Goal: Answer question/provide support

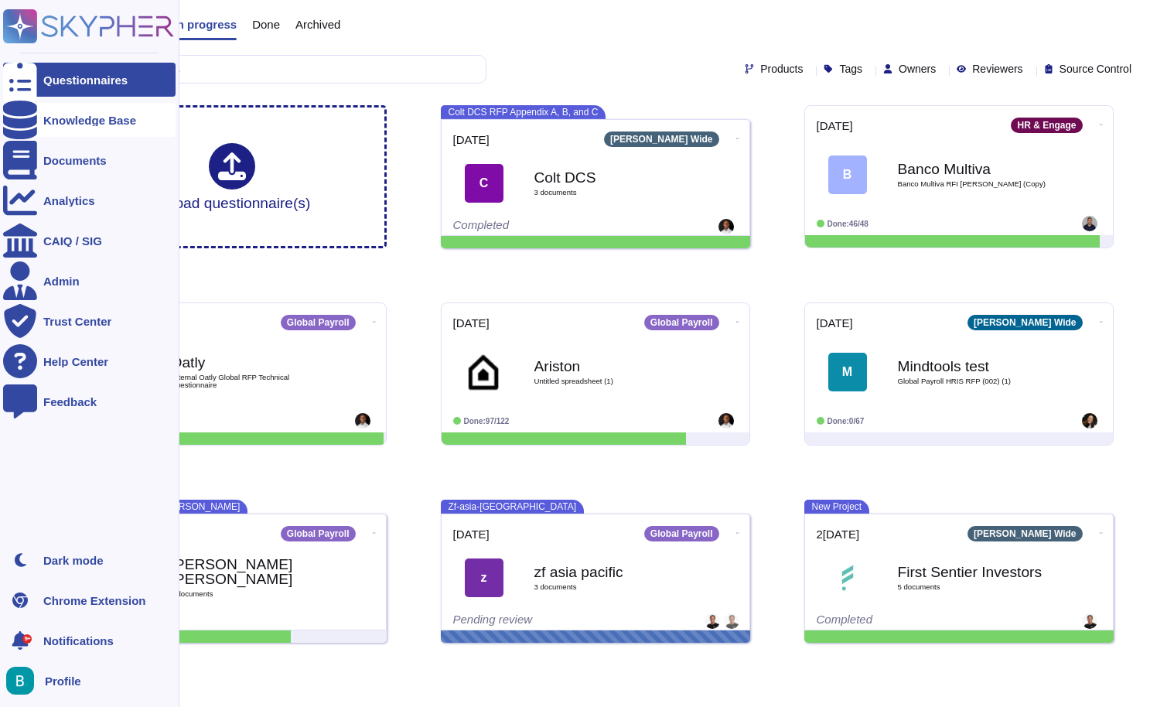
click at [75, 118] on div "Knowledge Base" at bounding box center [89, 120] width 93 height 12
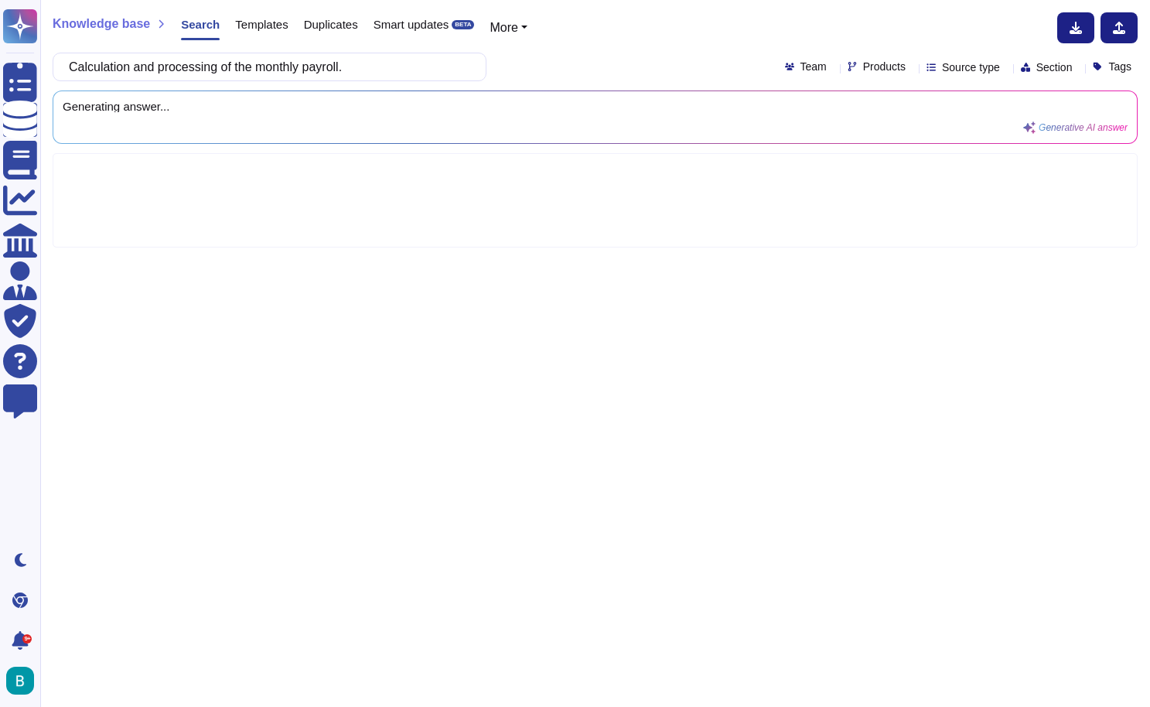
click at [575, 77] on div "Calculation and processing of the monthly payroll. Team Products Source type Se…" at bounding box center [595, 67] width 1085 height 29
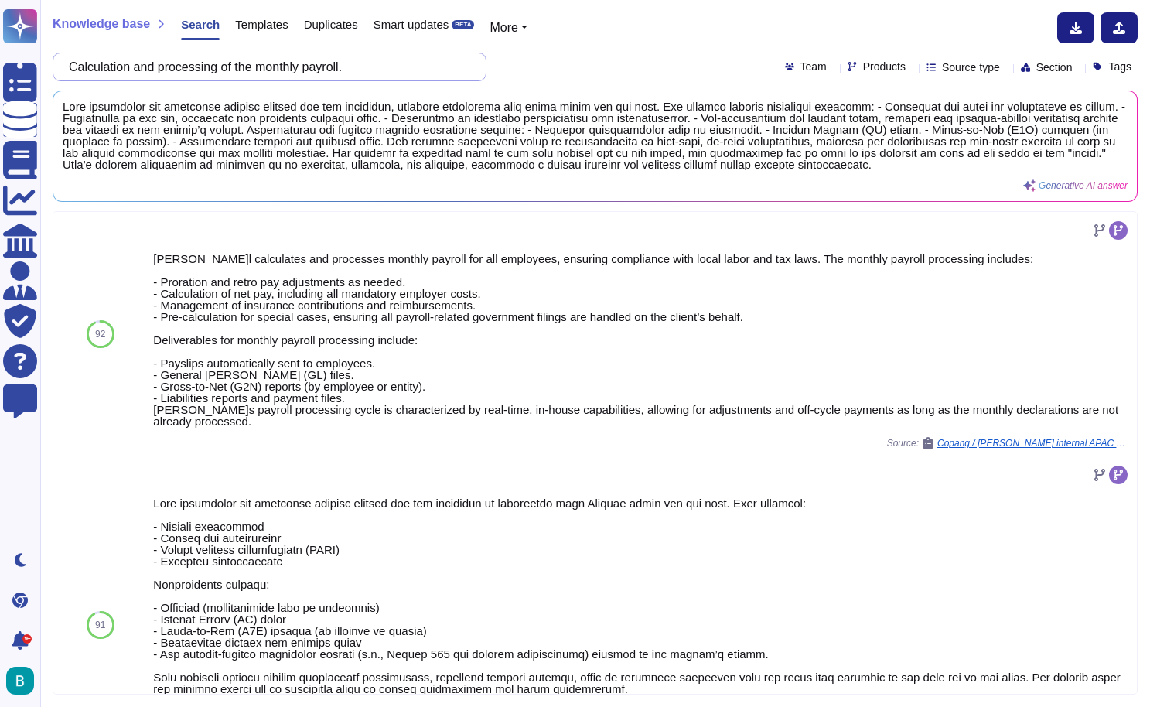
click at [357, 58] on input "Calculation and processing of the monthly payroll." at bounding box center [265, 66] width 409 height 27
paste input "Governance of time tracking, control, and calculation of overtime, night shift …"
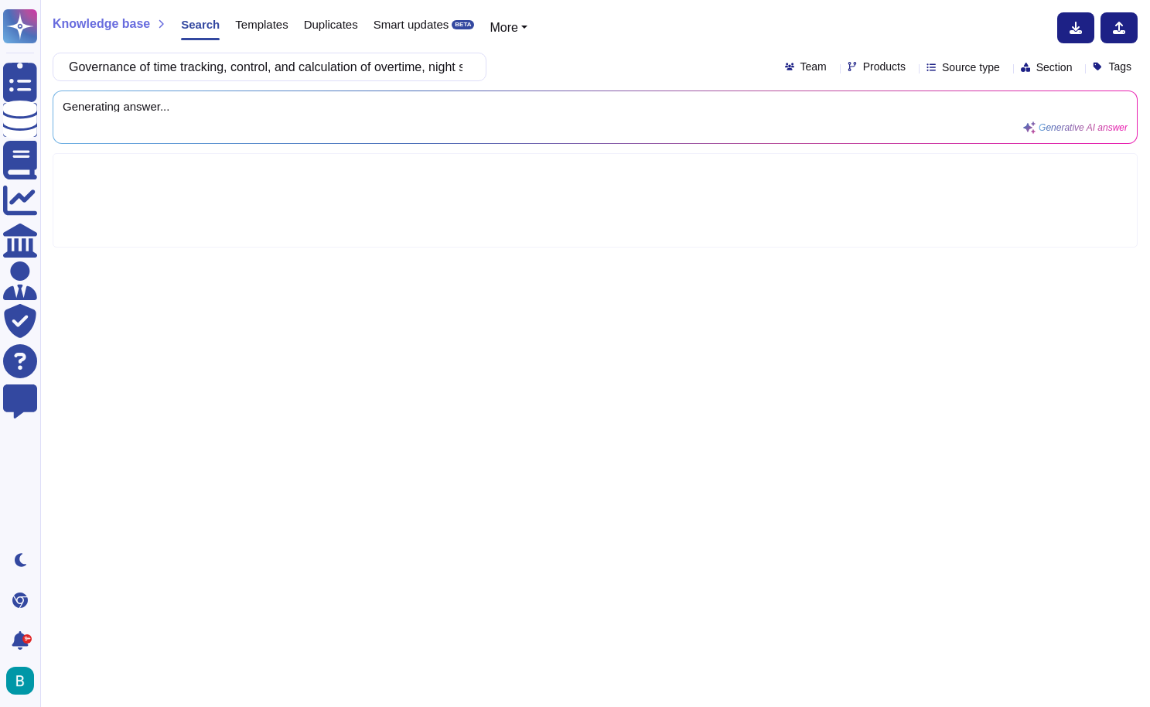
click at [551, 63] on div "Governance of time tracking, control, and calculation of overtime, night shift …" at bounding box center [595, 67] width 1085 height 29
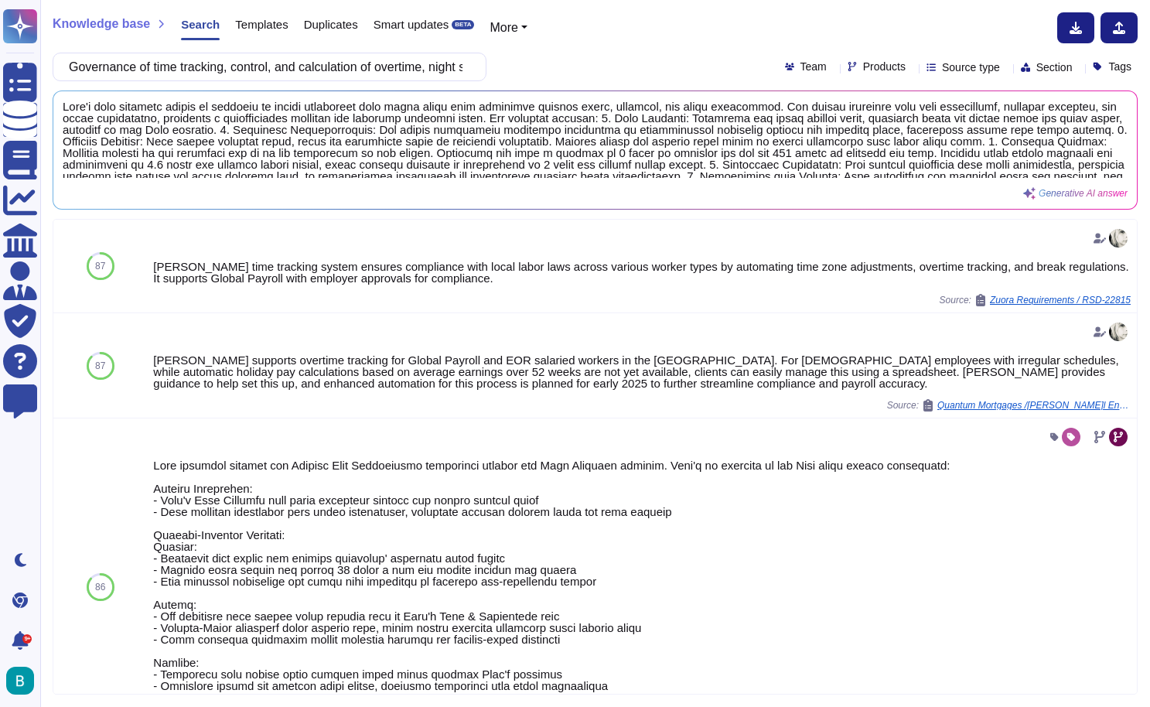
click at [409, 81] on div "Knowledge base Search Templates Duplicates Smart updates BETA More Governance o…" at bounding box center [595, 353] width 1110 height 707
click at [399, 63] on input "Governance of time tracking, control, and calculation of overtime, night shift …" at bounding box center [265, 66] width 409 height 27
paste input "Management of vacations, leaves, and absences"
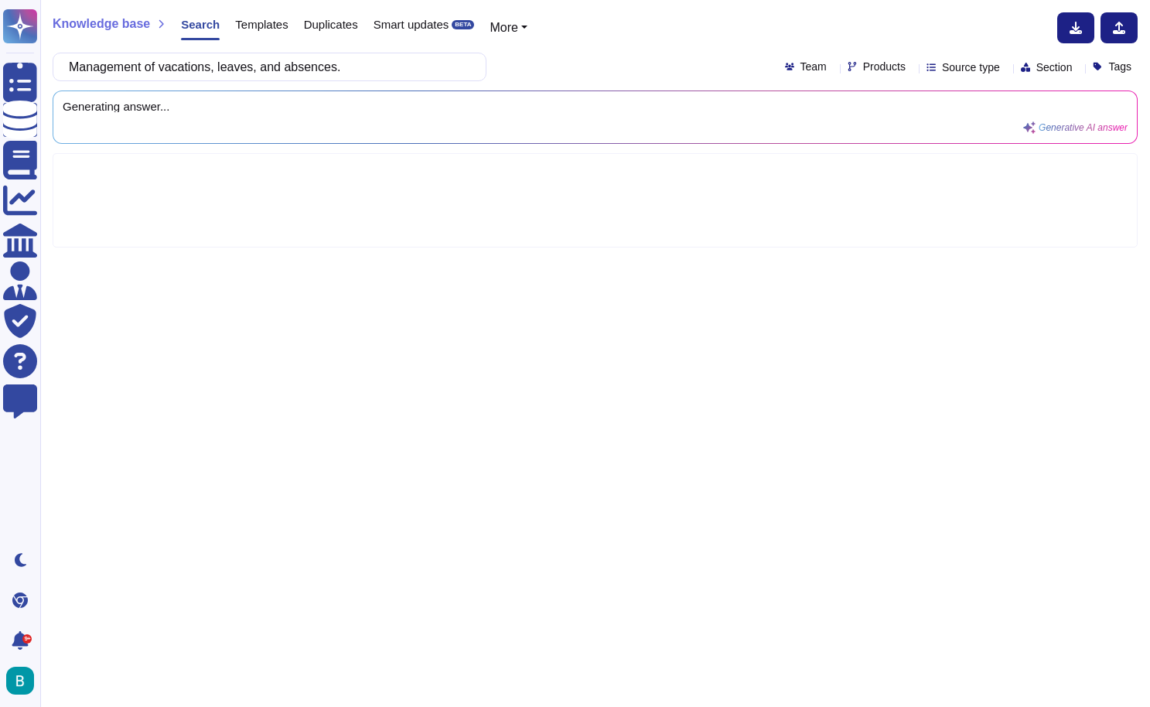
click at [551, 64] on div "Management of vacations, leaves, and absences. Team Products Source type Sectio…" at bounding box center [595, 67] width 1085 height 29
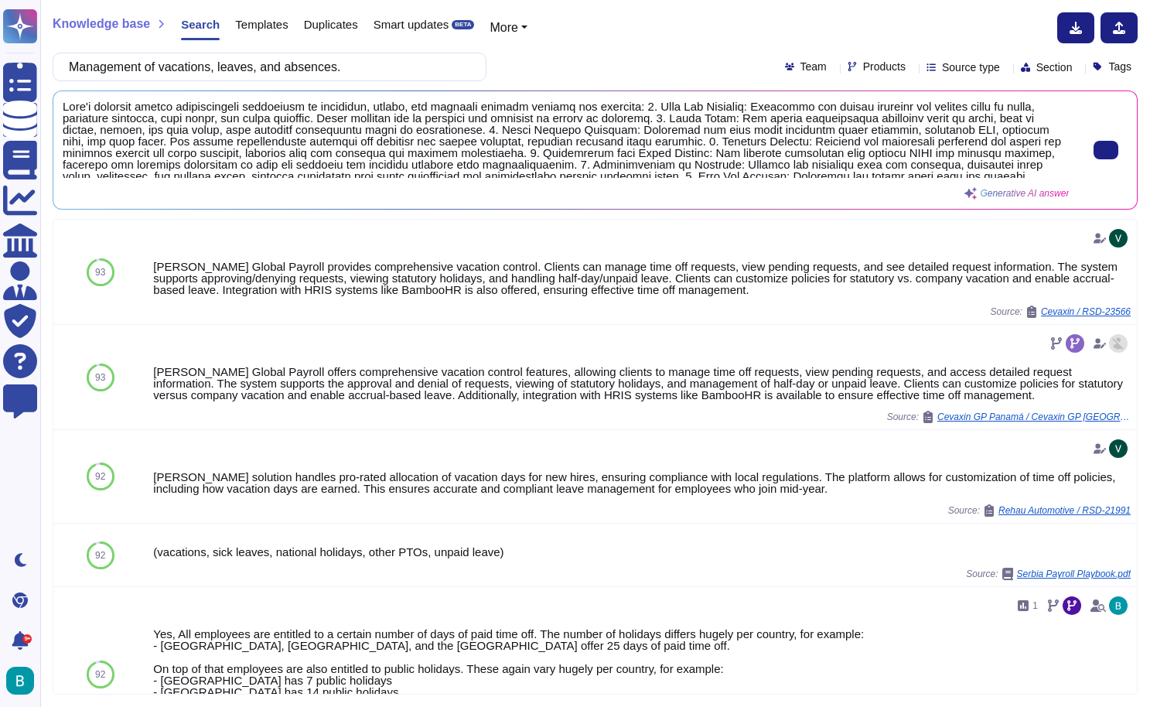
click at [1108, 158] on button at bounding box center [1106, 150] width 25 height 19
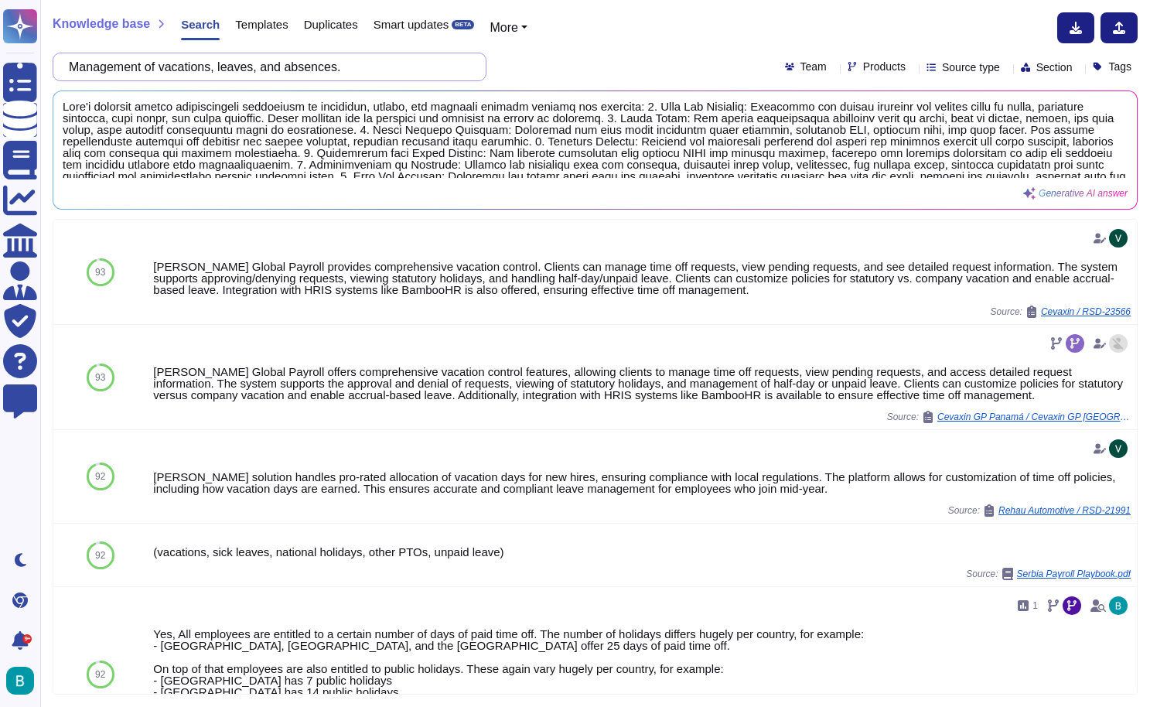
click at [417, 63] on input "Management of vacations, leaves, and absences." at bounding box center [265, 66] width 409 height 27
paste input "Payment of salaries directly to employees, with subsequent billing of the total…"
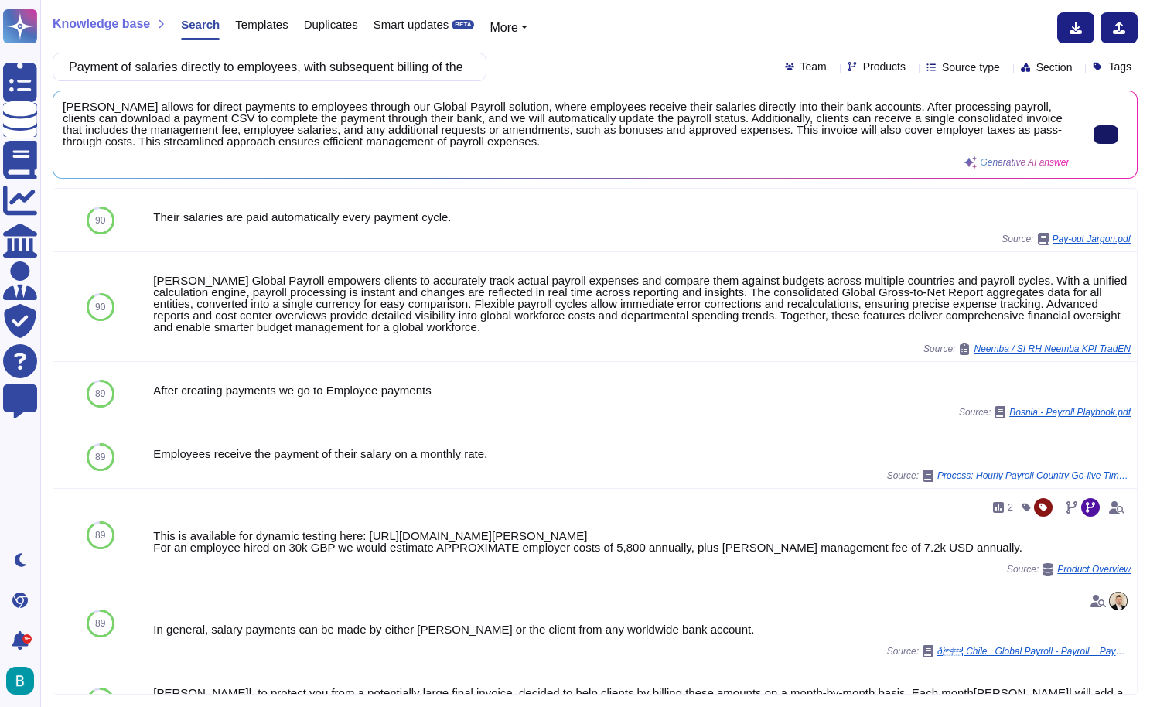
click at [380, 59] on input "Payment of salaries directly to employees, with subsequent billing of the total…" at bounding box center [265, 66] width 409 height 27
paste input "Generation of detailed payroll reports"
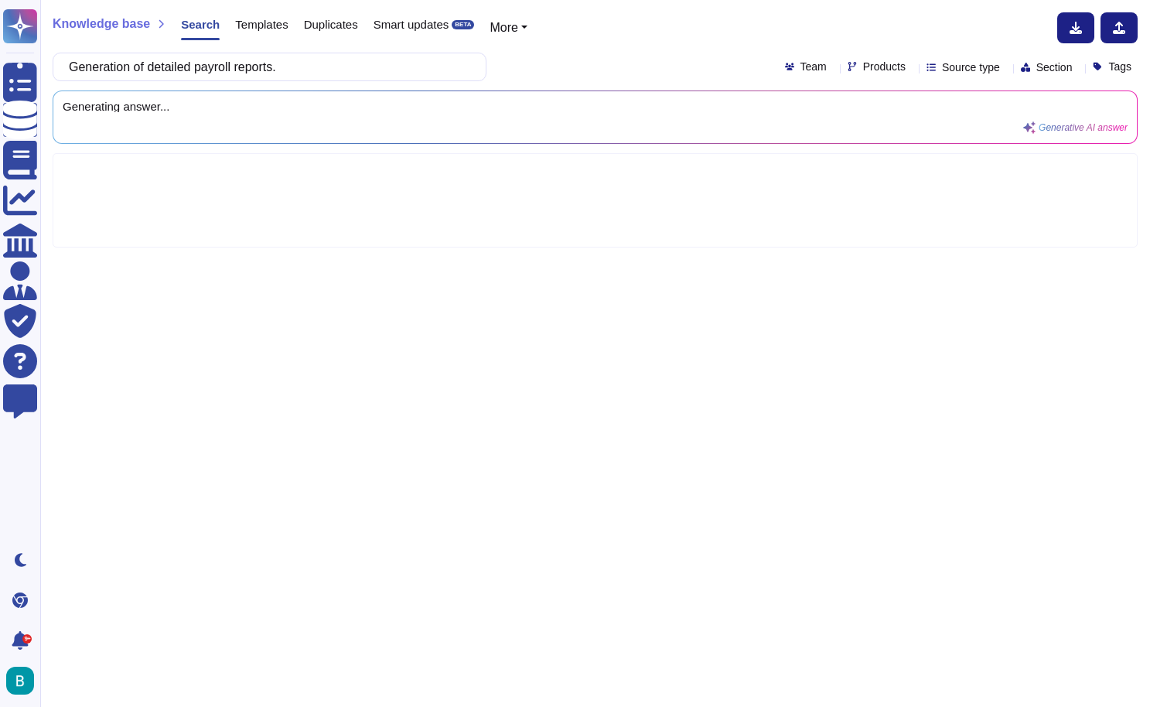
click at [686, 62] on div "Generation of detailed payroll reports. Team Products Source type Section Tags" at bounding box center [595, 67] width 1085 height 29
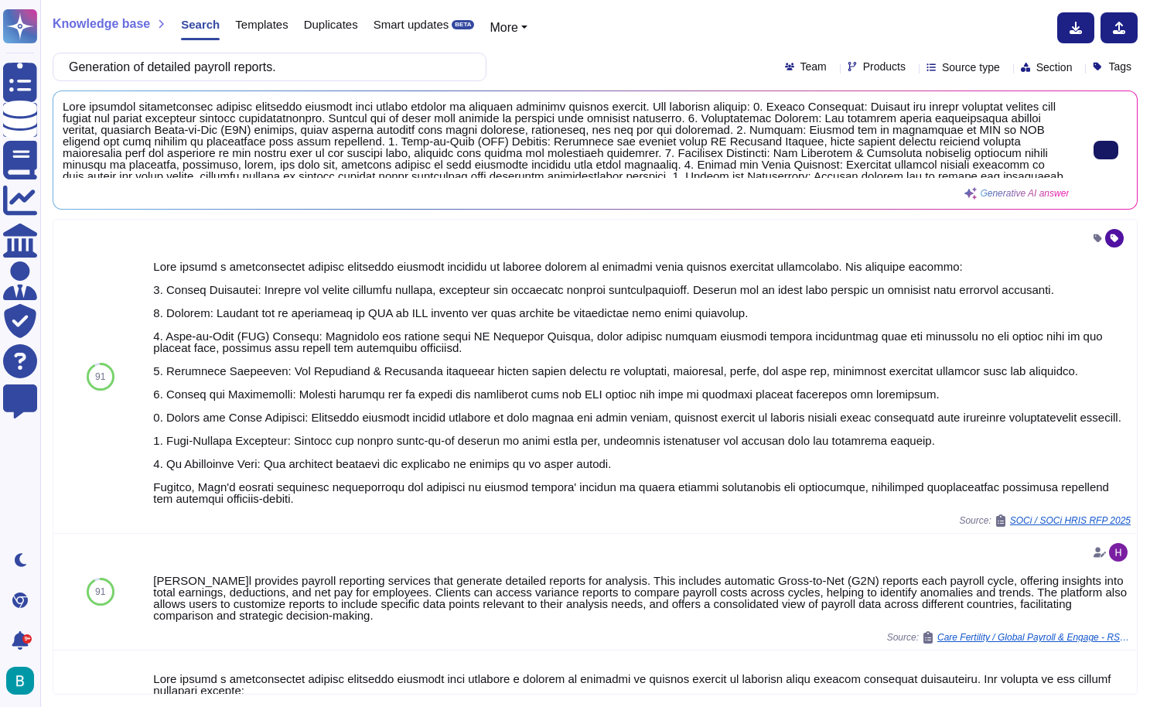
click at [1098, 159] on button at bounding box center [1106, 150] width 25 height 19
click at [261, 77] on input "Generation of detailed payroll reports." at bounding box center [265, 66] width 409 height 27
paste input "Compliance with legal and tax obligations in each country"
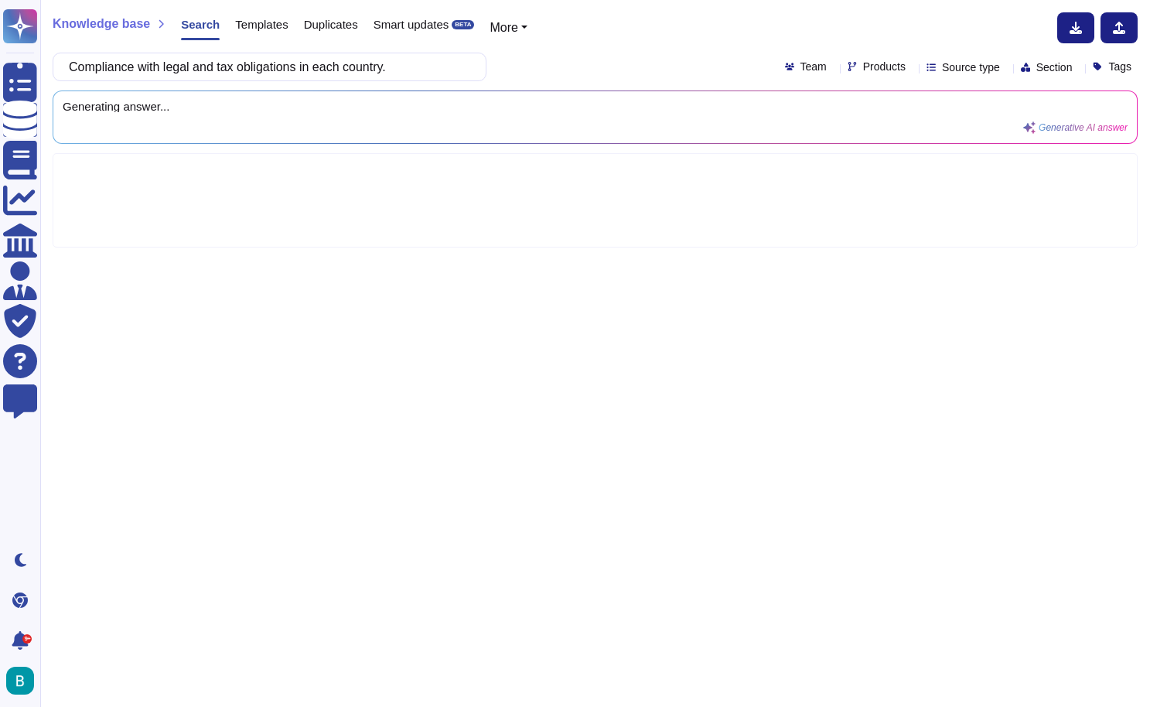
type input "Compliance with legal and tax obligations in each country."
click at [585, 66] on div "Compliance with legal and tax obligations in each country. Team Products Source…" at bounding box center [595, 67] width 1085 height 29
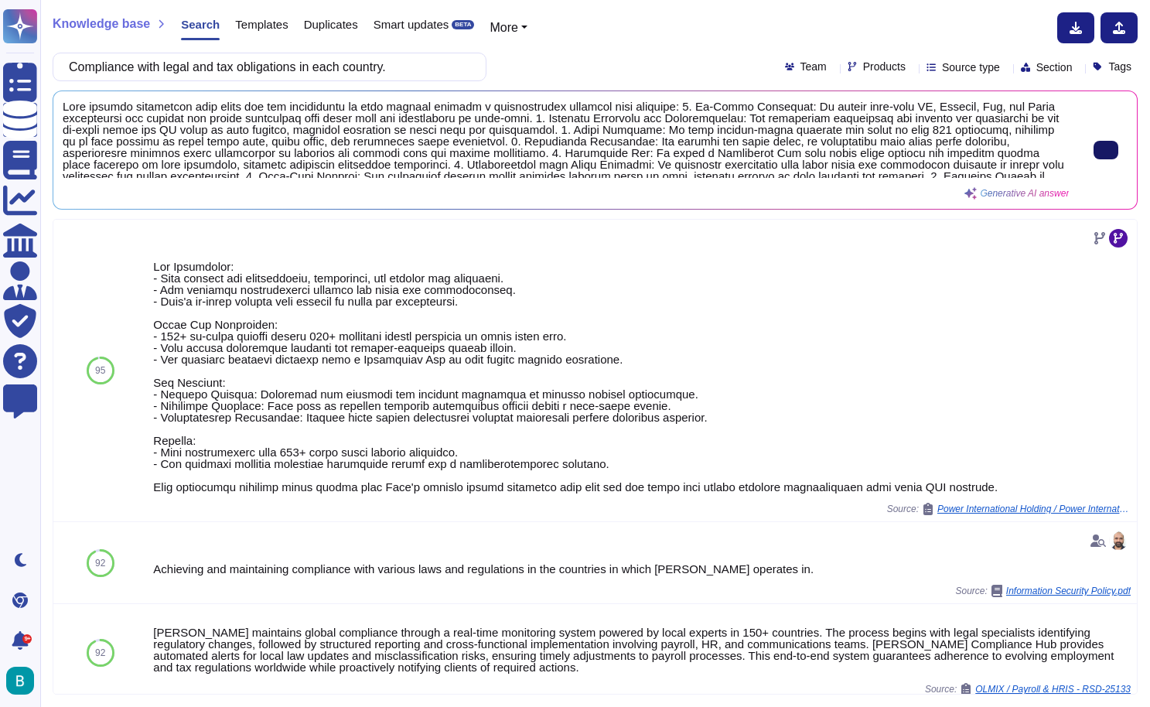
click at [1094, 157] on button at bounding box center [1106, 150] width 25 height 19
click at [227, 86] on div "Knowledge base Search Templates Duplicates Smart updates BETA More Compliance w…" at bounding box center [595, 353] width 1110 height 707
click at [227, 67] on input "Compliance with legal and tax obligations in each country." at bounding box center [265, 66] width 409 height 27
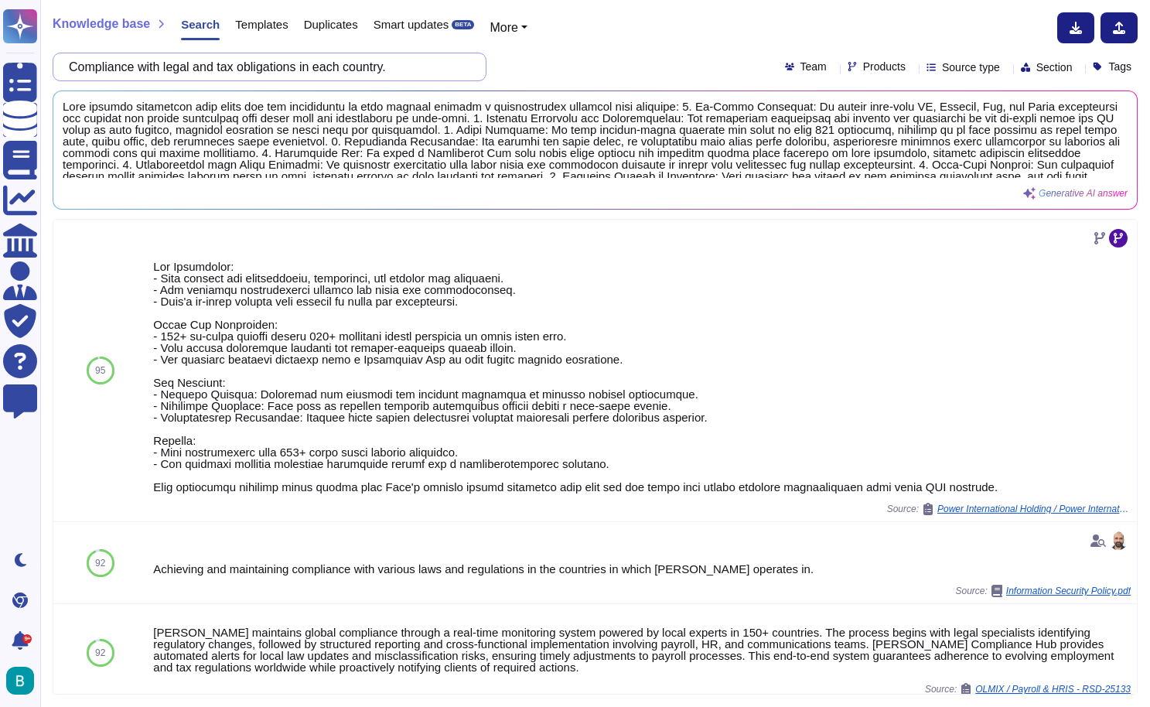
click at [401, 63] on input "Compliance with legal and tax obligations in each country." at bounding box center [265, 66] width 409 height 27
paste input "alculation, withholding, and payment of local taxes (e.g., IRRF, INSS, social s…"
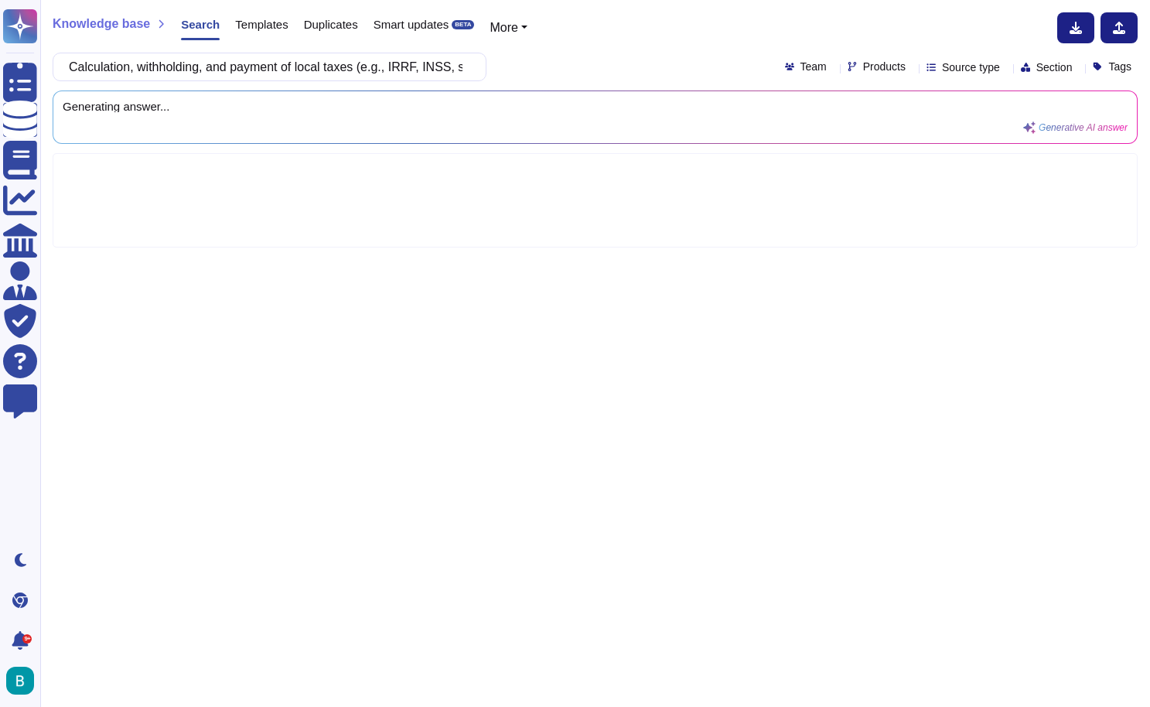
click at [542, 69] on div "Calculation, withholding, and payment of local taxes (e.g., IRRF, INSS, social …" at bounding box center [595, 67] width 1085 height 29
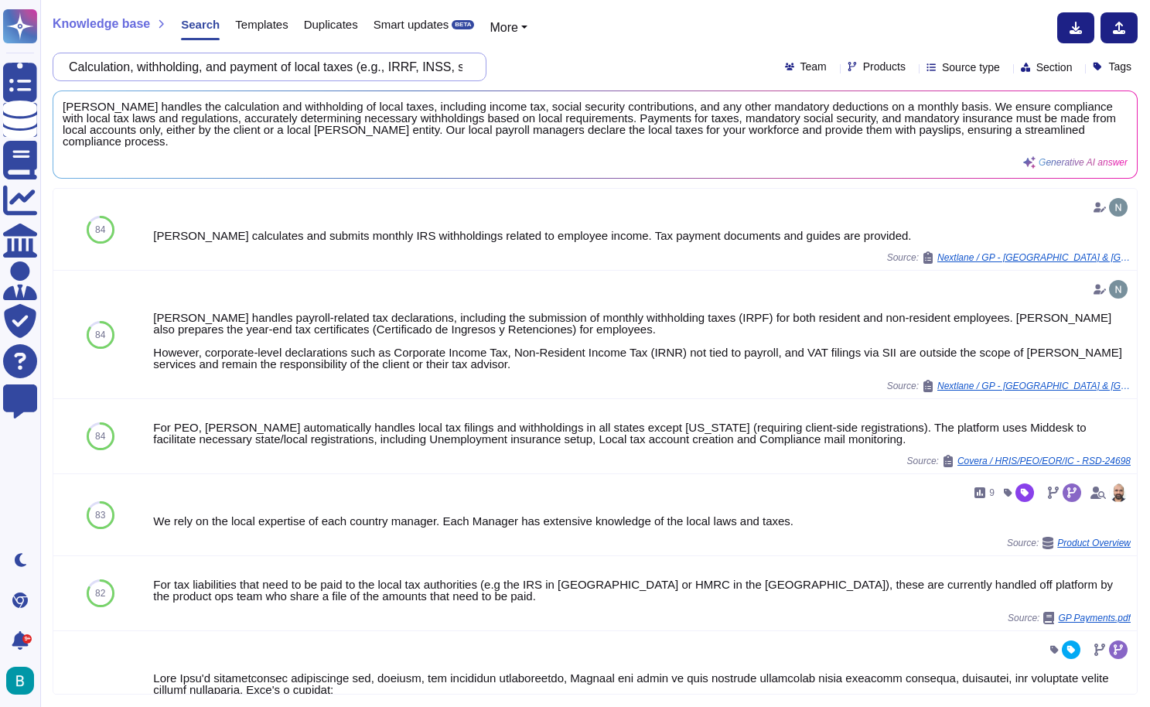
click at [399, 67] on input "Calculation, withholding, and payment of local taxes (e.g., IRRF, INSS, social …" at bounding box center [265, 66] width 409 height 27
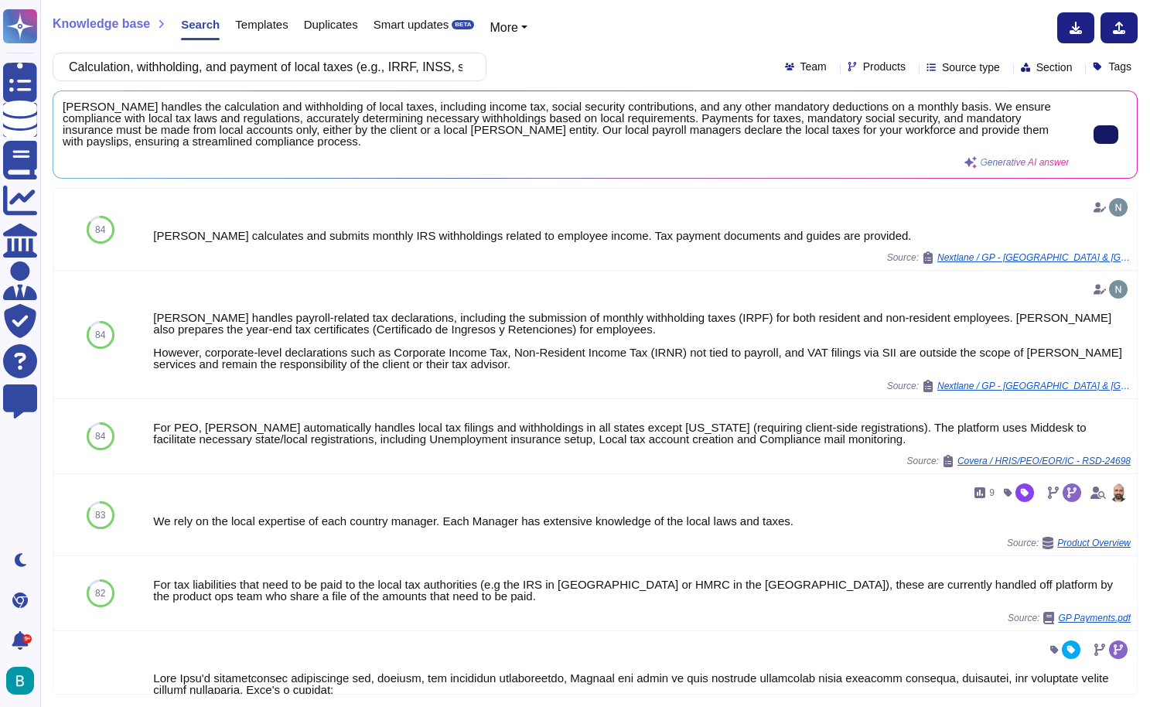
click at [1106, 135] on icon at bounding box center [1106, 135] width 0 height 0
click at [431, 67] on input "Calculation, withholding, and payment of local taxes (e.g., IRRF, INSS, social …" at bounding box center [265, 66] width 409 height 27
paste input "and payment of employer contributions"
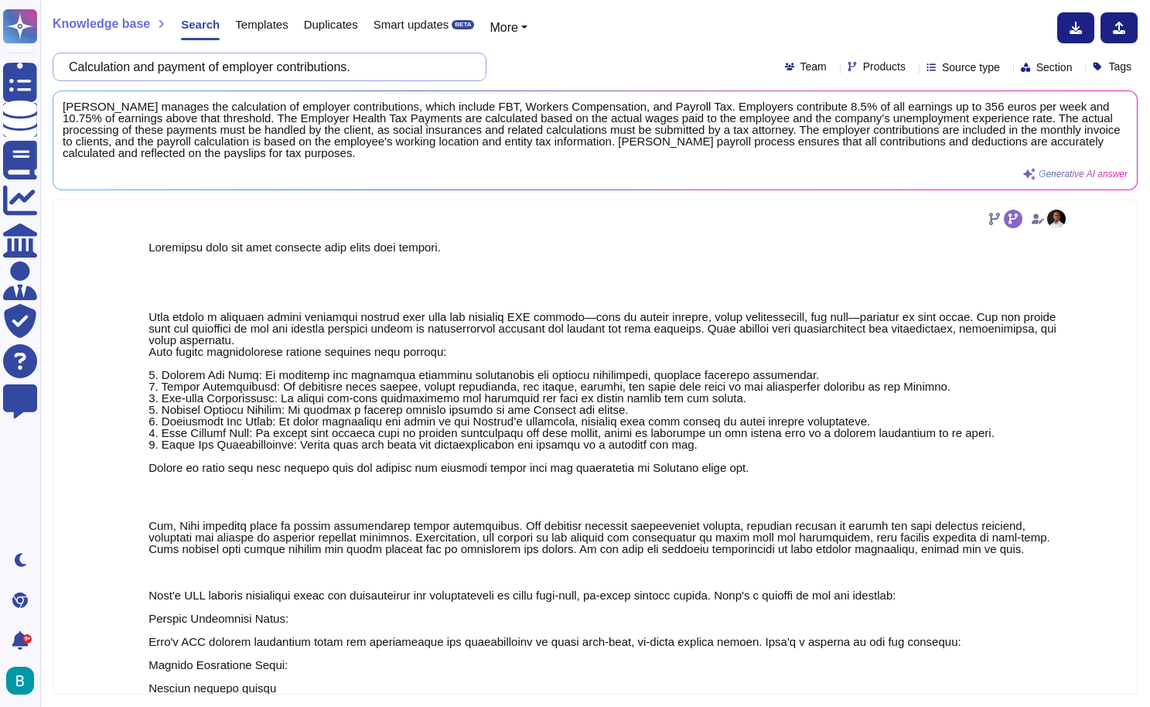
scroll to position [118, 0]
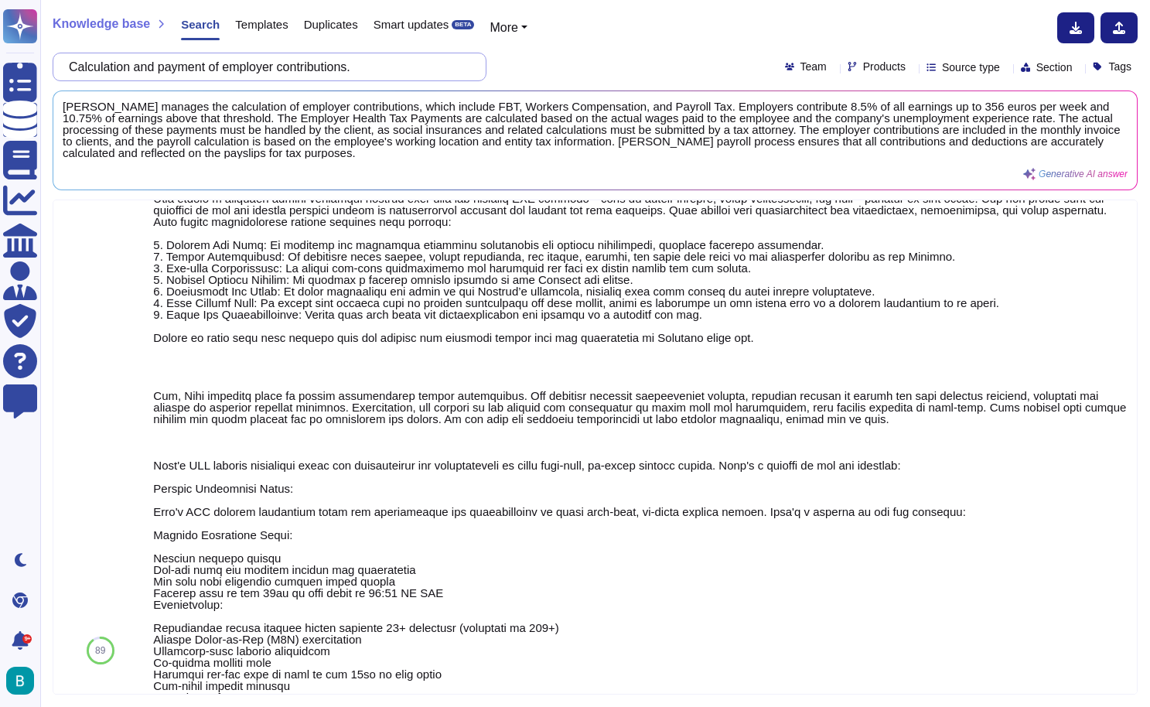
click at [344, 68] on input "Calculation and payment of employer contributions." at bounding box center [265, 66] width 409 height 27
click at [633, 5] on div "Knowledge base Search Templates Duplicates Smart updates BETA More Calculation …" at bounding box center [595, 353] width 1110 height 707
click at [345, 61] on input "Calculation and payment of employer contributions." at bounding box center [265, 66] width 409 height 27
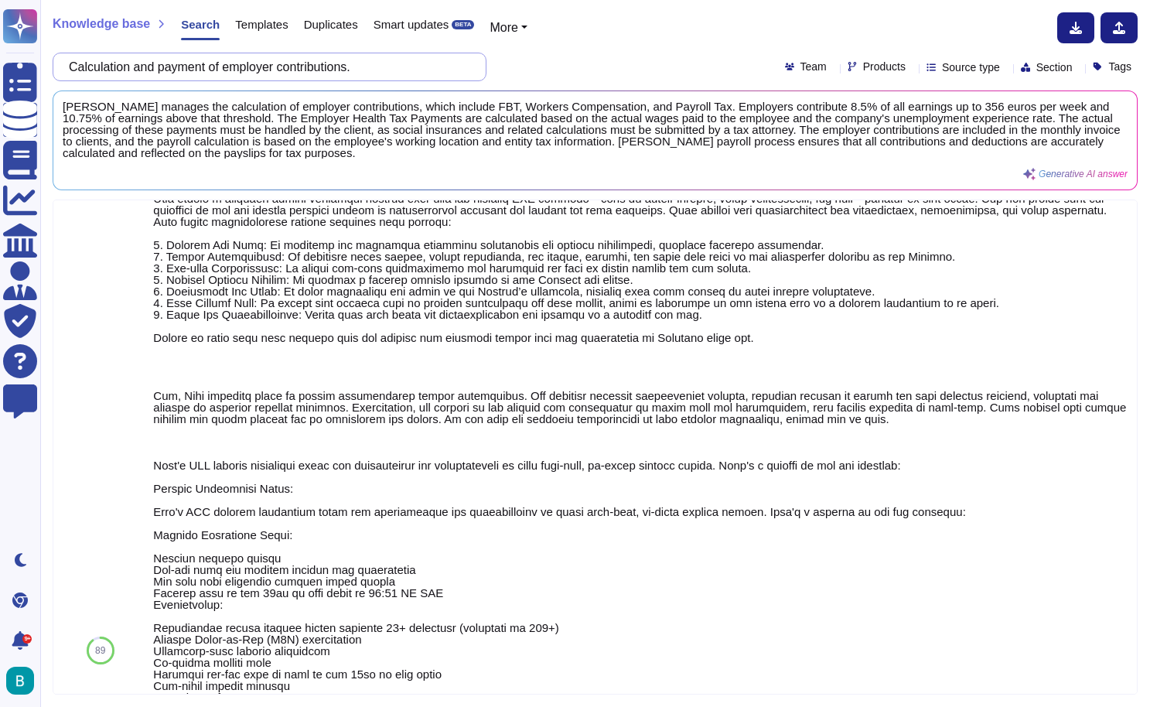
click at [345, 61] on input "Calculation and payment of employer contributions." at bounding box center [265, 66] width 409 height 27
paste input "harging the amounts paid in taxes and contributions in a single consolidated in…"
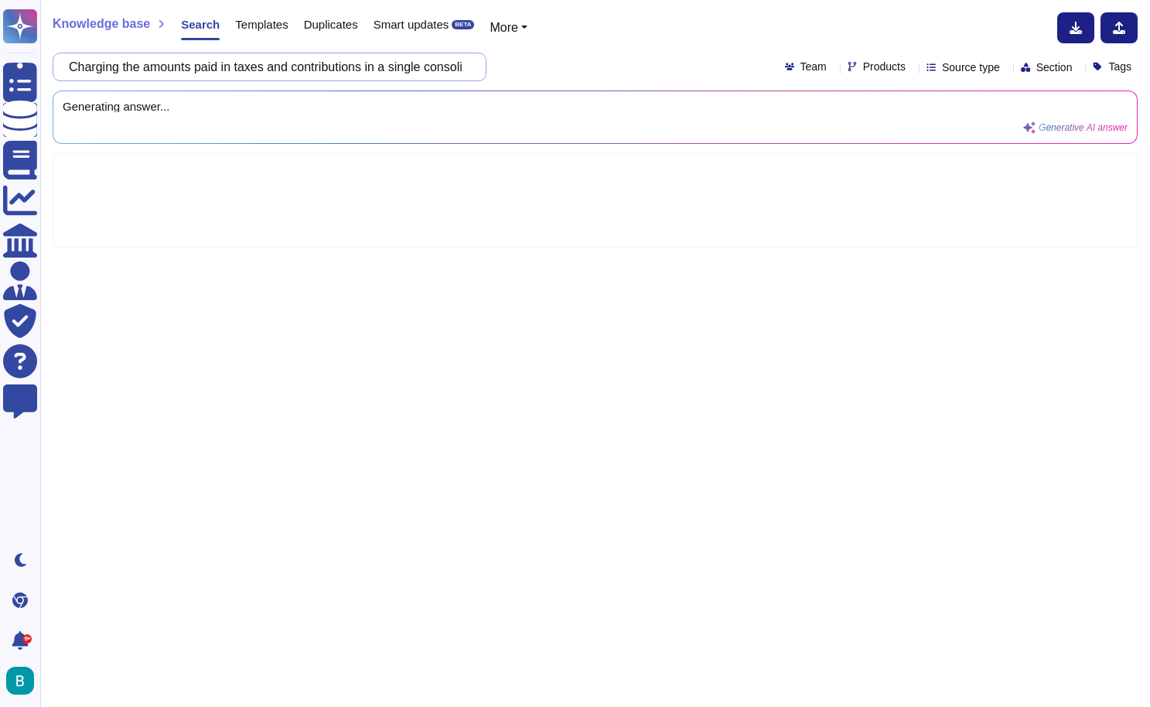
scroll to position [0, 0]
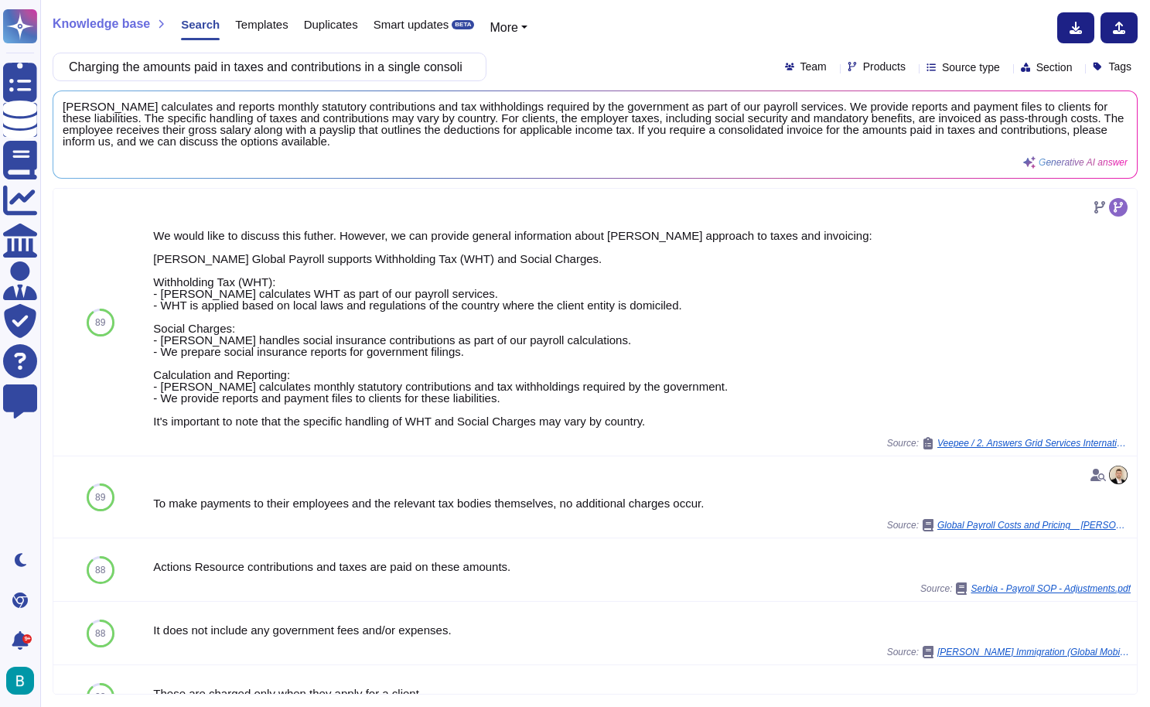
click at [627, 67] on div "Charging the amounts paid in taxes and contributions in a single consolidated i…" at bounding box center [595, 67] width 1085 height 29
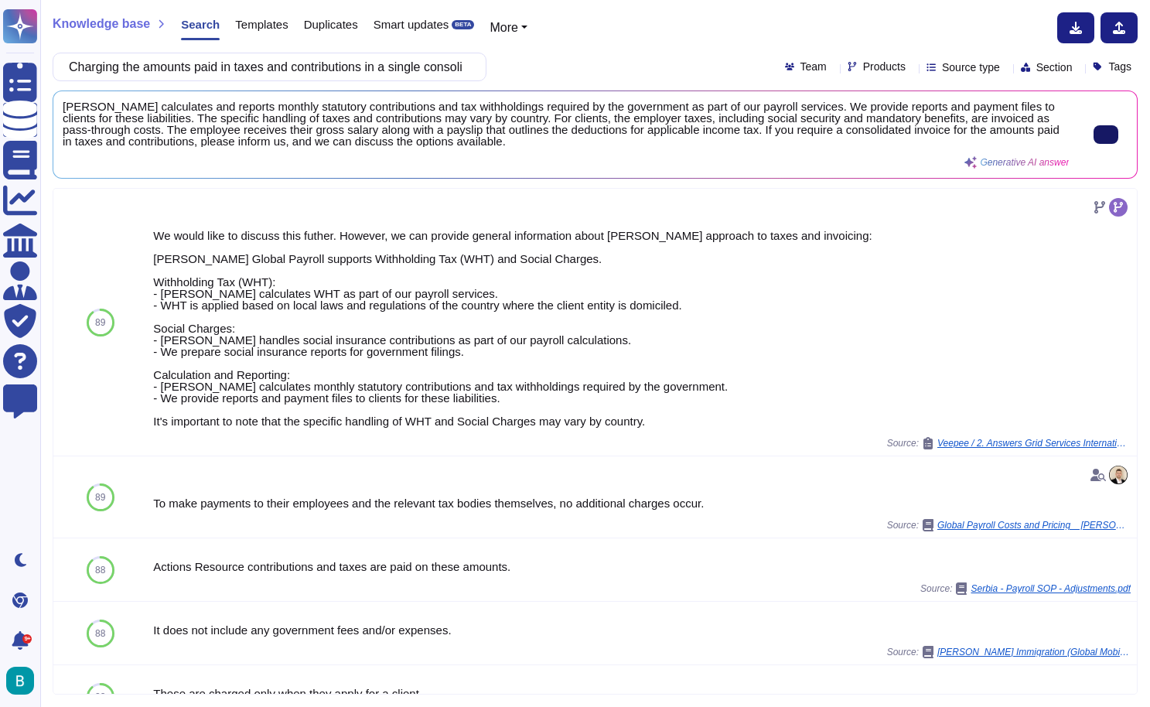
click at [1094, 137] on button at bounding box center [1106, 134] width 25 height 19
click at [408, 67] on input "Charging the amounts paid in taxes and contributions in a single consolidated i…" at bounding box center [265, 66] width 409 height 27
paste input "Management of mandatory and voluntary benefits (e.g., health insurance, meal vo…"
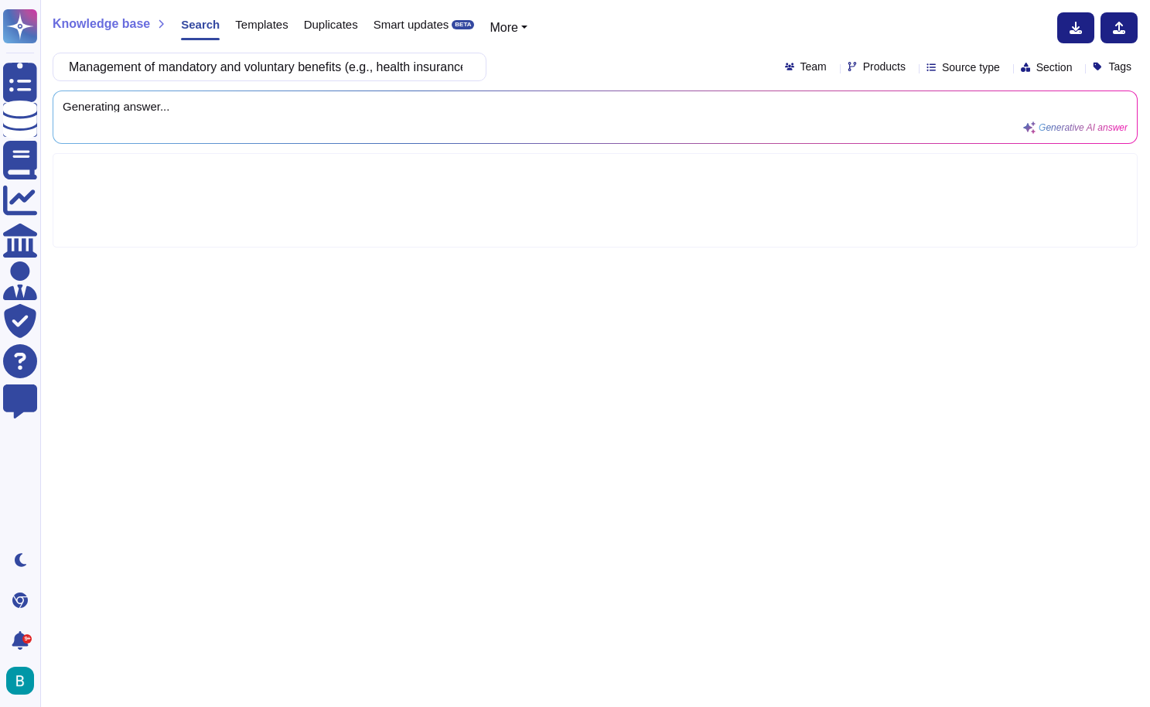
click at [547, 77] on div "Management of mandatory and voluntary benefits (e.g., health insurance, meal vo…" at bounding box center [595, 67] width 1085 height 29
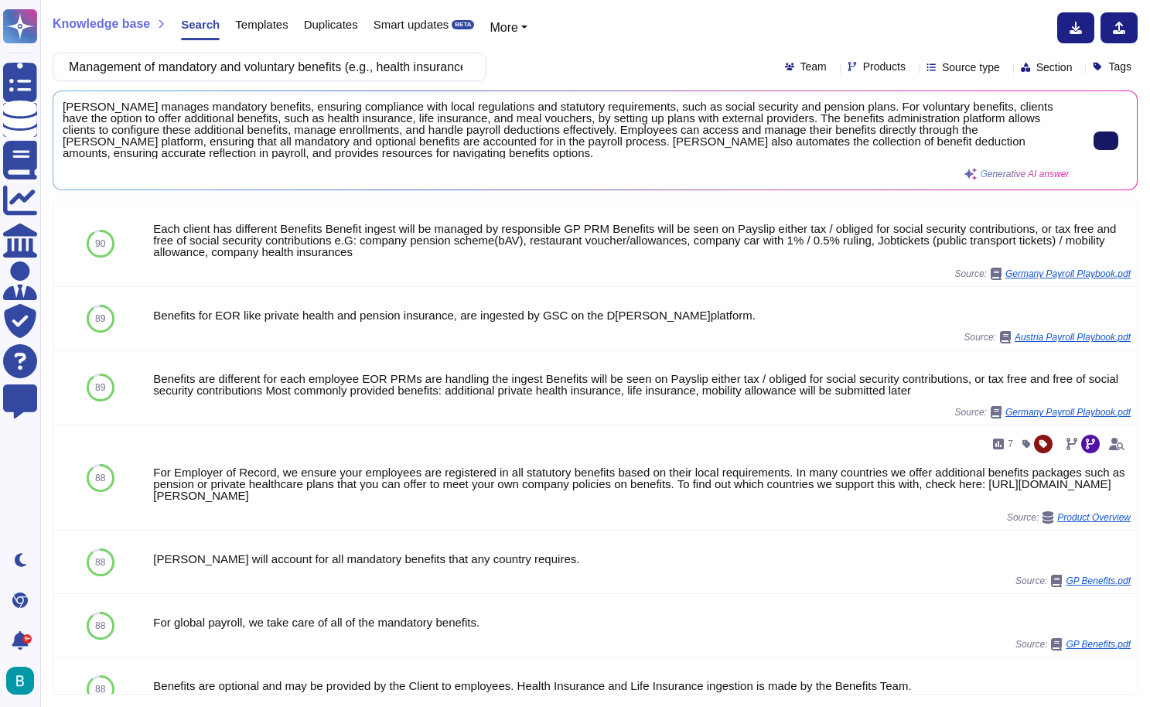
click at [1101, 150] on button at bounding box center [1106, 140] width 25 height 19
click at [445, 63] on input "Management of mandatory and voluntary benefits (e.g., health insurance, meal vo…" at bounding box center [265, 66] width 409 height 27
paste input "Compliance with local regulations for benefits."
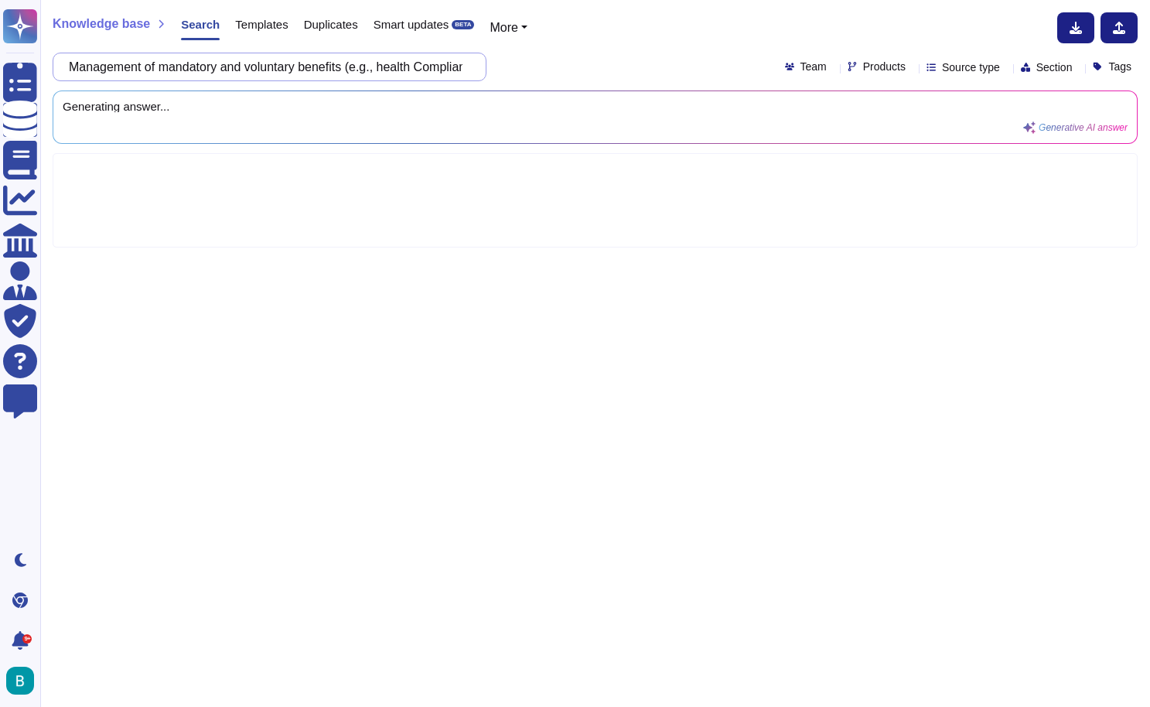
click at [445, 63] on input "Management of mandatory and voluntary benefits (e.g., health Compliance with lo…" at bounding box center [265, 66] width 409 height 27
paste input "Compliance with local regulations for benefits"
click at [529, 65] on div "Compliance with local regulations for benefits. Team Products Source type Secti…" at bounding box center [595, 67] width 1085 height 29
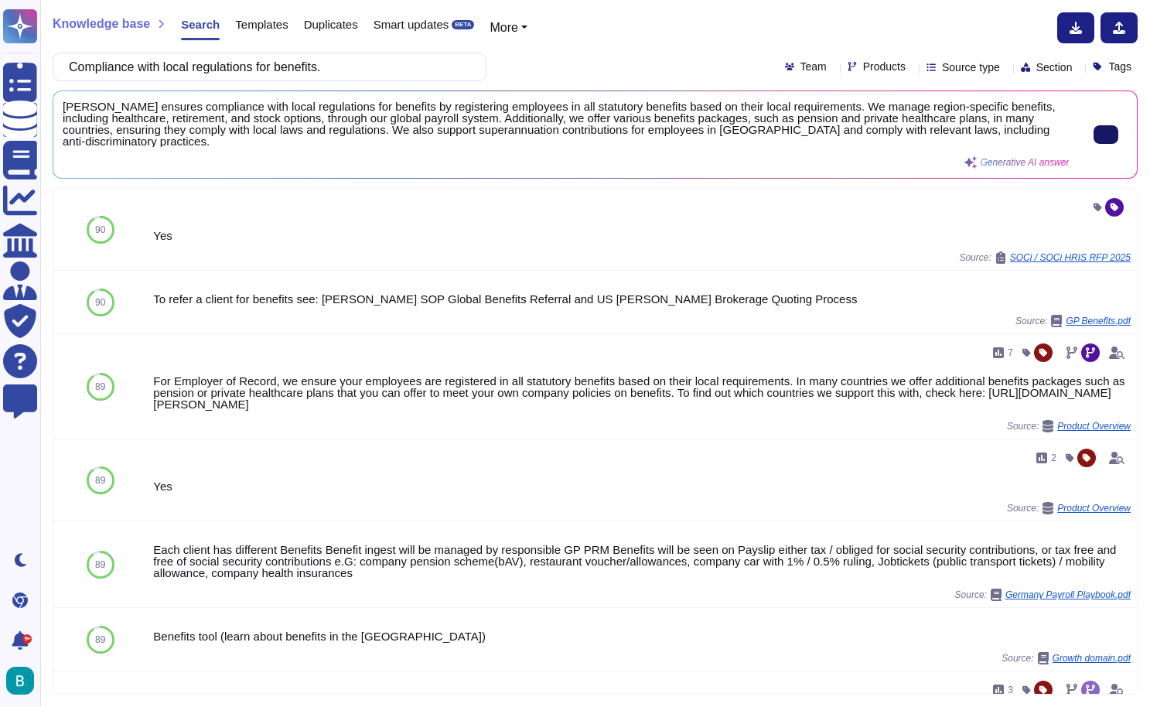
click at [322, 70] on input "Compliance with local regulations for benefits." at bounding box center [265, 66] width 409 height 27
paste input "Market research for updating salary and benefits practice"
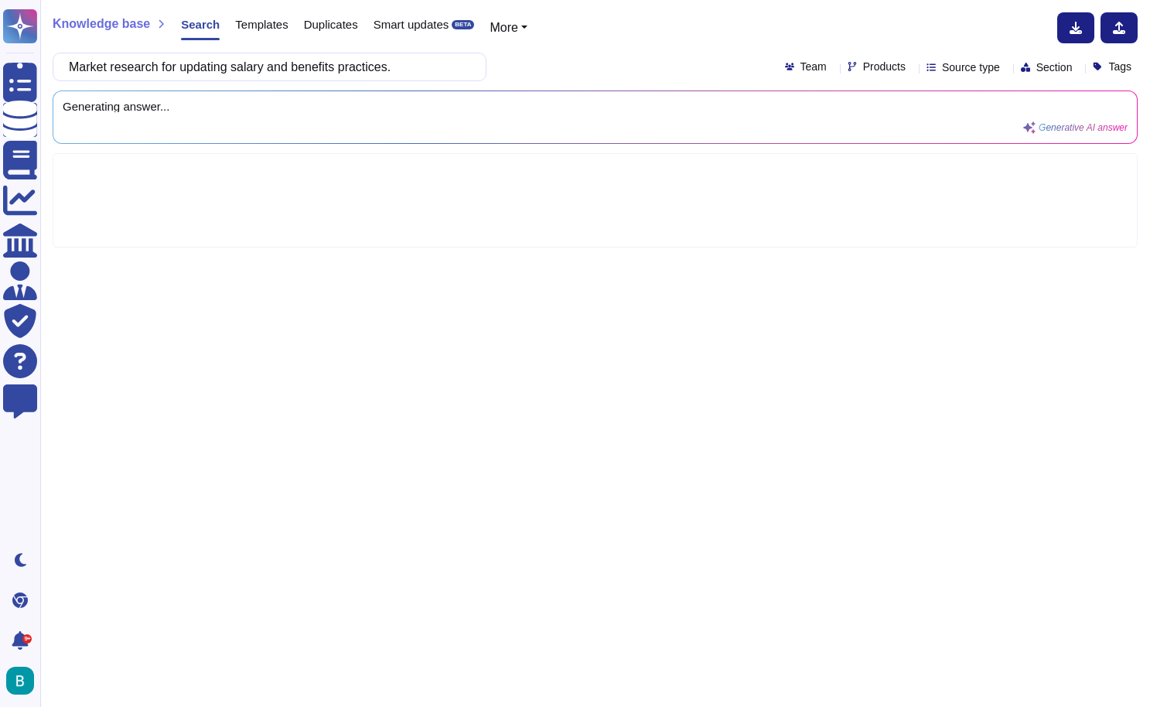
click at [530, 77] on div "Market research for updating salary and benefits practices. Team Products Sourc…" at bounding box center [595, 67] width 1085 height 29
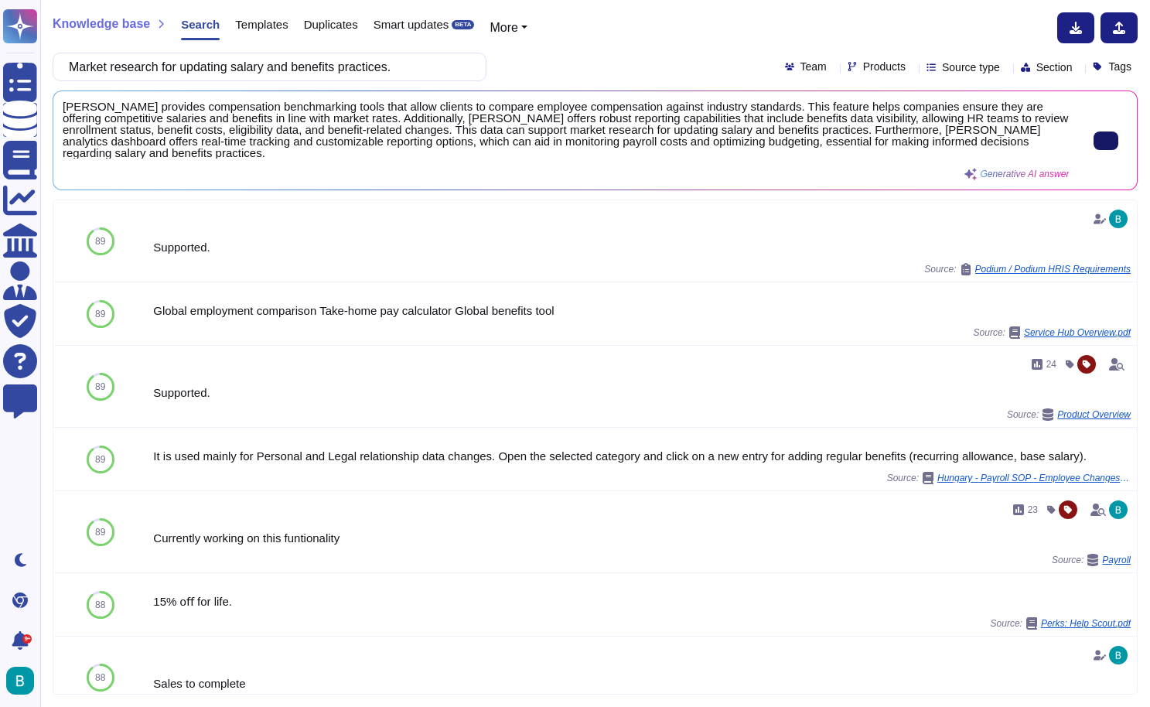
click at [1107, 143] on button at bounding box center [1106, 140] width 25 height 19
click at [367, 72] on input "Market research for updating salary and benefits practices." at bounding box center [265, 66] width 409 height 27
paste input "Dedicated support for employees to clarify questions related to payroll, benefi…"
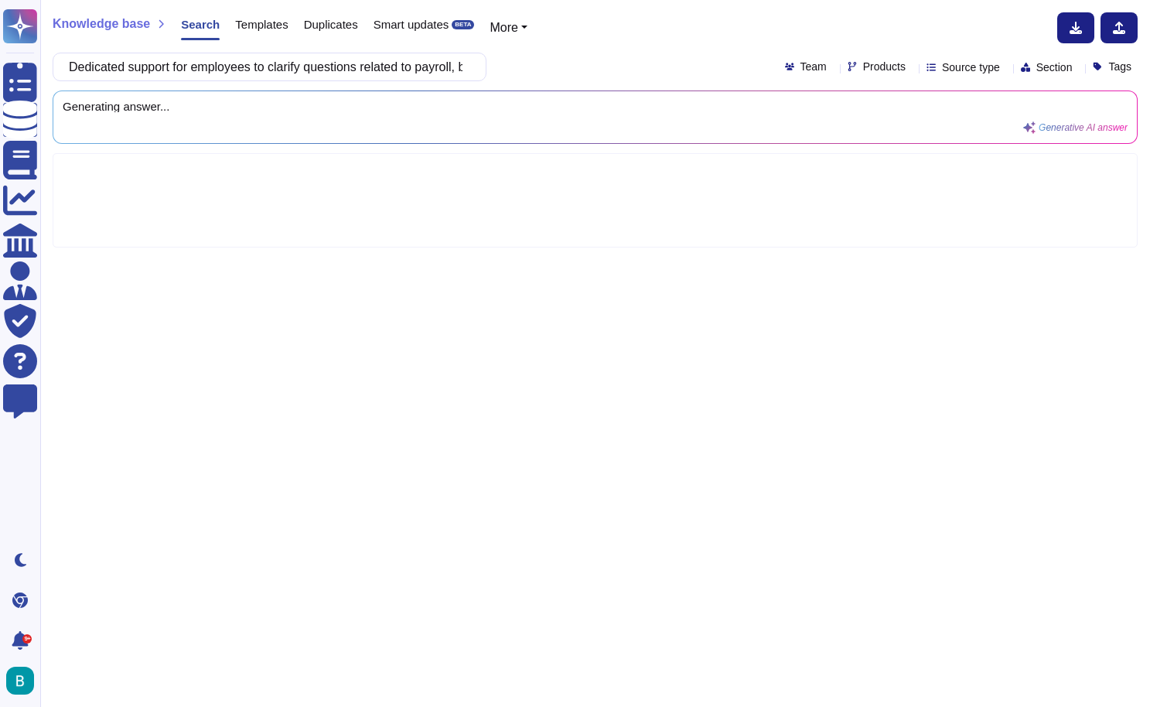
click at [606, 72] on div "Dedicated support for employees to clarify questions related to payroll, benefi…" at bounding box center [595, 67] width 1085 height 29
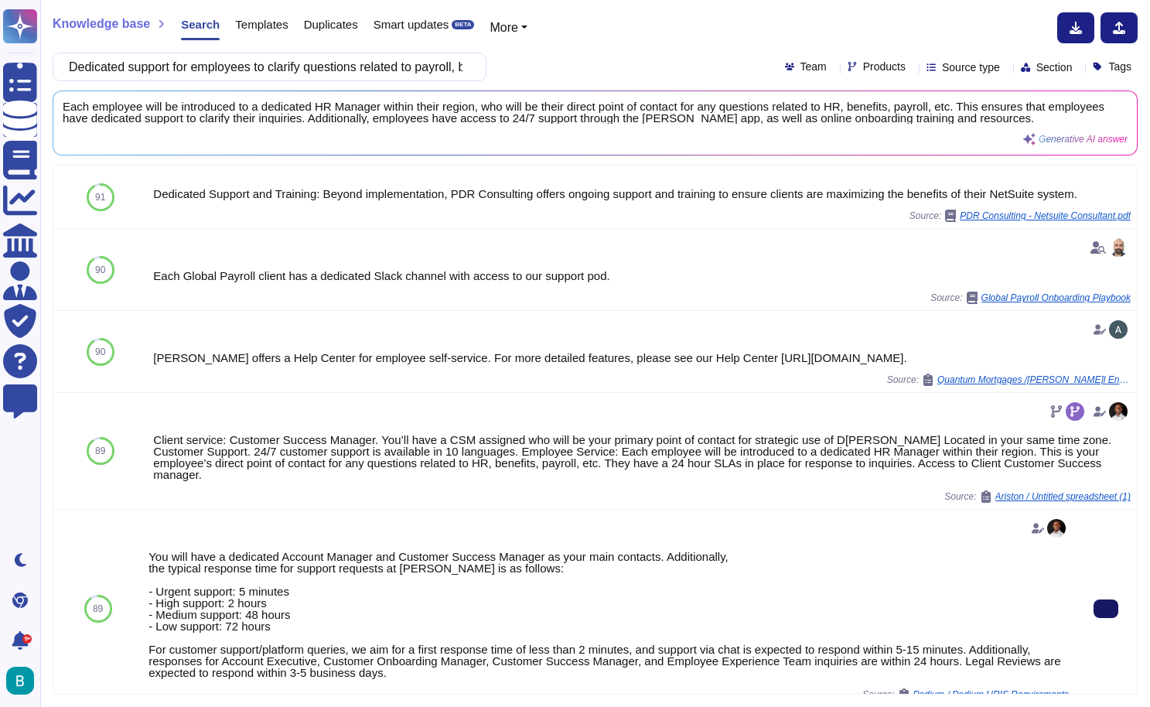
click at [1113, 600] on button at bounding box center [1106, 608] width 25 height 19
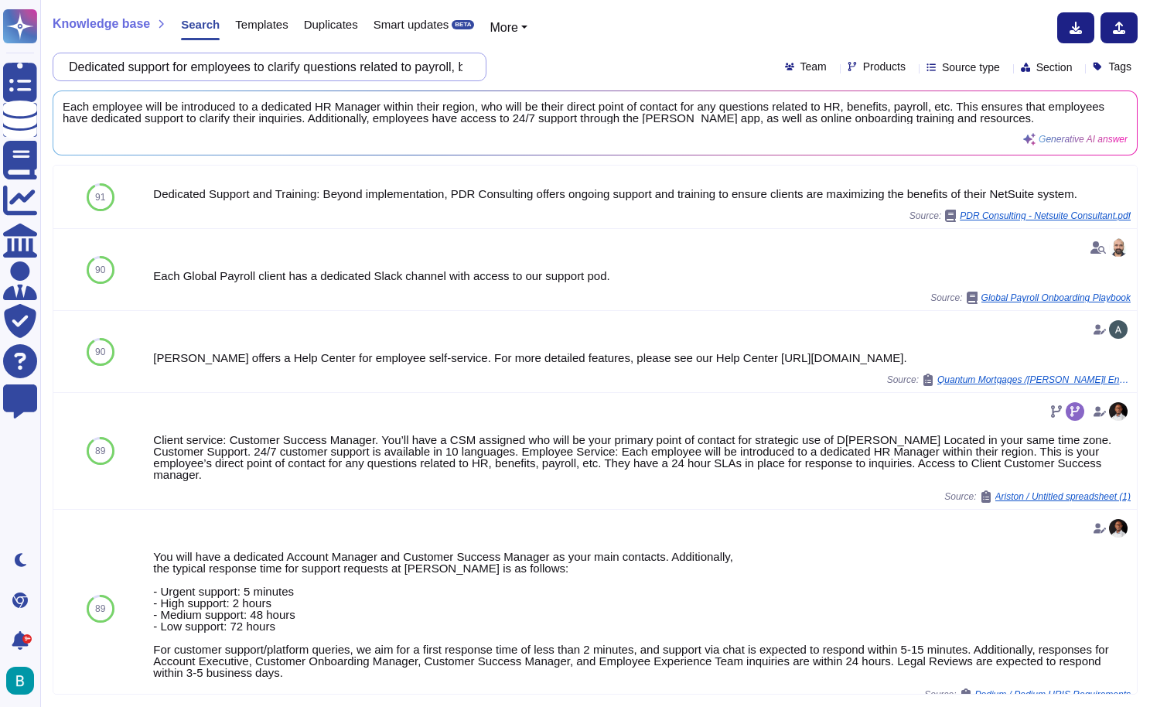
click at [443, 63] on input "Dedicated support for employees to clarify questions related to payroll, benefi…" at bounding box center [265, 66] width 409 height 27
paste input "Service channels via phone, email, and/or online platform"
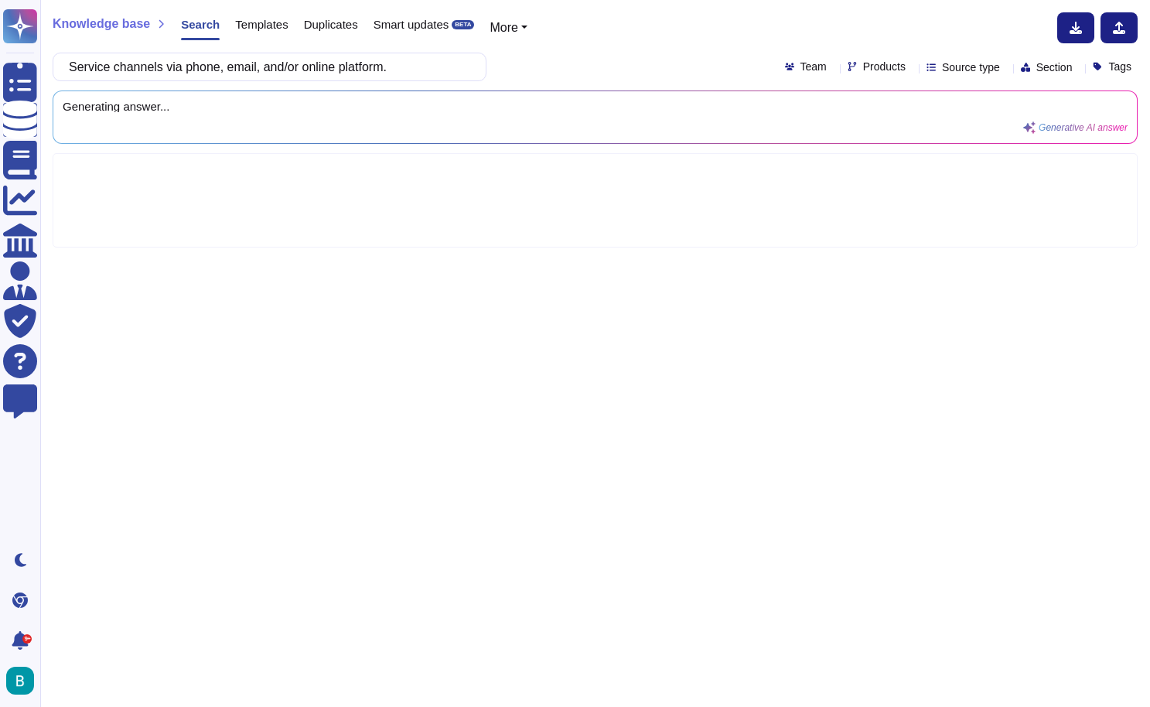
click at [548, 75] on div "Service channels via phone, email, and/or online platform. Team Products Source…" at bounding box center [595, 67] width 1085 height 29
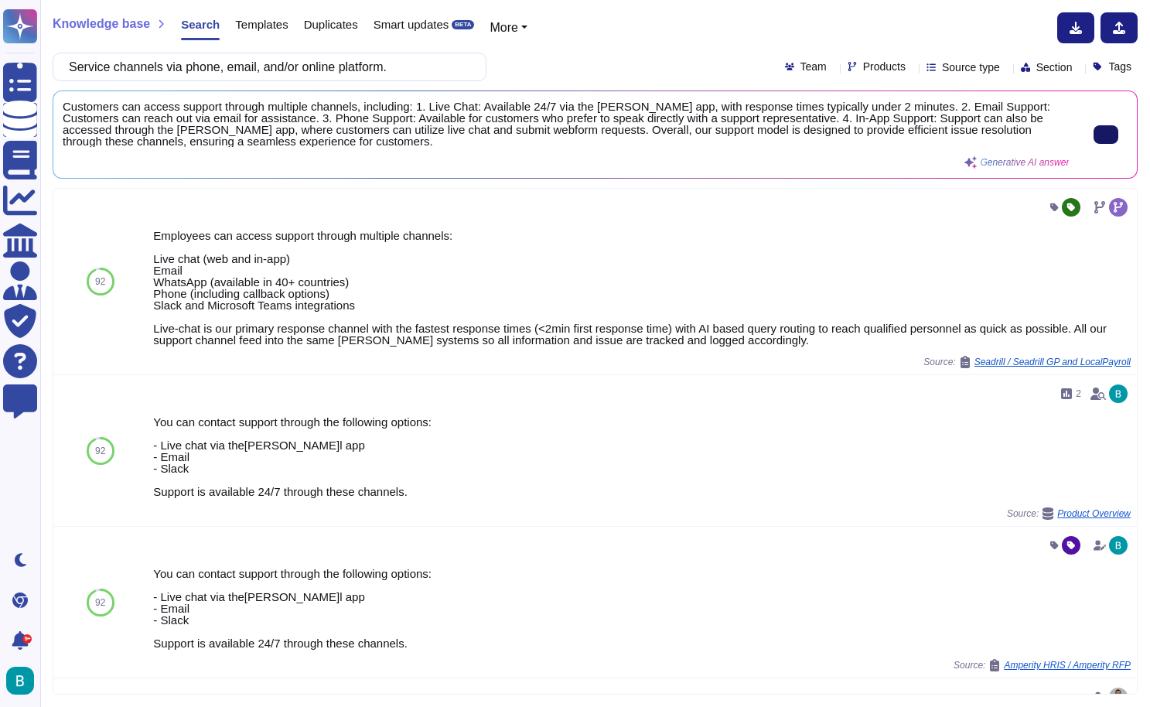
click at [1094, 138] on button at bounding box center [1106, 134] width 25 height 19
click at [380, 67] on input "Service channels via phone, email, and/or online platform." at bounding box center [265, 66] width 409 height 27
paste input "Resolution of issues within pre-defined deadlines"
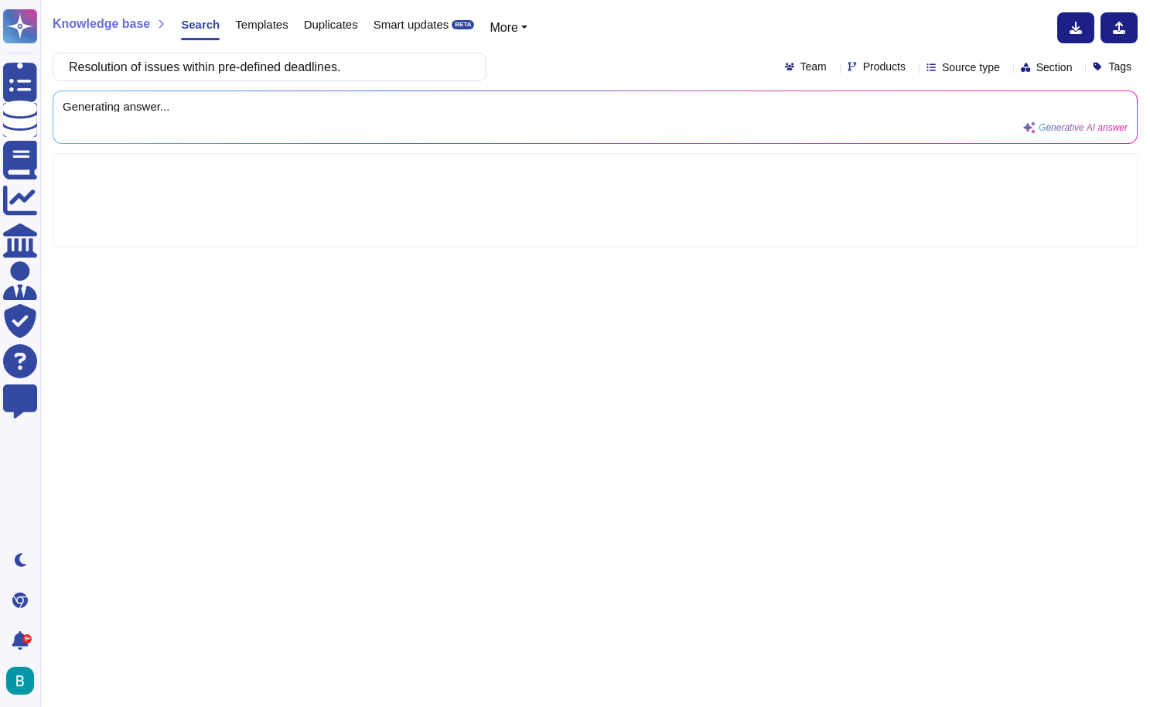
click at [548, 79] on div "Resolution of issues within pre-defined deadlines. Team Products Source type Se…" at bounding box center [595, 67] width 1085 height 29
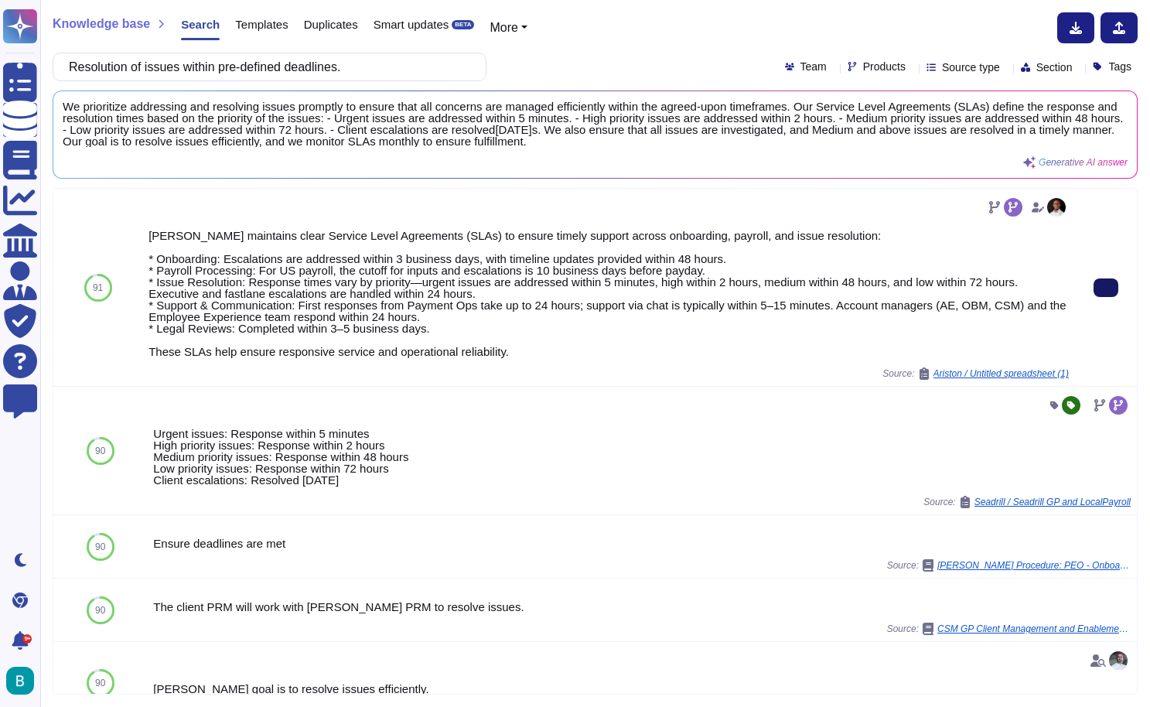
click at [1111, 283] on button at bounding box center [1106, 287] width 25 height 19
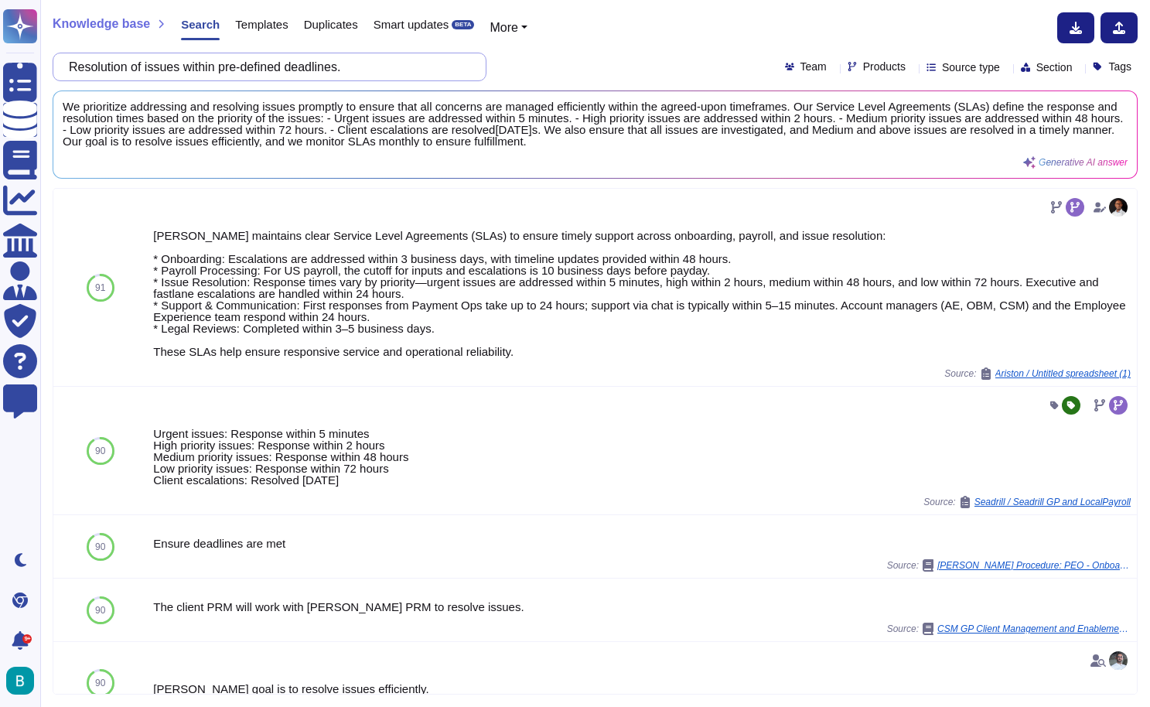
click at [400, 72] on input "Resolution of issues within pre-defined deadlines." at bounding box center [265, 66] width 409 height 27
paste input "Management of the hiring process, including registration with government agenci…"
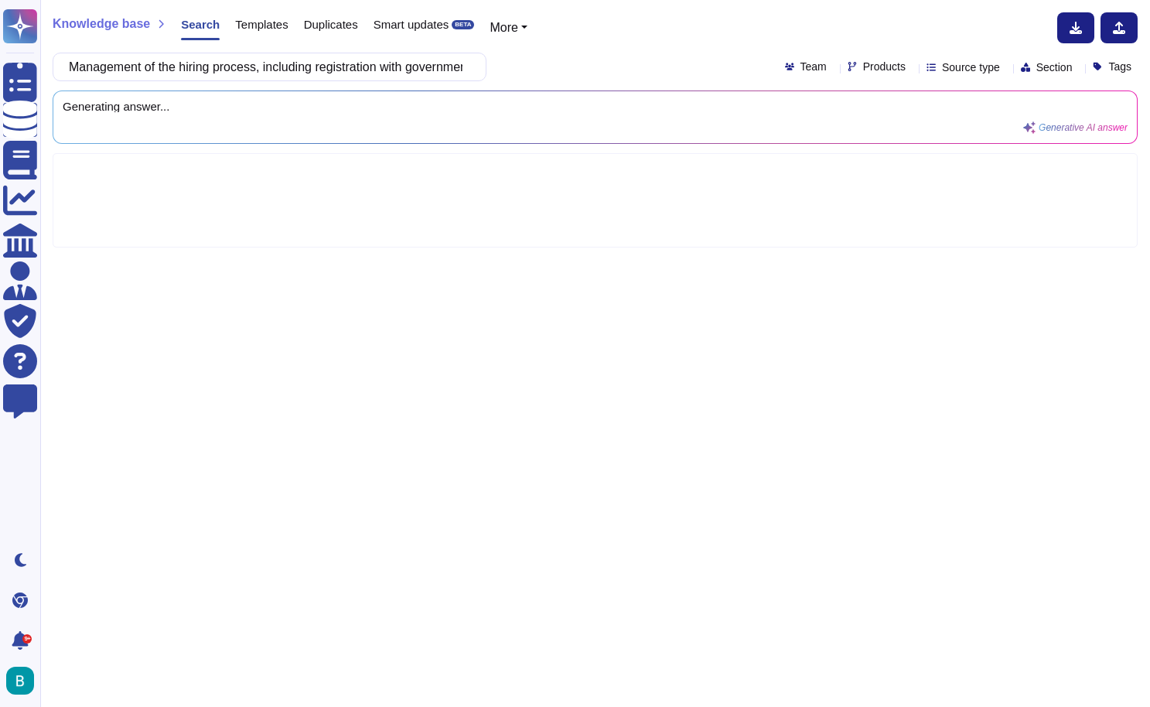
click at [487, 80] on div "Management of the hiring process, including registration with government agenci…" at bounding box center [595, 67] width 1085 height 29
click at [84, 69] on input "Management of the hiring process, including registration with government agenci…" at bounding box center [265, 66] width 409 height 27
click at [486, 80] on div "[PERSON_NAME] - Management of the hiring process, including registration with g…" at bounding box center [270, 67] width 434 height 29
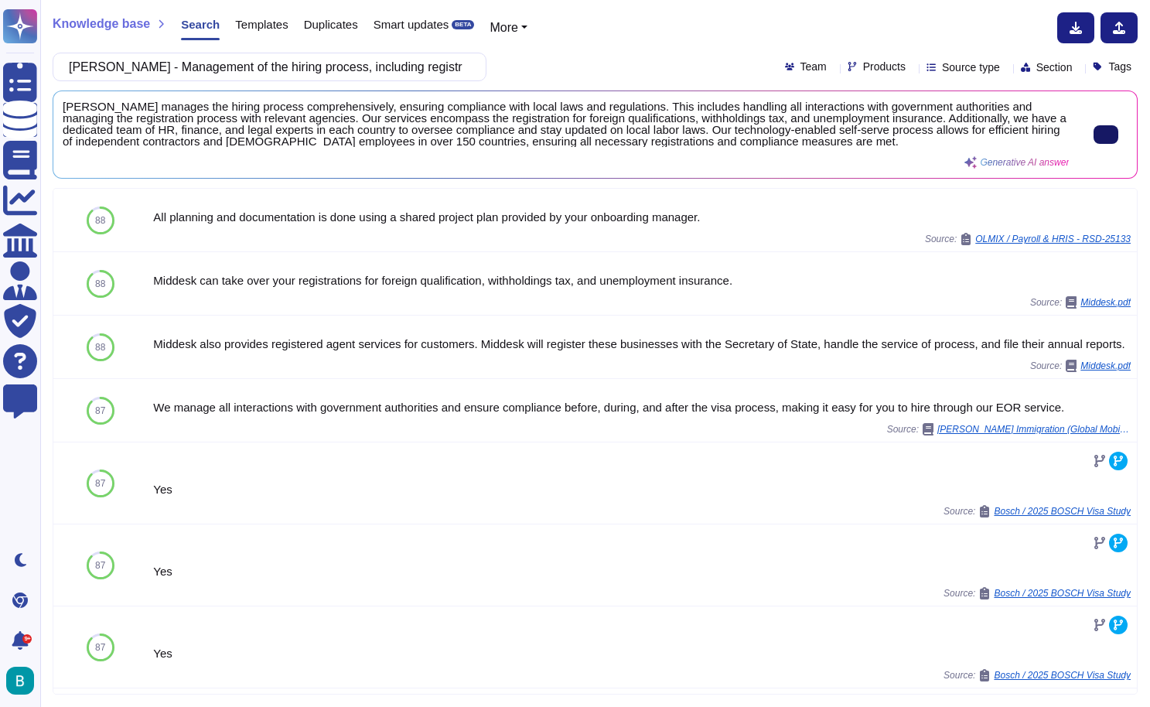
click at [444, 68] on input "[PERSON_NAME] - Management of the hiring process, including registration with g…" at bounding box center [265, 66] width 409 height 27
paste input "Management of the termination process, including calculation of severance pay a…"
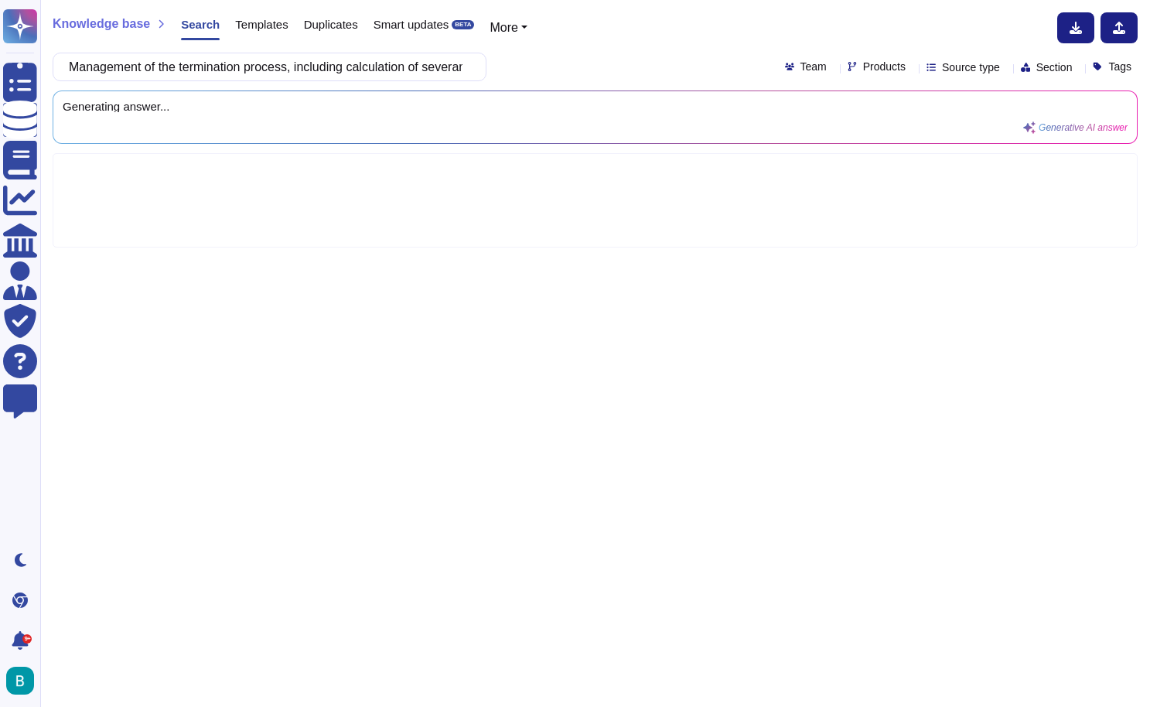
click at [571, 56] on div "Management of the termination process, including calculation of severance pay a…" at bounding box center [595, 67] width 1085 height 29
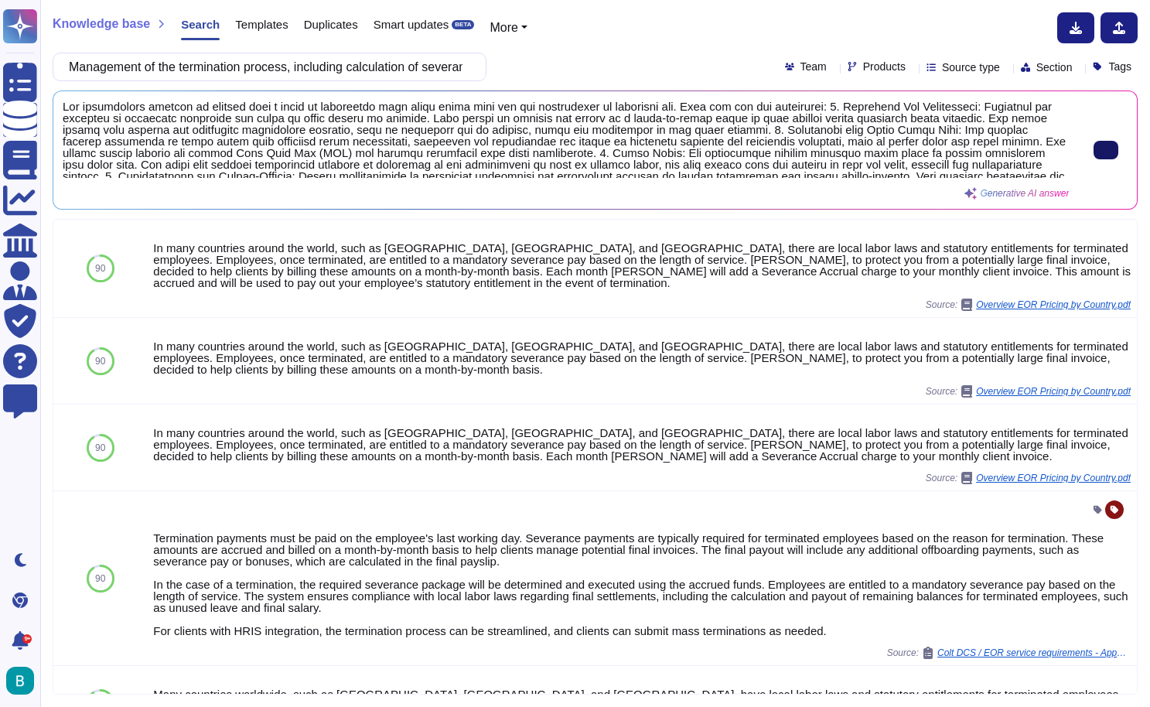
click at [1110, 152] on button at bounding box center [1106, 150] width 25 height 19
click at [391, 66] on input "Management of the termination process, including calculation of severance pay a…" at bounding box center [265, 66] width 409 height 27
paste input "Issuance of necessary documentation (e.g., work cards, termination certificates…"
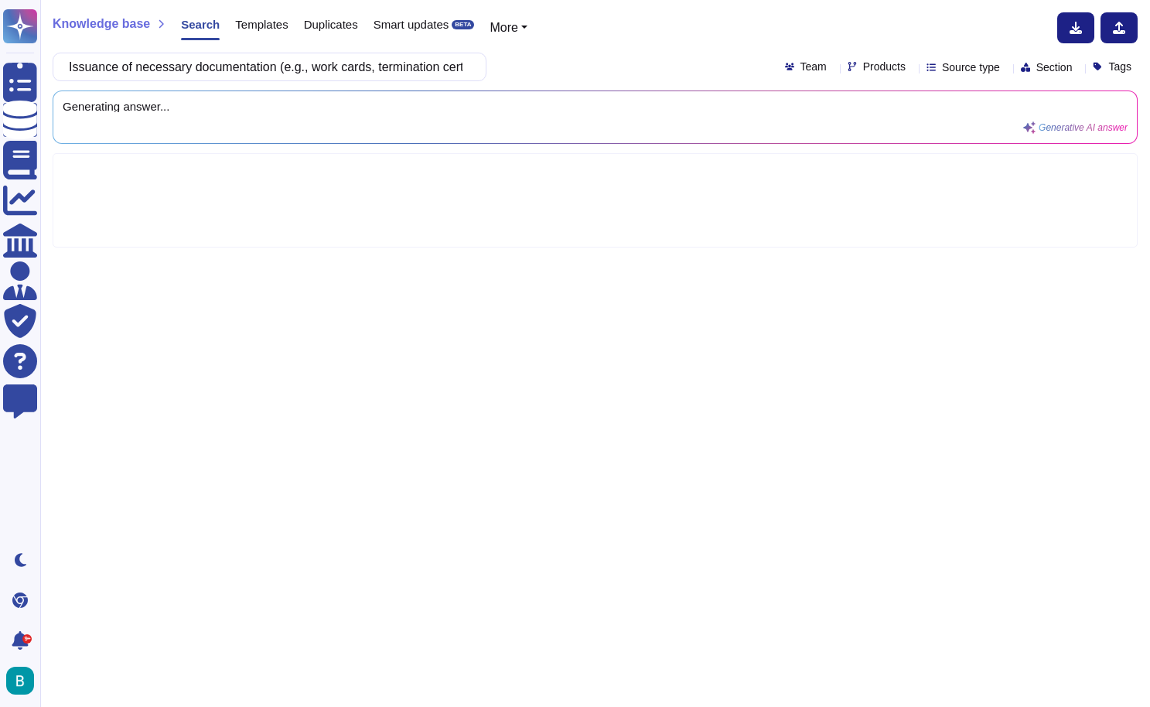
click at [532, 62] on div "Issuance of necessary documentation (e.g., work cards, termination certificates…" at bounding box center [595, 67] width 1085 height 29
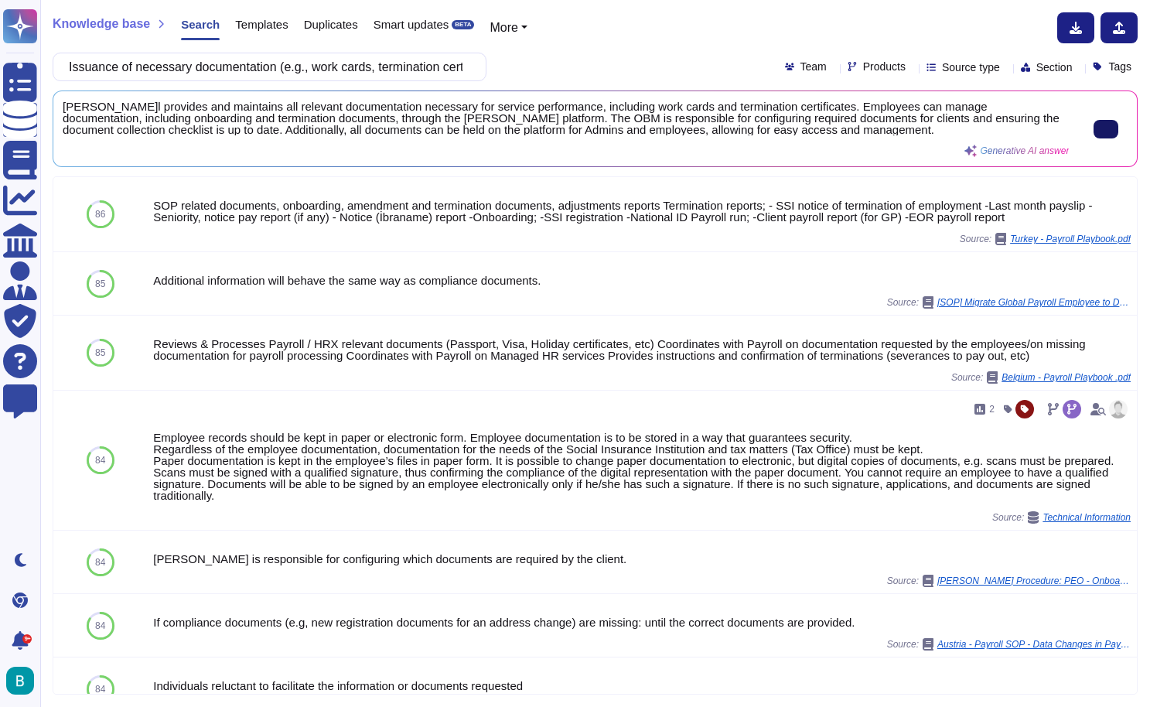
click at [1094, 132] on button at bounding box center [1106, 129] width 25 height 19
click at [288, 76] on input "Issuance of necessary documentation (e.g., work cards, termination certificates…" at bounding box center [265, 66] width 409 height 27
paste input "Provision of an integrated online platform for managing and viewing payroll, be…"
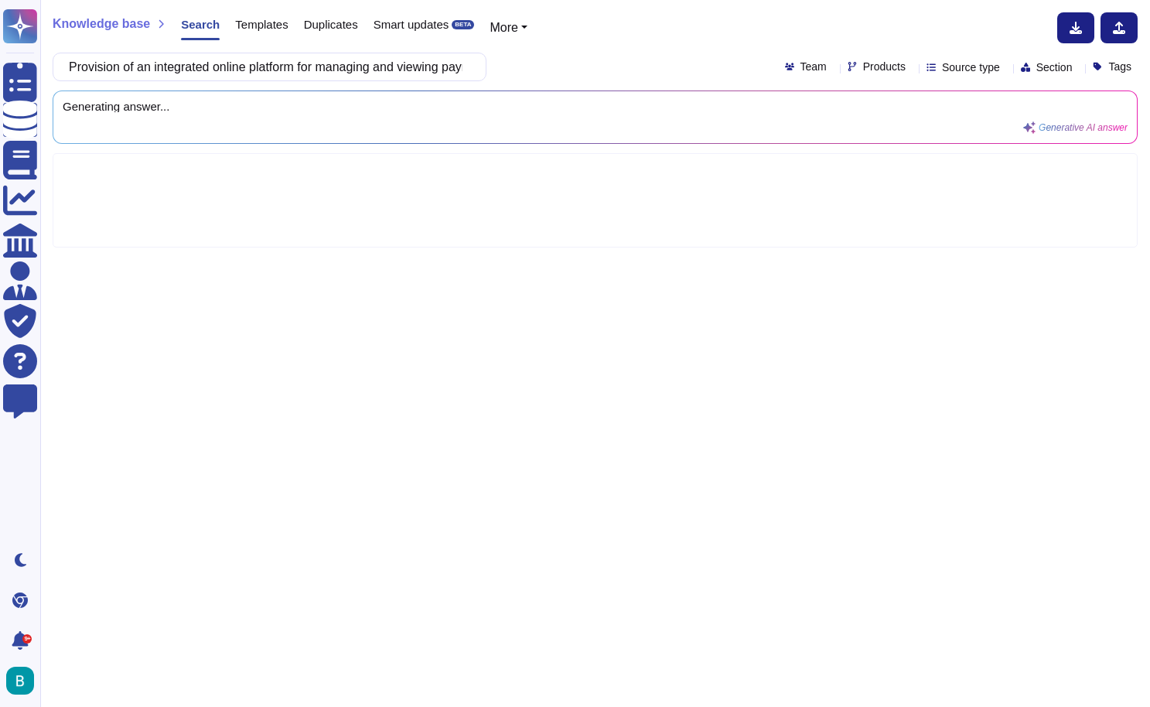
click at [597, 60] on div "Provision of an integrated online platform for managing and viewing payroll, be…" at bounding box center [595, 67] width 1085 height 29
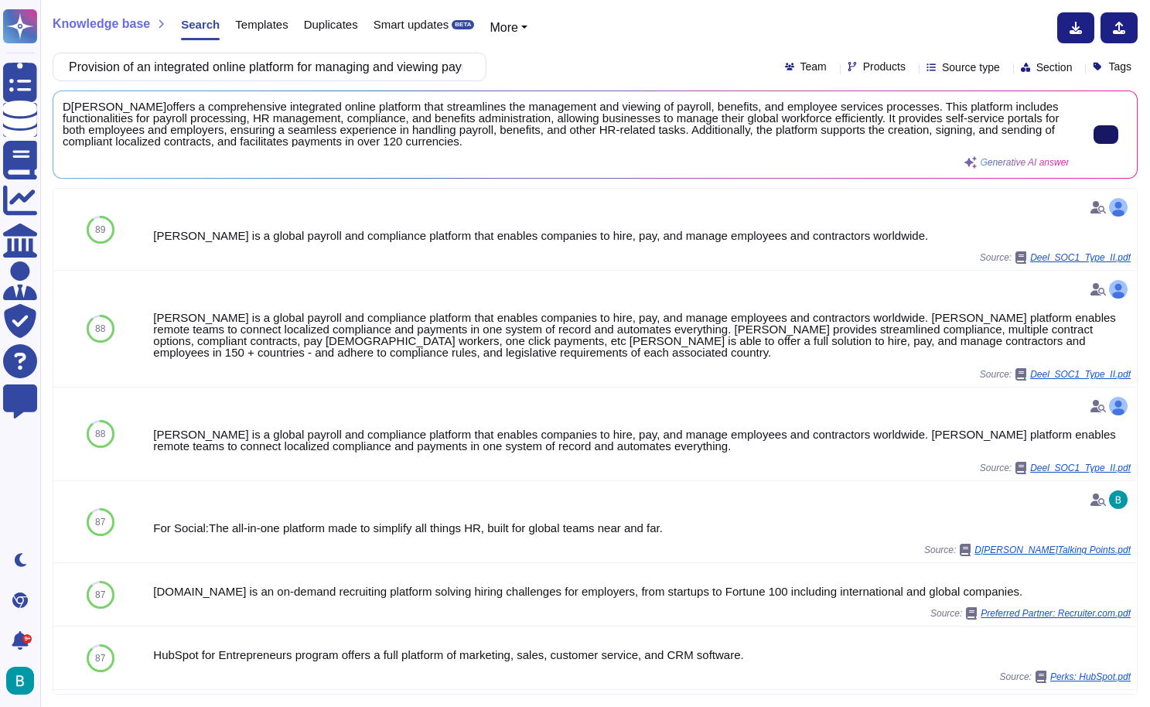
click at [1094, 138] on button at bounding box center [1106, 134] width 25 height 19
click at [392, 72] on input "Provision of an integrated online platform for managing and viewing payroll, be…" at bounding box center [265, 66] width 409 height 27
paste input "Real-time access to reports, statements, and tax data"
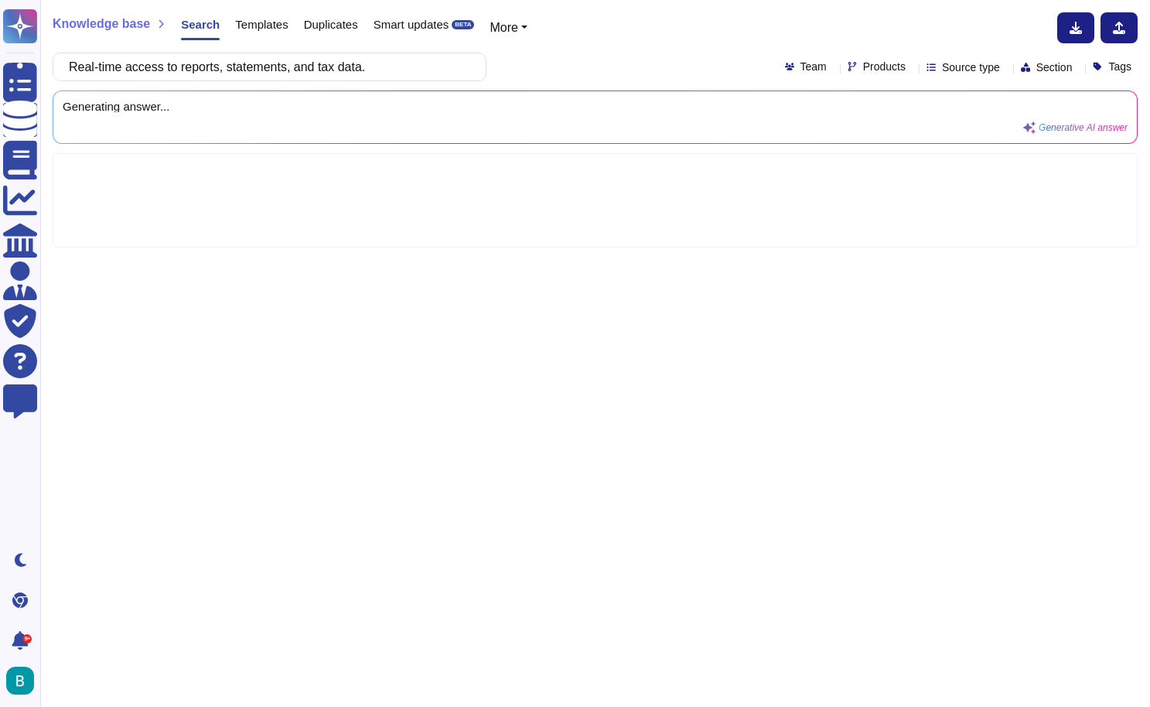
click at [651, 51] on div "Knowledge base Search Templates Duplicates Smart updates BETA More Real-time ac…" at bounding box center [595, 353] width 1110 height 707
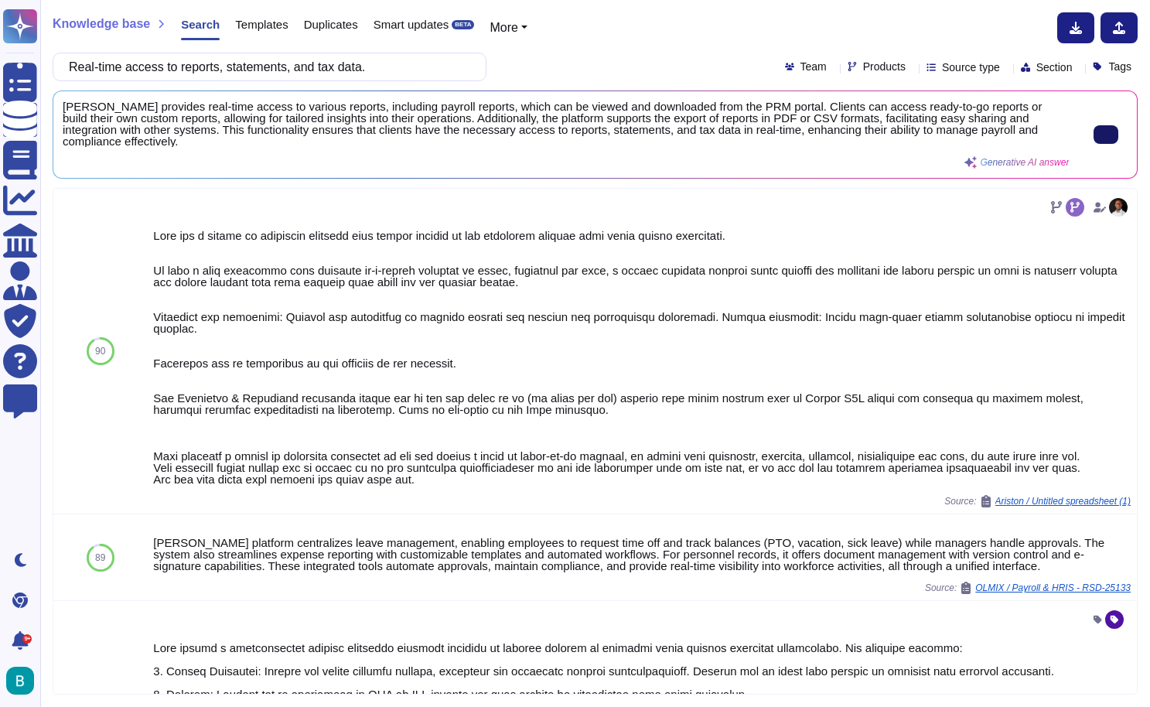
click at [1106, 135] on button at bounding box center [1106, 134] width 25 height 19
click at [360, 67] on input "Real-time access to reports, statements, and tax data." at bounding box center [265, 66] width 409 height 27
paste input "Self-service functionalities for employees (e.g., pay stub inquiry, benefit req…"
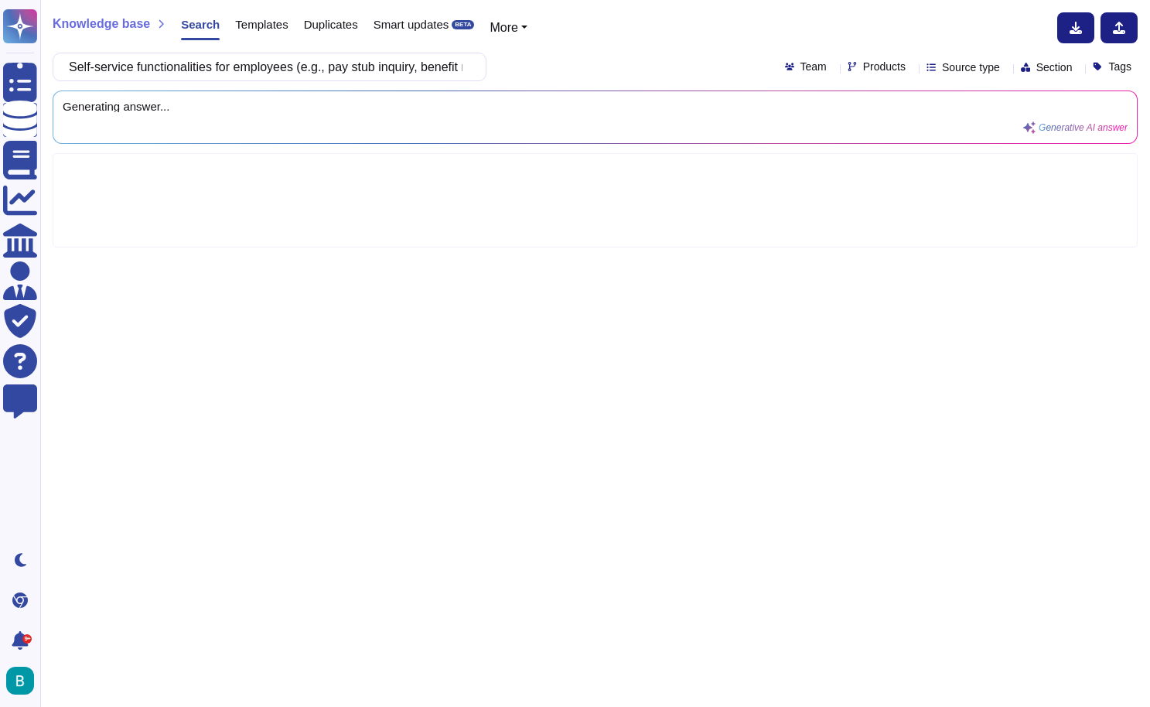
click at [563, 62] on div "Self-service functionalities for employees (e.g., pay stub inquiry, benefit req…" at bounding box center [595, 67] width 1085 height 29
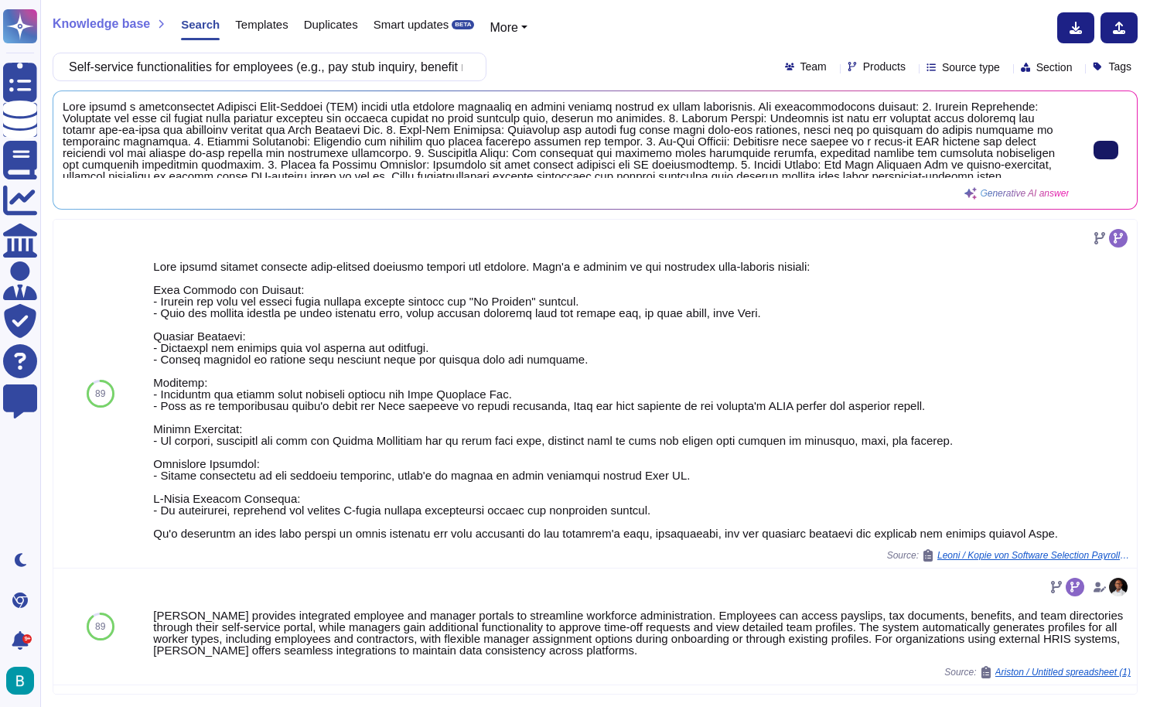
click at [1102, 159] on button at bounding box center [1106, 150] width 25 height 19
click at [318, 67] on input "Self-service functionalities for employees (e.g., pay stub inquiry, benefit req…" at bounding box center [265, 66] width 409 height 27
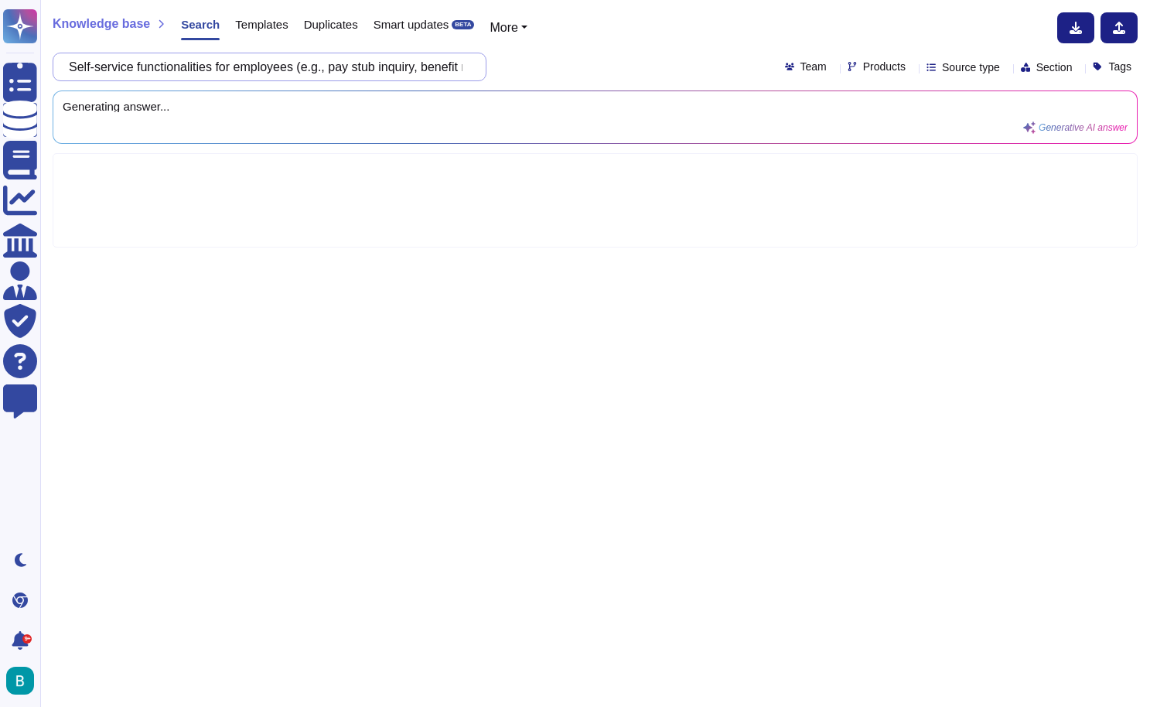
type input "G"
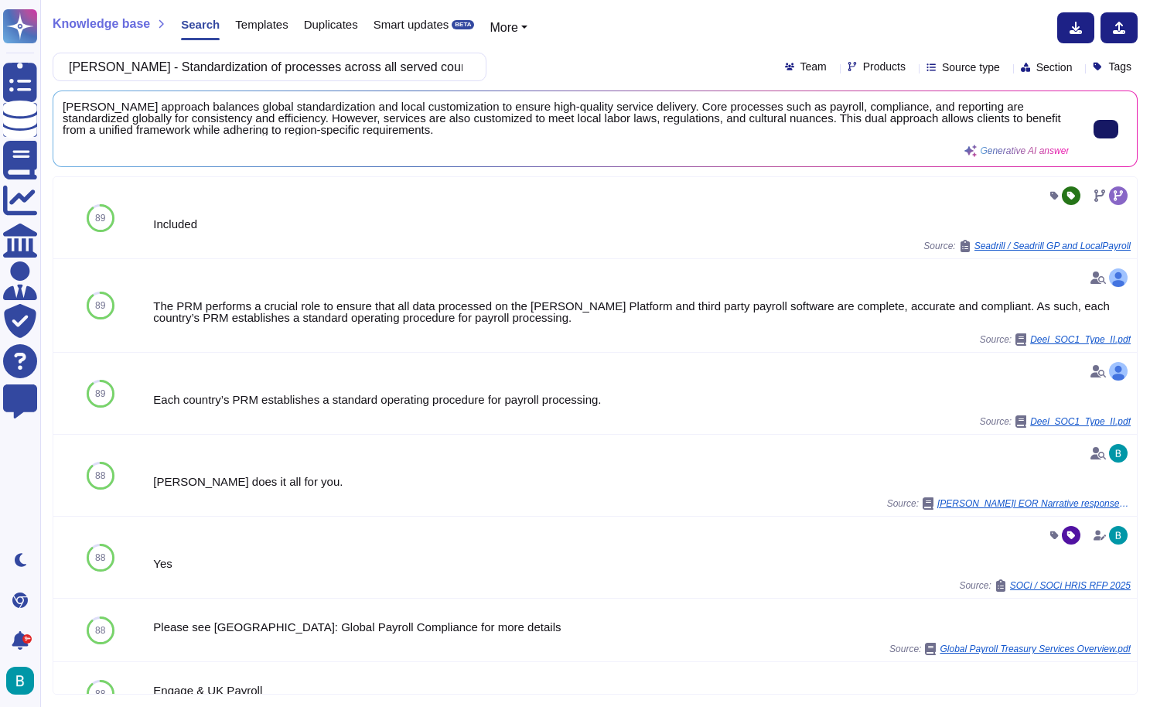
click at [432, 67] on input "[PERSON_NAME] - Standardization of processes across all served countries." at bounding box center [265, 66] width 409 height 27
click at [230, 70] on input "[PERSON_NAME] - Standardization of processes across all served countries." at bounding box center [265, 66] width 409 height 27
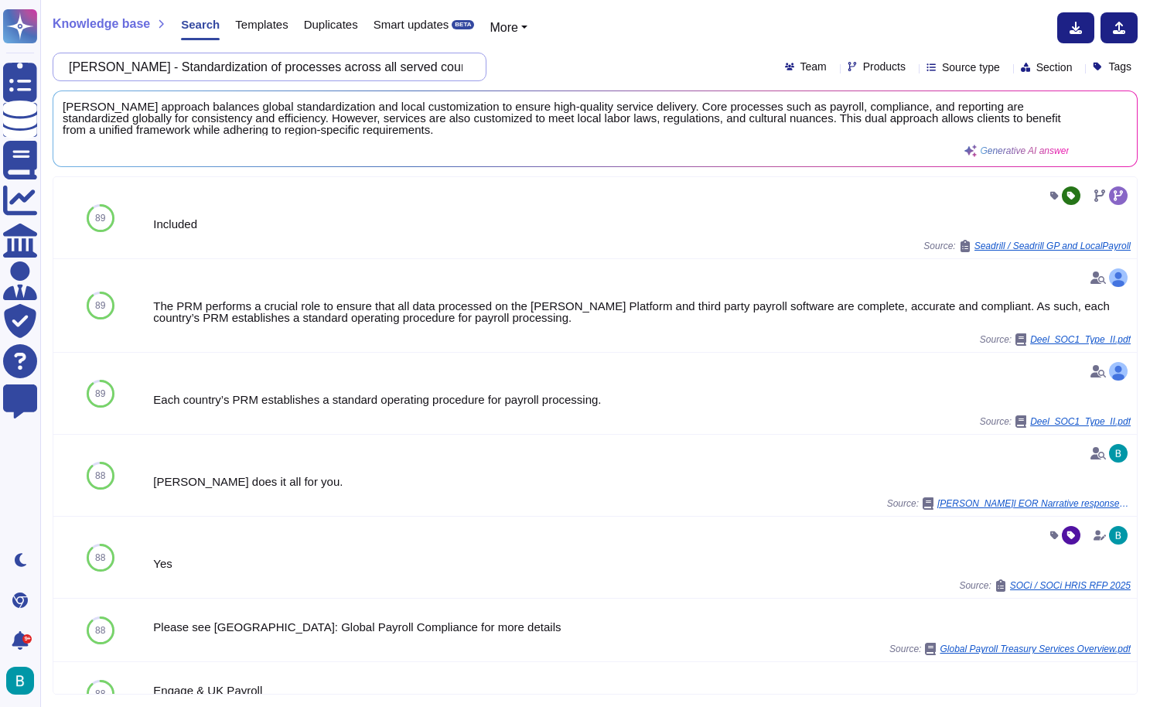
drag, startPoint x: 125, startPoint y: 67, endPoint x: 109, endPoint y: 68, distance: 15.5
click at [109, 68] on input "[PERSON_NAME] - Standardization of processes across all served countries." at bounding box center [265, 66] width 409 height 27
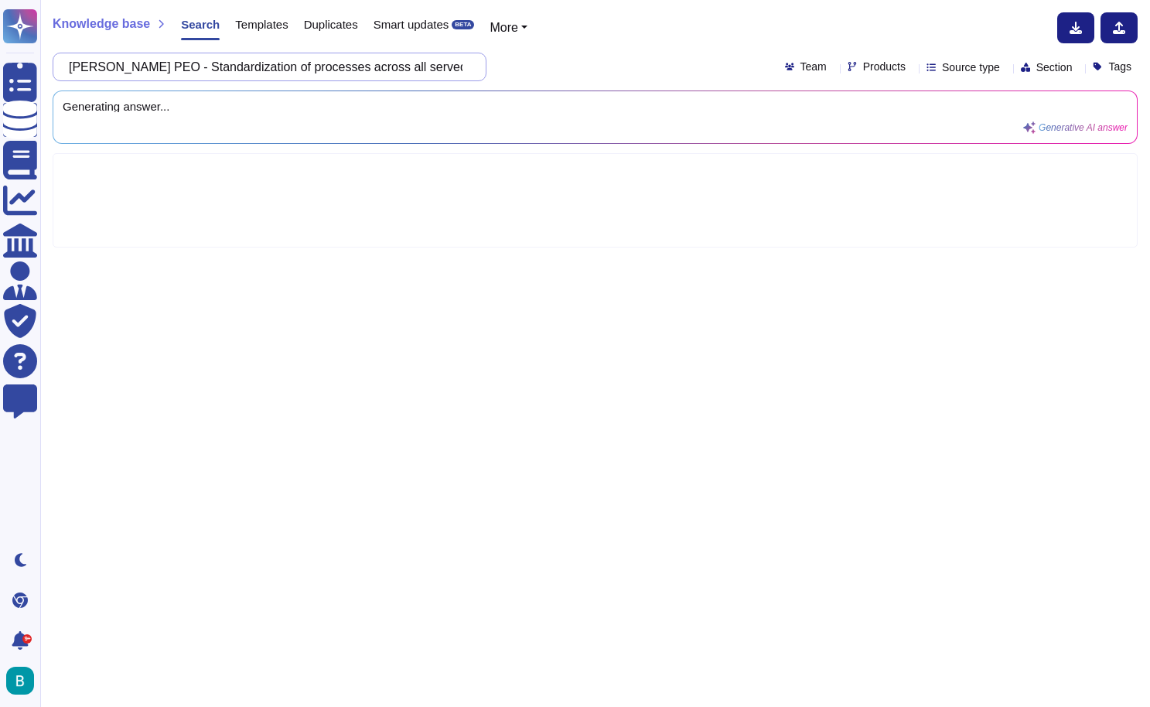
drag, startPoint x: 146, startPoint y: 66, endPoint x: 583, endPoint y: 75, distance: 437.1
click at [583, 75] on div "D[PERSON_NAME]PEO - Standardization of processes across all served countries. T…" at bounding box center [595, 67] width 1085 height 29
paste input "Acting as Employer of Record (EOR) for employees in the [GEOGRAPHIC_DATA]."
click at [619, 71] on div "[PERSON_NAME] PEO - Acting as Employer of Record (EOR) for employees in the [GE…" at bounding box center [595, 67] width 1085 height 29
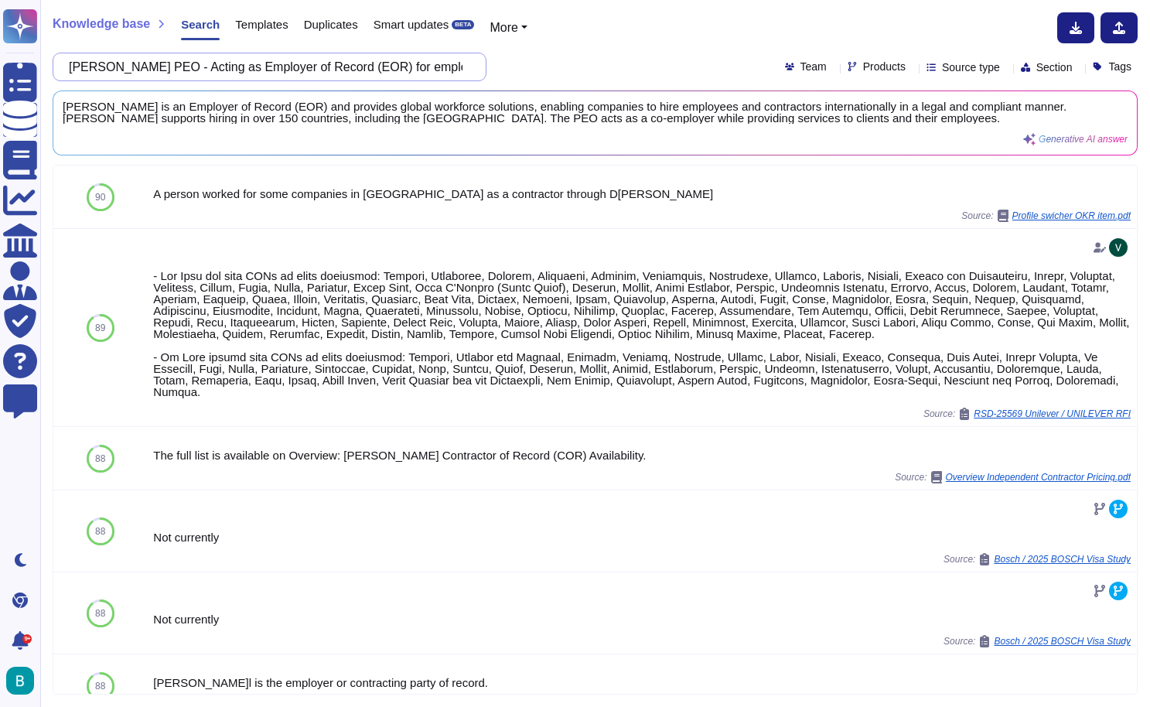
click at [427, 70] on input "[PERSON_NAME] PEO - Acting as Employer of Record (EOR) for employees in the [GE…" at bounding box center [265, 66] width 409 height 27
click at [619, 64] on div "[PERSON_NAME] PEO - Acting as Employer of Record (EOR) for employees in the [GE…" at bounding box center [595, 67] width 1085 height 29
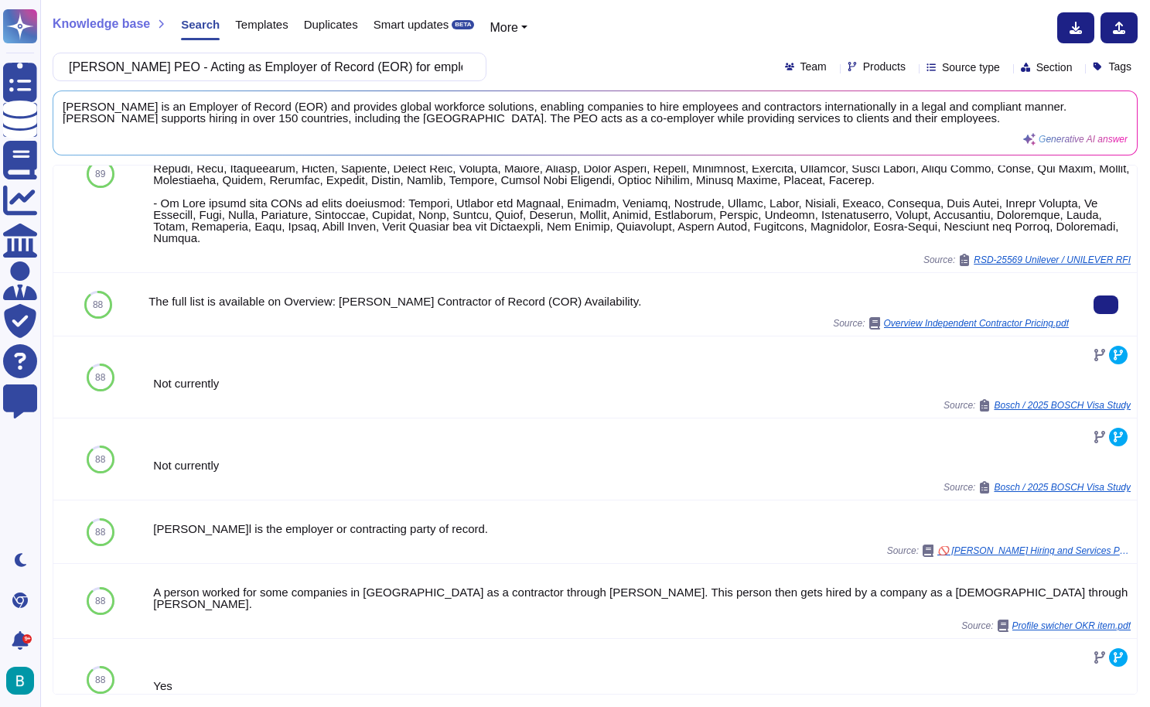
scroll to position [354, 0]
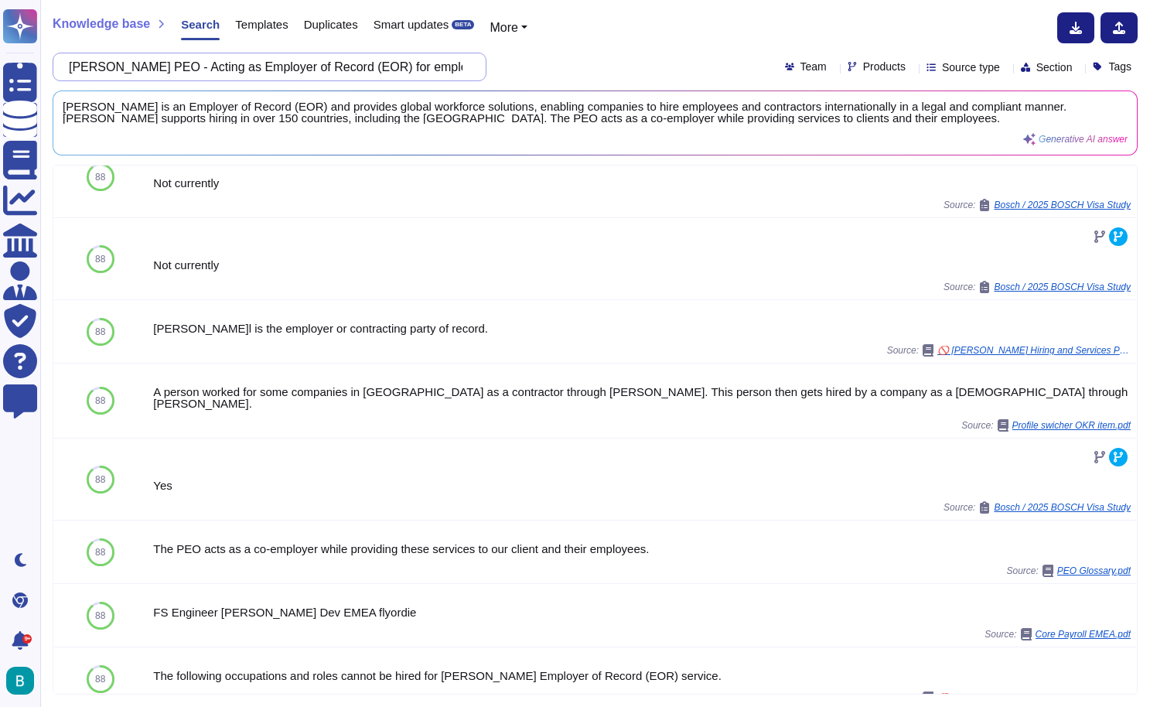
click at [437, 67] on input "[PERSON_NAME] PEO - Acting as Employer of Record (EOR) for employees in the [GE…" at bounding box center [265, 66] width 409 height 27
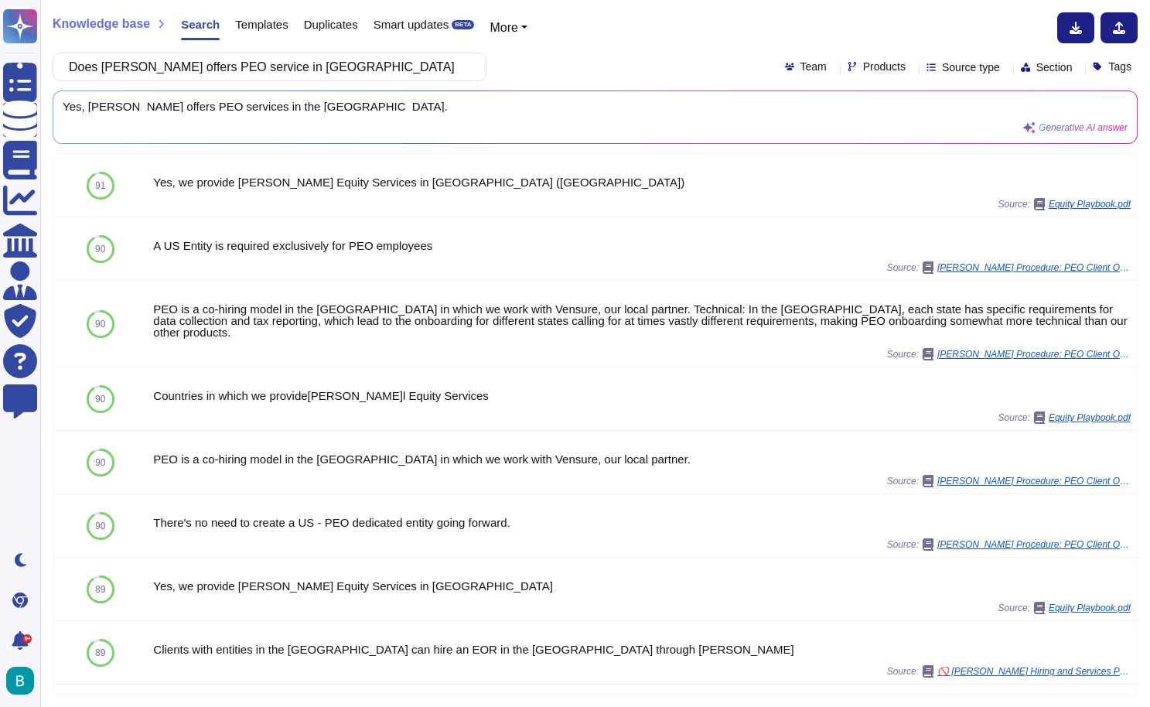
click at [646, 57] on div "Does [PERSON_NAME] offers PEO service in [GEOGRAPHIC_DATA] Team Products Source…" at bounding box center [595, 67] width 1085 height 29
click at [288, 72] on input "Does [PERSON_NAME] offers PEO service in [GEOGRAPHIC_DATA]" at bounding box center [265, 66] width 409 height 27
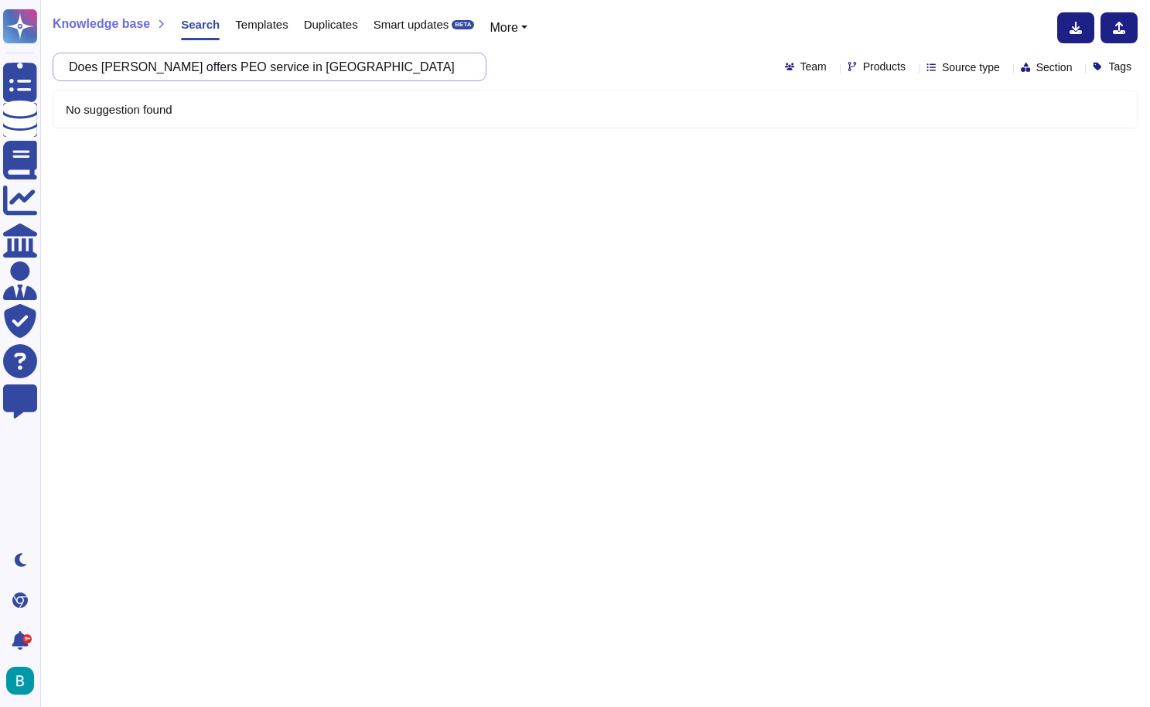
type input "d"
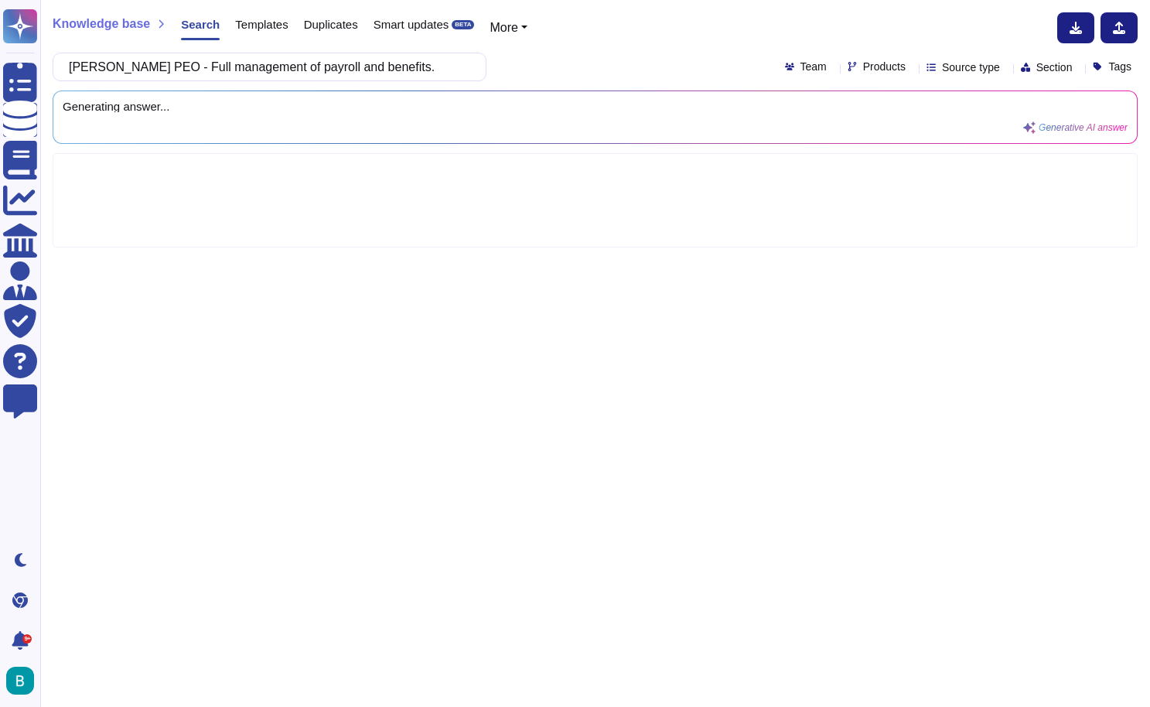
click at [552, 75] on div "[PERSON_NAME] PEO - Full management of payroll and benefits. Team Products Sour…" at bounding box center [595, 67] width 1085 height 29
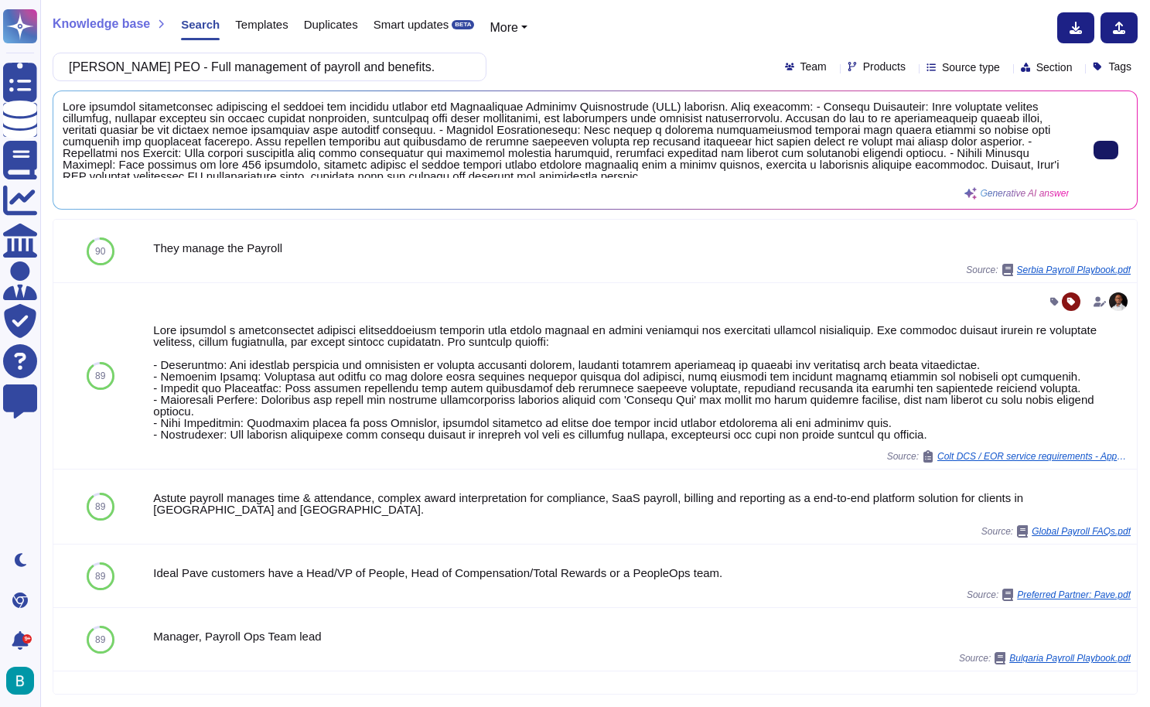
click at [1101, 159] on button at bounding box center [1106, 150] width 25 height 19
click at [342, 69] on input "[PERSON_NAME] PEO - Full management of payroll and benefits." at bounding box center [265, 66] width 409 height 27
paste input "[PERSON_NAME] GP Ensure that all Client's employees allocated to the [DEMOGRAPH…"
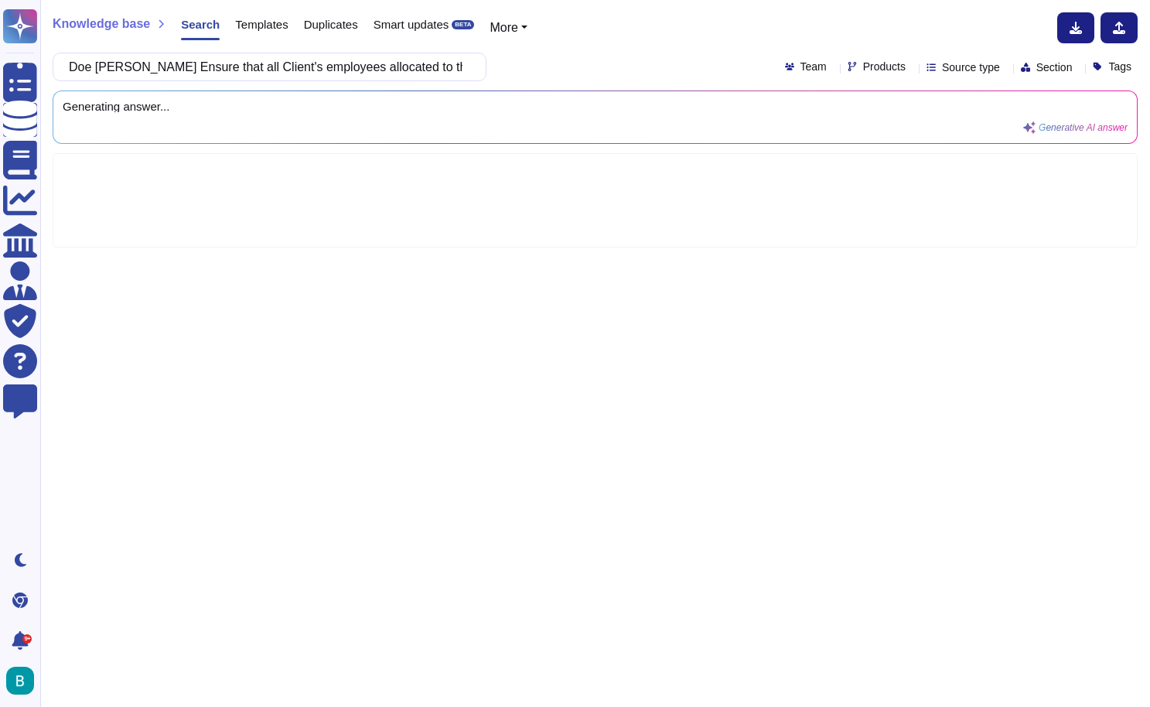
click at [518, 66] on div "Doe [PERSON_NAME] Ensure that all Client's employees allocated to the [DEMOGRAP…" at bounding box center [595, 67] width 1085 height 29
click at [102, 71] on input "Doe [PERSON_NAME] Ensure that all Client's employees allocated to the [DEMOGRAP…" at bounding box center [265, 66] width 409 height 27
click at [594, 54] on div "Does [PERSON_NAME] Ensure that all Client's employees allocated to the [DEMOGRA…" at bounding box center [595, 67] width 1085 height 29
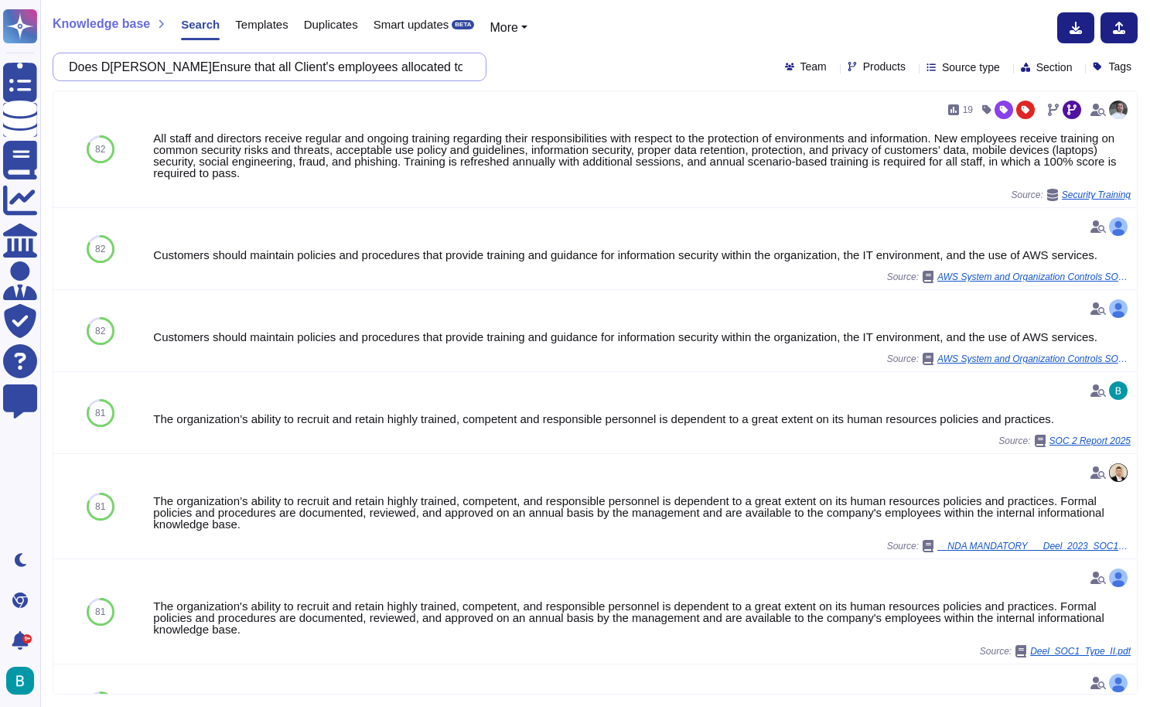
click at [368, 67] on input "Does D[PERSON_NAME]Ensure that all Client's employees allocated to the [DEMOGRA…" at bounding box center [265, 66] width 409 height 27
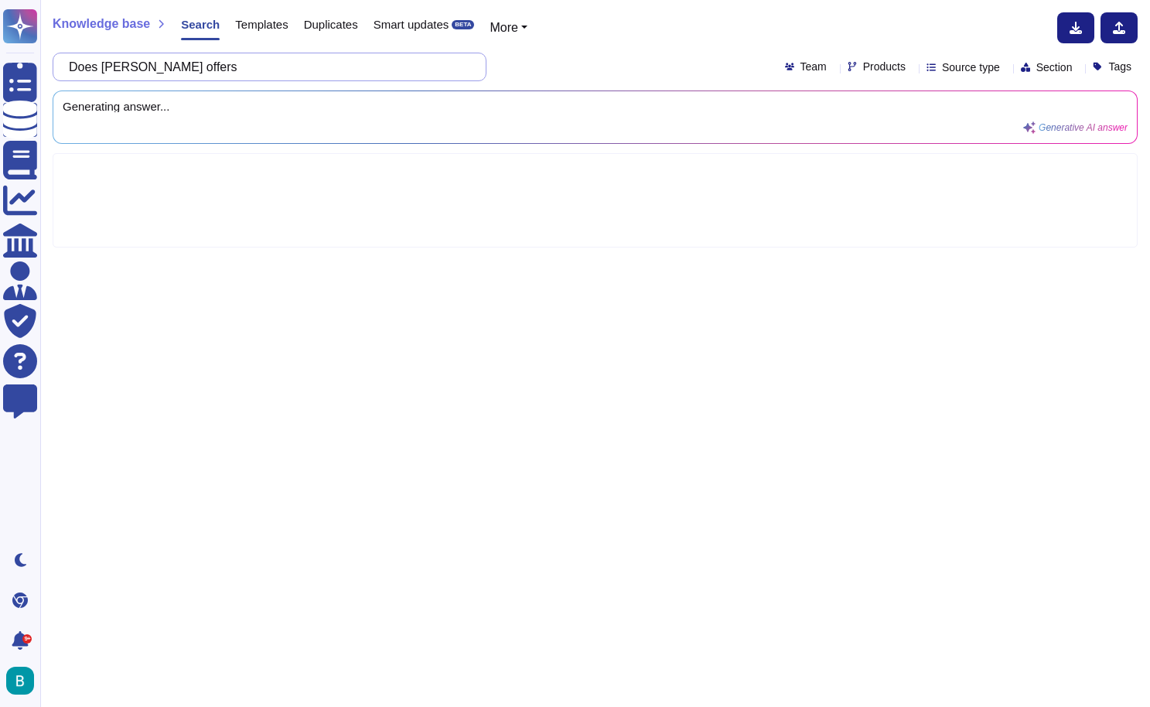
paste input "Report monthly OHS indicators (e.g., frequency rate, severity, number of incide…"
click at [606, 46] on div "Knowledge base Search Templates Duplicates Smart updates BETA More Does[PERSON_…" at bounding box center [595, 353] width 1110 height 707
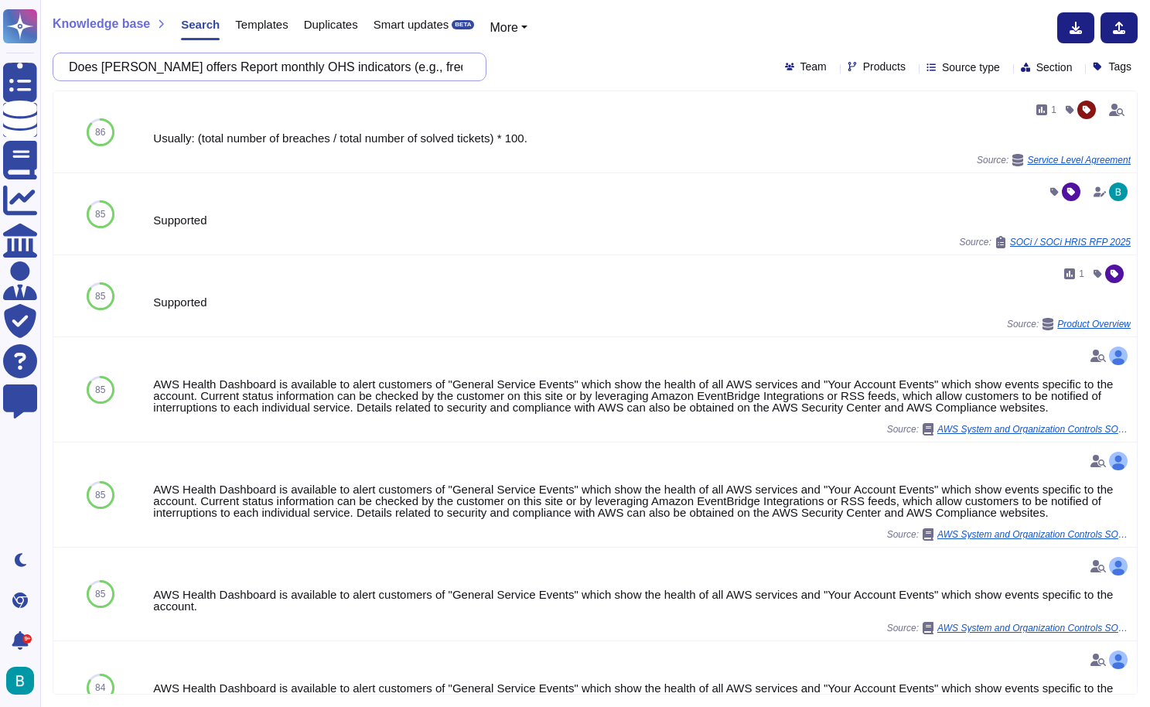
click at [396, 70] on input "Does [PERSON_NAME] offers Report monthly OHS indicators (e.g., frequency rate, …" at bounding box center [265, 66] width 409 height 27
paste input "Legal Compliance: Ensure compliance with all legal, tax, and labor obligations …"
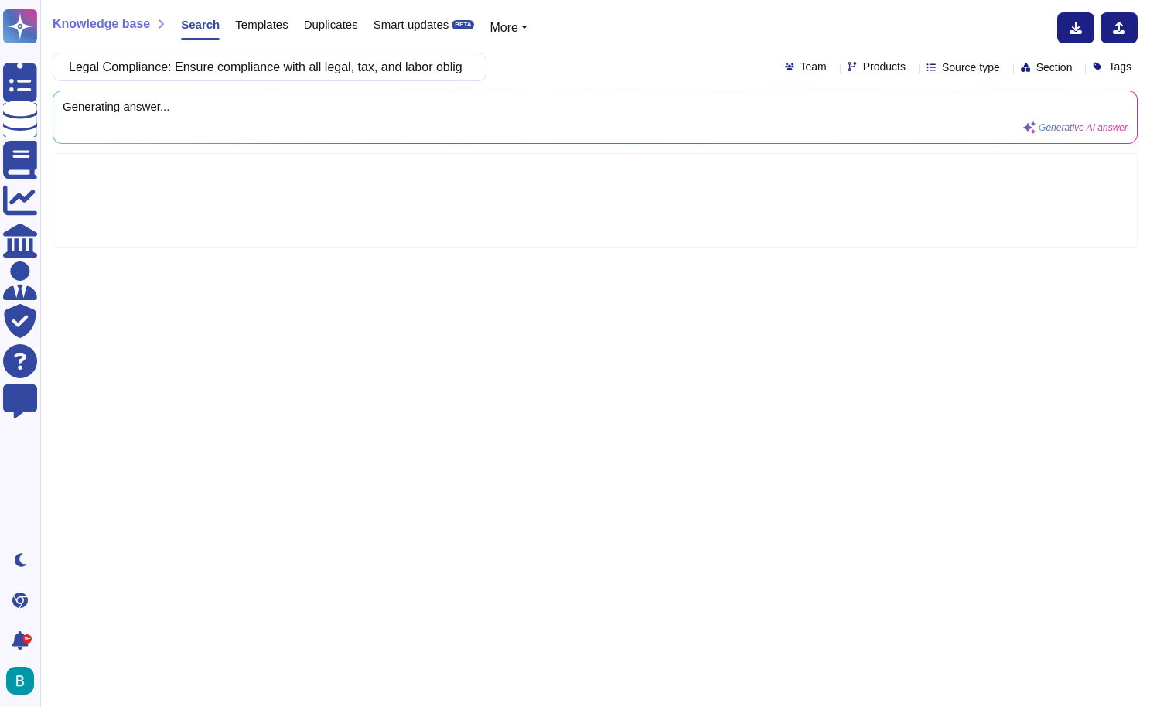
click at [559, 50] on div "Knowledge base Search Templates Duplicates Smart updates BETA More Legal Compli…" at bounding box center [595, 353] width 1110 height 707
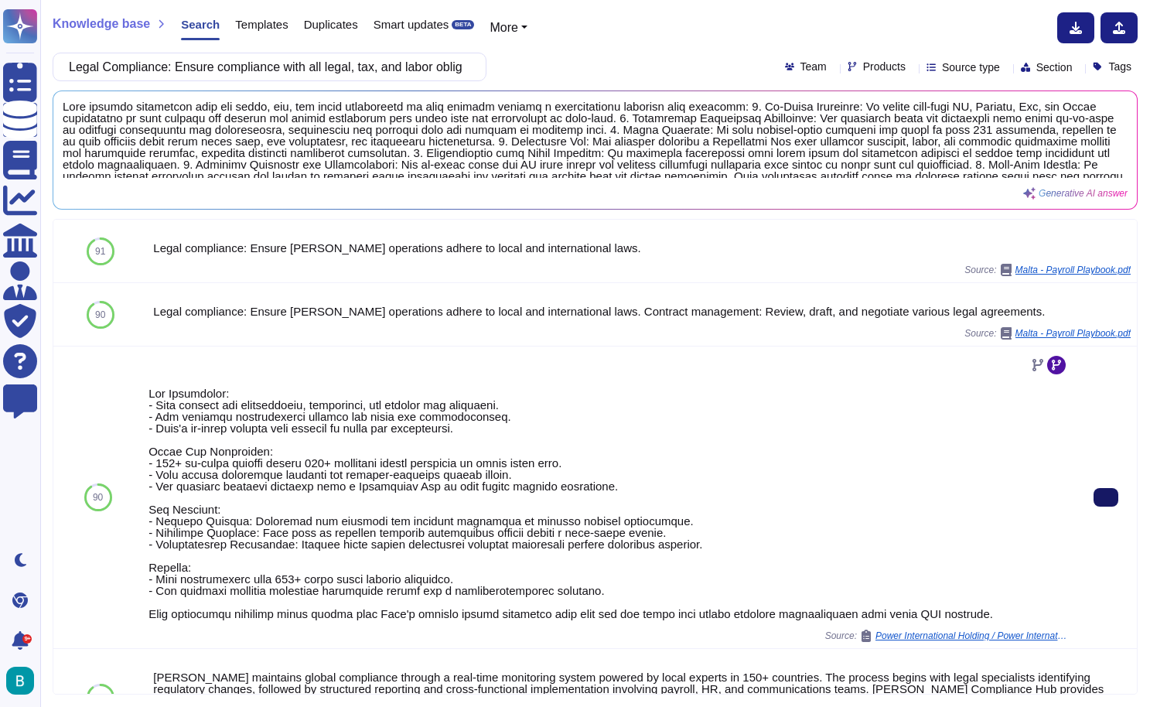
click at [1106, 497] on icon at bounding box center [1106, 497] width 0 height 0
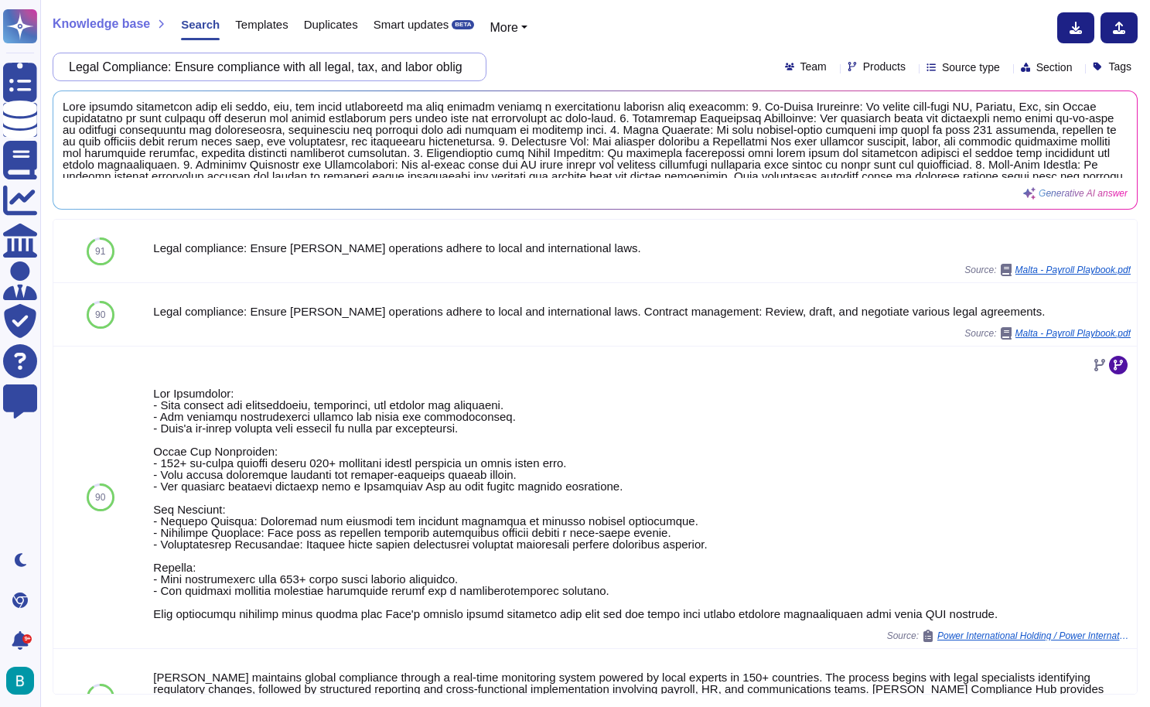
click at [415, 72] on input "Legal Compliance: Ensure compliance with all legal, tax, and labor obligations …" at bounding box center [265, 66] width 409 height 27
paste input "Online Platform: An intuitive, secure interface with self-service functionaliti…"
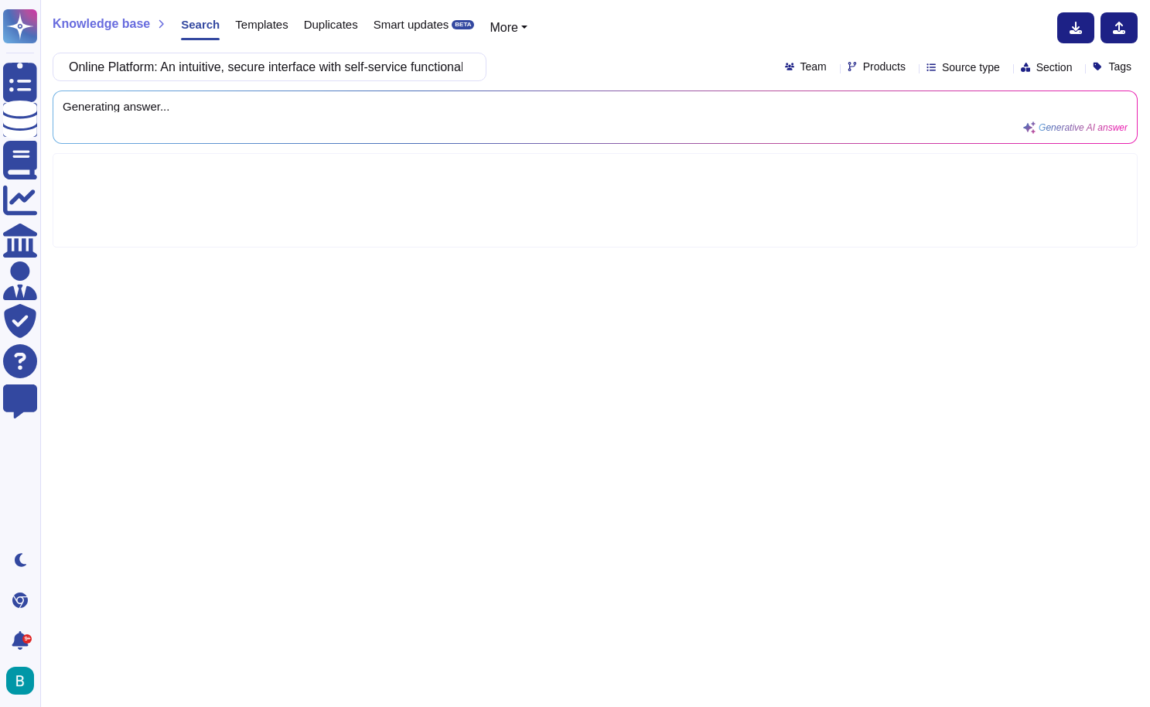
click at [572, 51] on div "Knowledge base Search Templates Duplicates Smart updates BETA More Online Platf…" at bounding box center [595, 353] width 1110 height 707
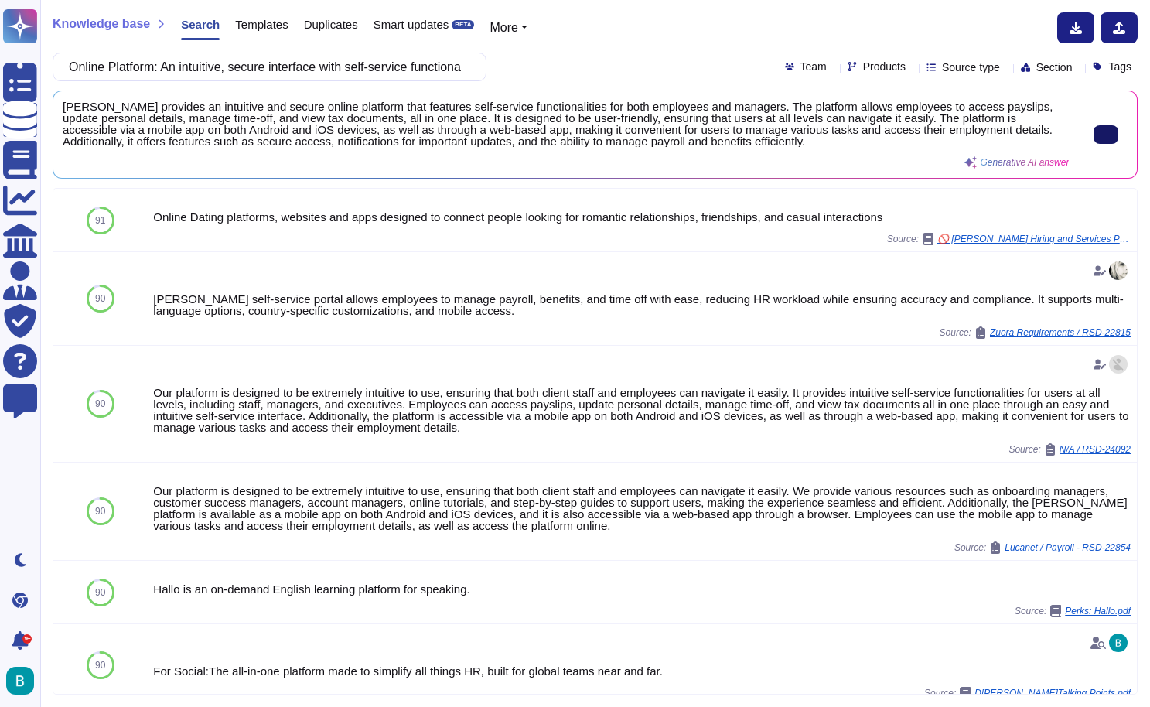
click at [482, 2] on div "Knowledge base Search Templates Duplicates Smart updates BETA More Online Platf…" at bounding box center [595, 353] width 1110 height 707
click at [449, 64] on input "Online Platform: An intuitive, secure interface with self-service functionaliti…" at bounding box center [265, 66] width 409 height 27
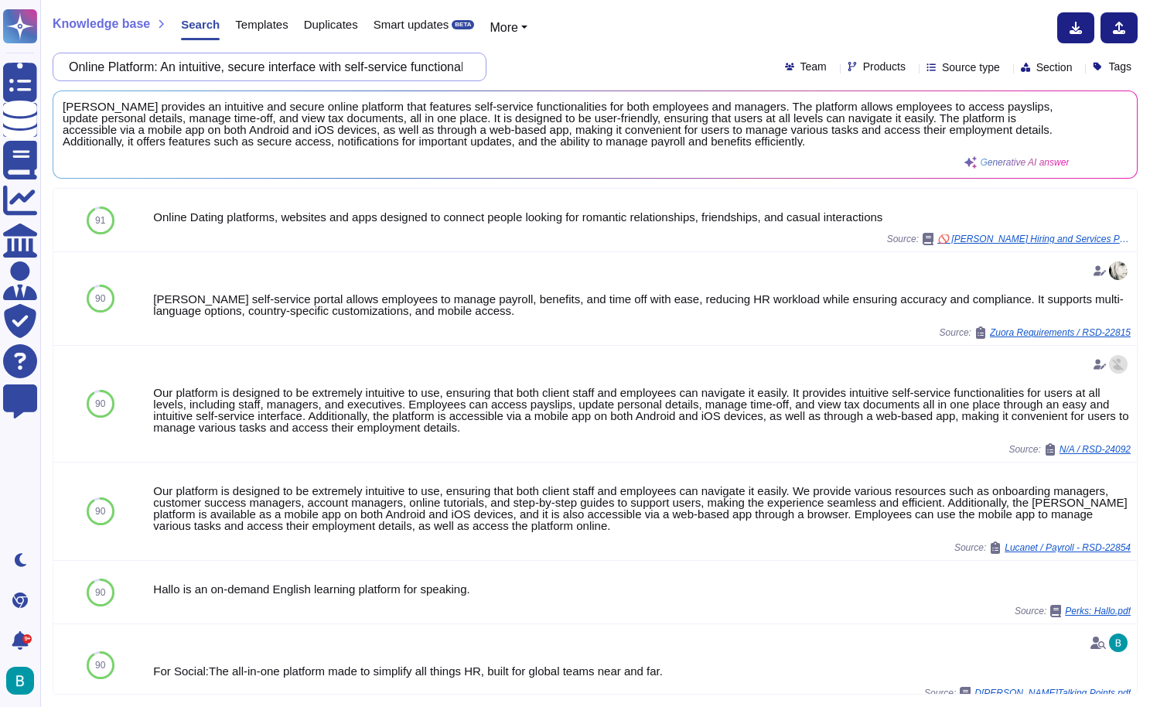
paste input "Integration: Ability to integrate with ERP systems or other tools used by the c…"
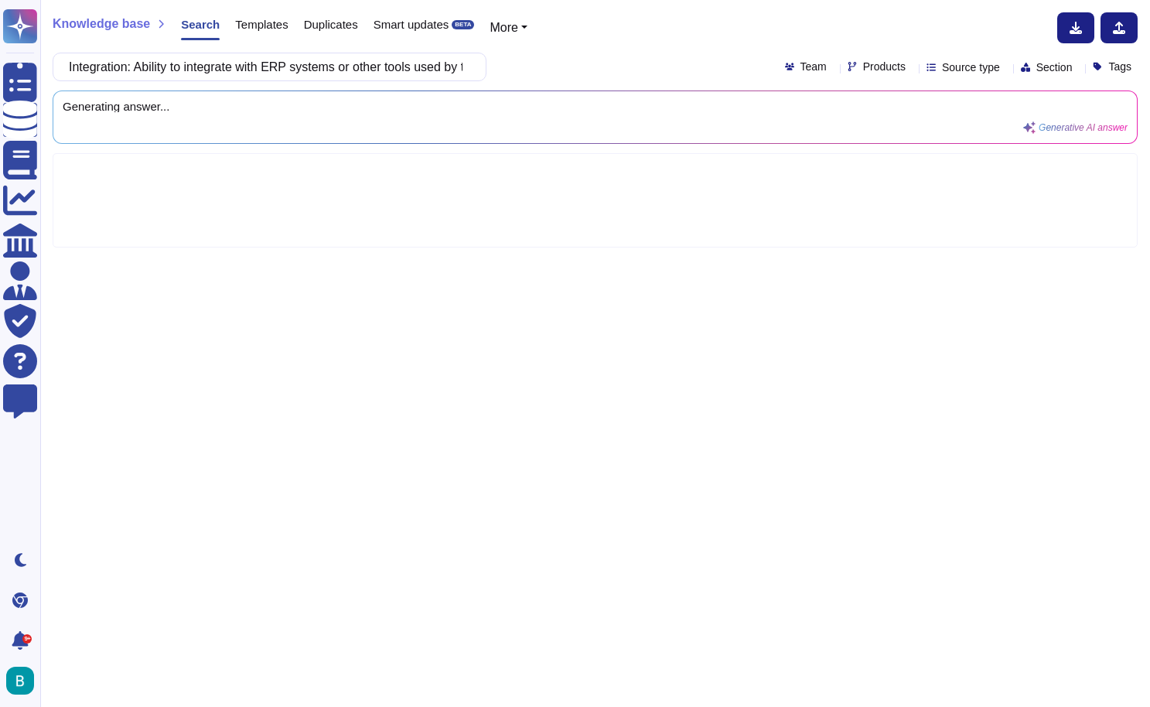
click at [656, 53] on div "Integration: Ability to integrate with ERP systems or other tools used by the c…" at bounding box center [595, 67] width 1085 height 29
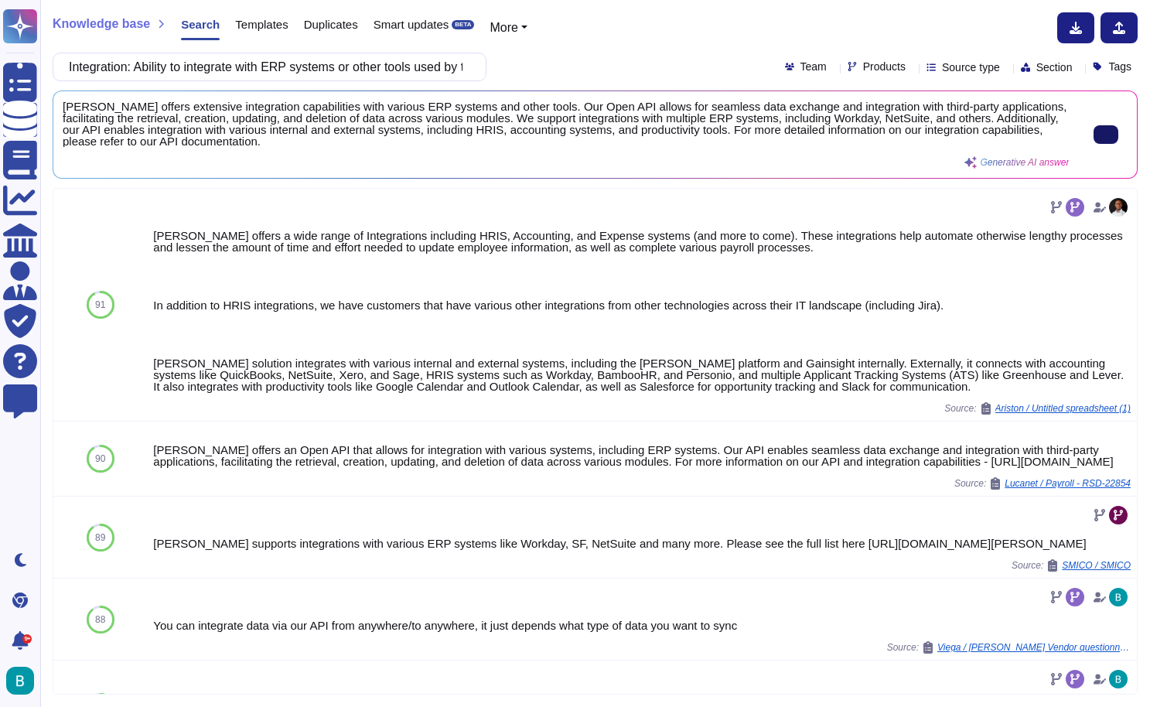
click at [432, 63] on input "Integration: Ability to integrate with ERP systems or other tools used by the c…" at bounding box center [265, 66] width 409 height 27
paste input "Support in Portuguese, Spanish, and English, with a maximum response time of 24…"
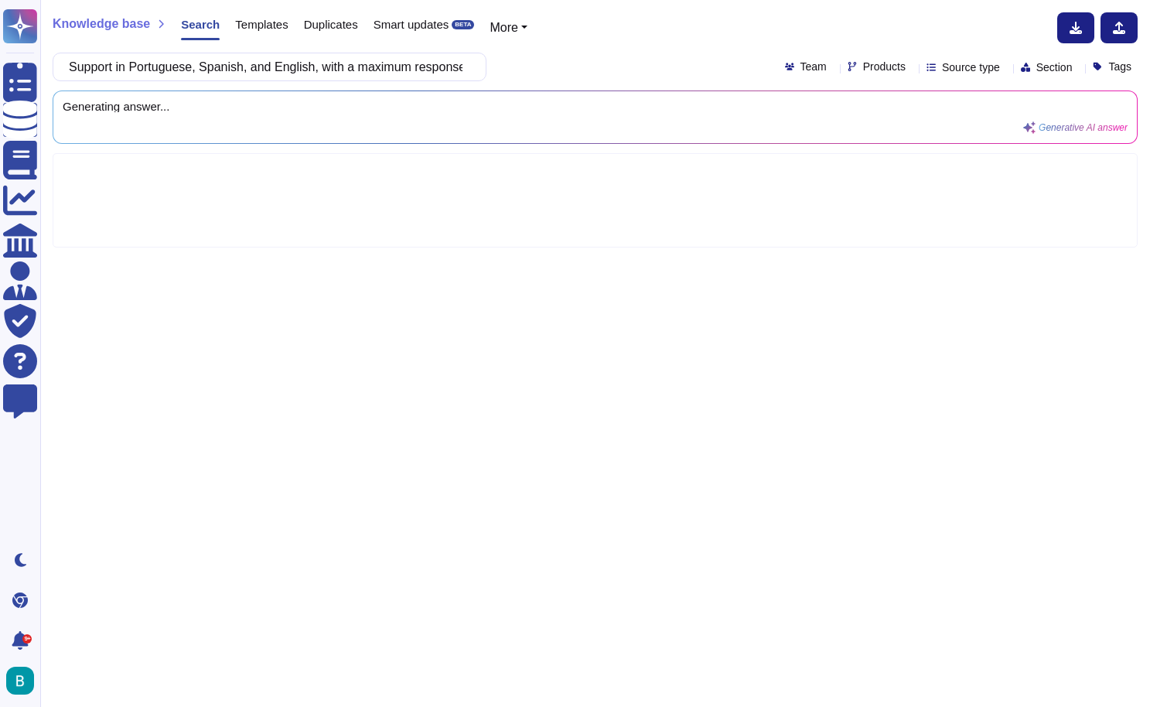
click at [606, 57] on div "Support in Portuguese, Spanish, and English, with a maximum response time of 24…" at bounding box center [595, 67] width 1085 height 29
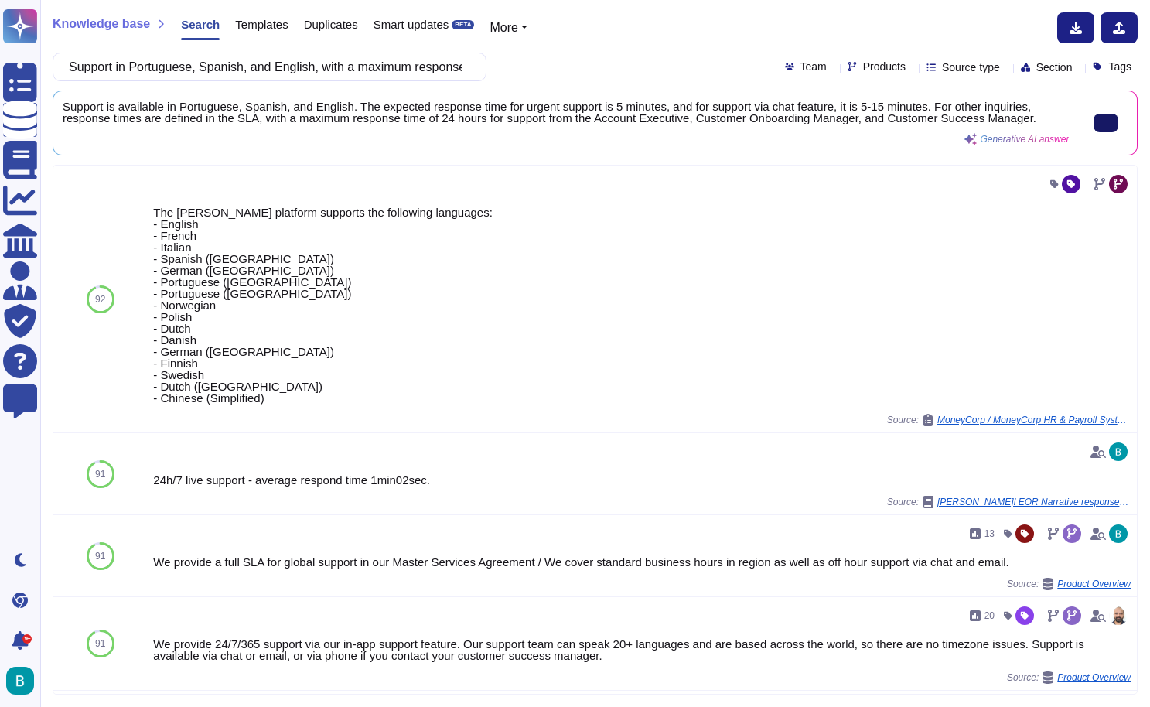
click at [1108, 126] on button at bounding box center [1106, 123] width 25 height 19
click at [380, 64] on input "Support in Portuguese, Spanish, and English, with a maximum response time of 24…" at bounding box center [265, 66] width 409 height 27
paste input "Data Security: Information security certifications (e.g., ISO 27001) and protec…"
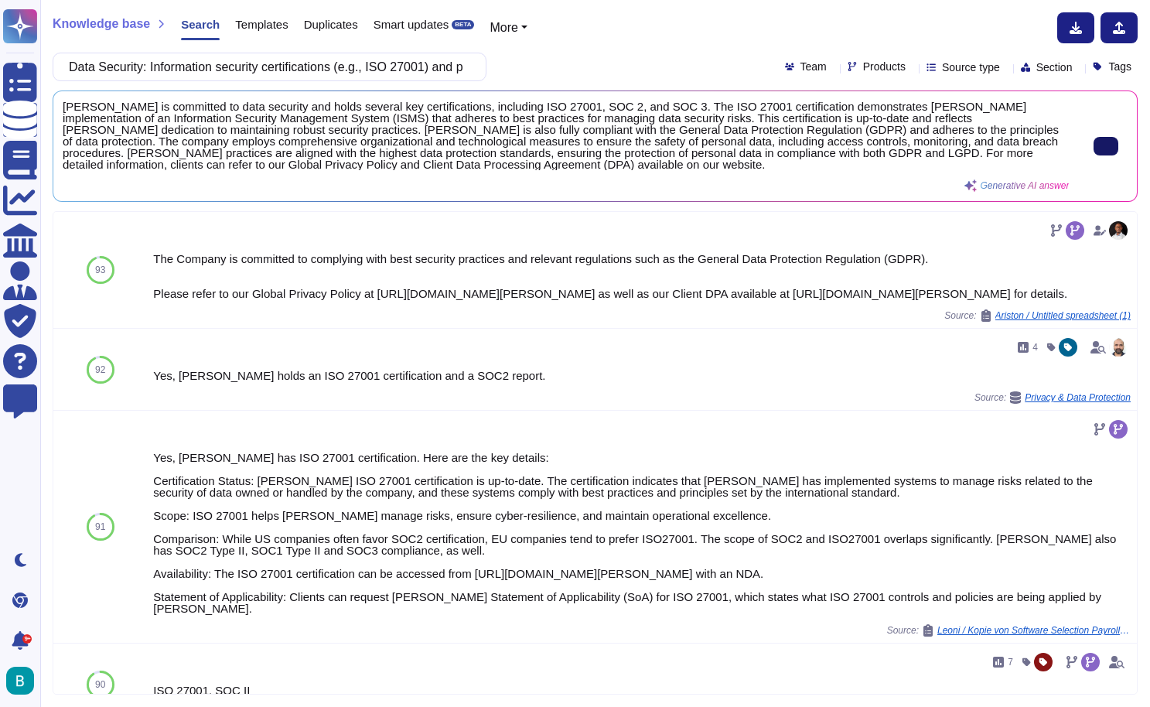
click at [1099, 155] on button at bounding box center [1106, 146] width 25 height 19
click at [396, 66] on input "Data Security: Information security certifications (e.g., ISO 27001) and protec…" at bounding box center [265, 66] width 409 height 27
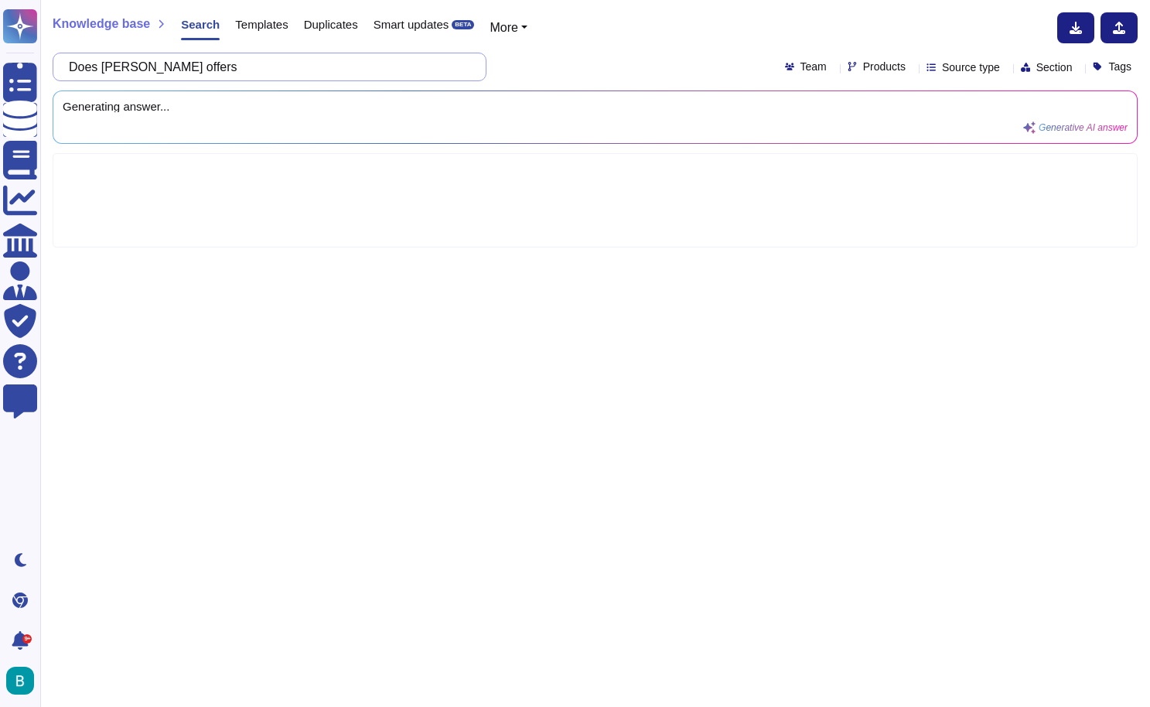
paste input "Monthly payroll and tax reports."
type input "Does [PERSON_NAME] offers Monthly payroll and tax reports."
click at [520, 72] on div "Does [PERSON_NAME] offers Monthly payroll and tax reports. Team Products Source…" at bounding box center [595, 67] width 1085 height 29
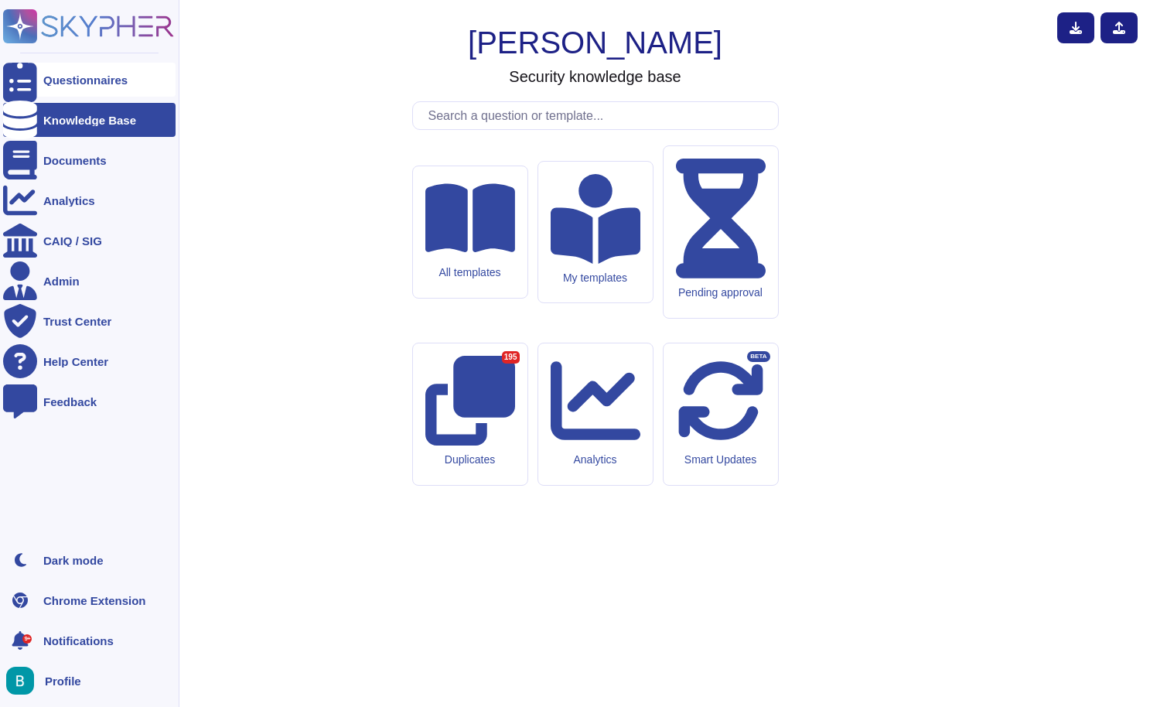
click at [80, 87] on div "Questionnaires" at bounding box center [89, 80] width 172 height 34
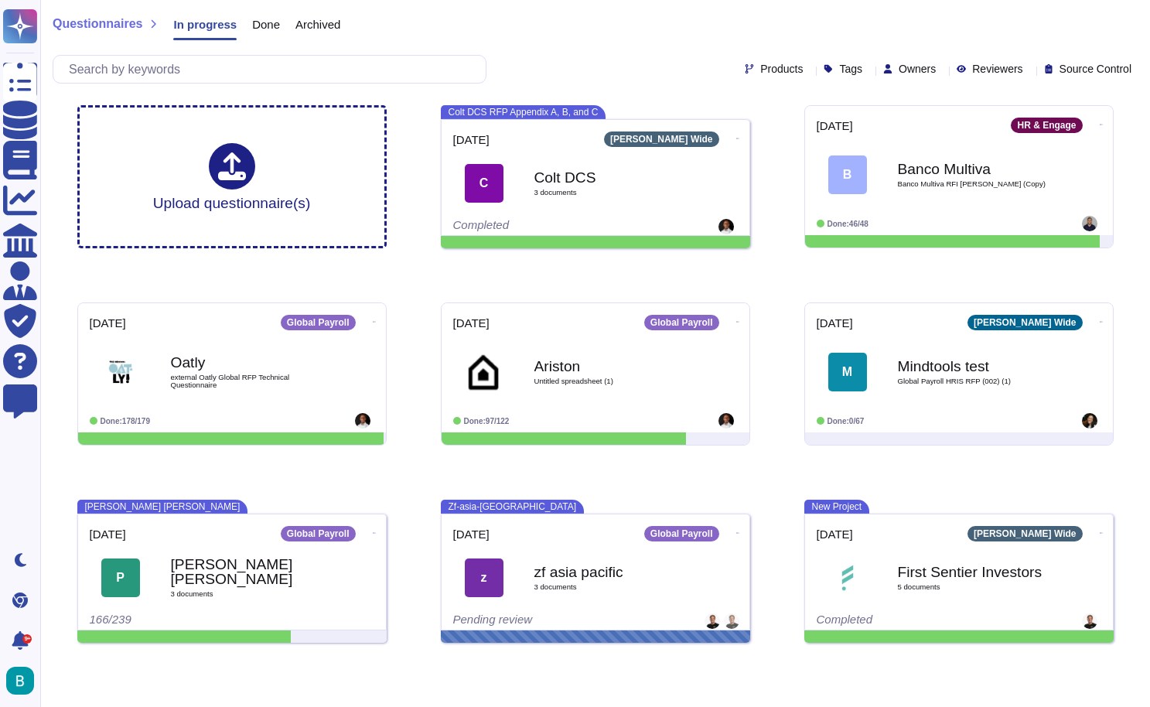
click at [278, 27] on span "Done" at bounding box center [266, 25] width 28 height 12
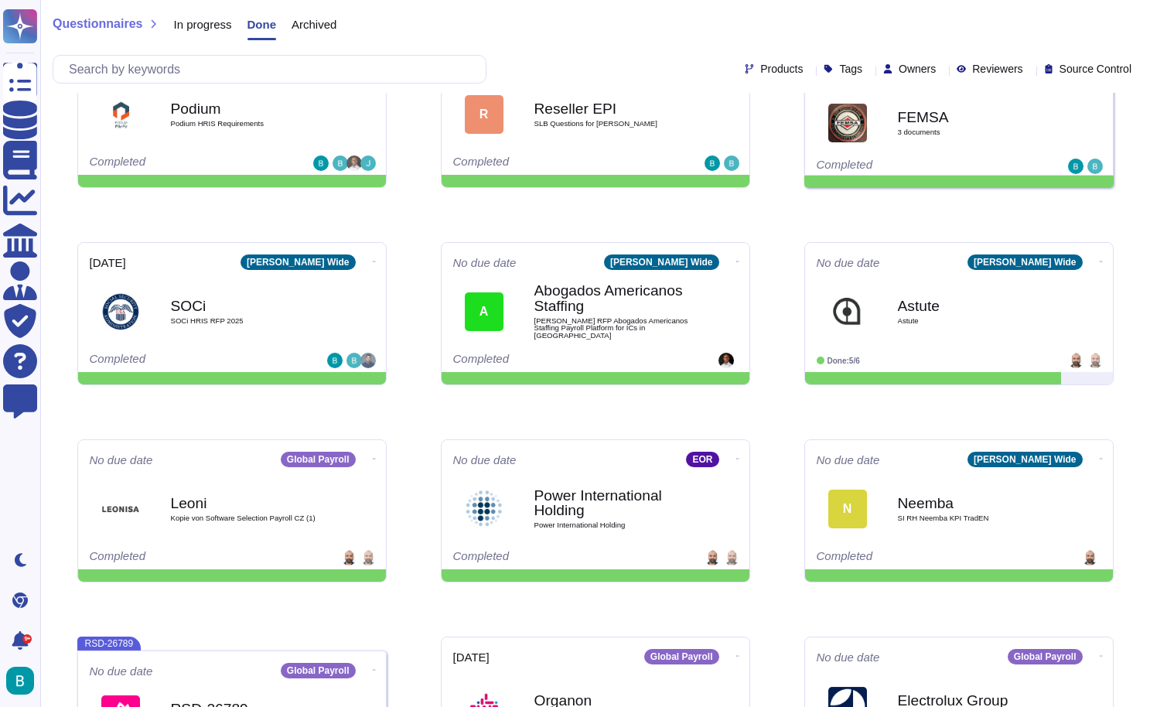
scroll to position [479, 0]
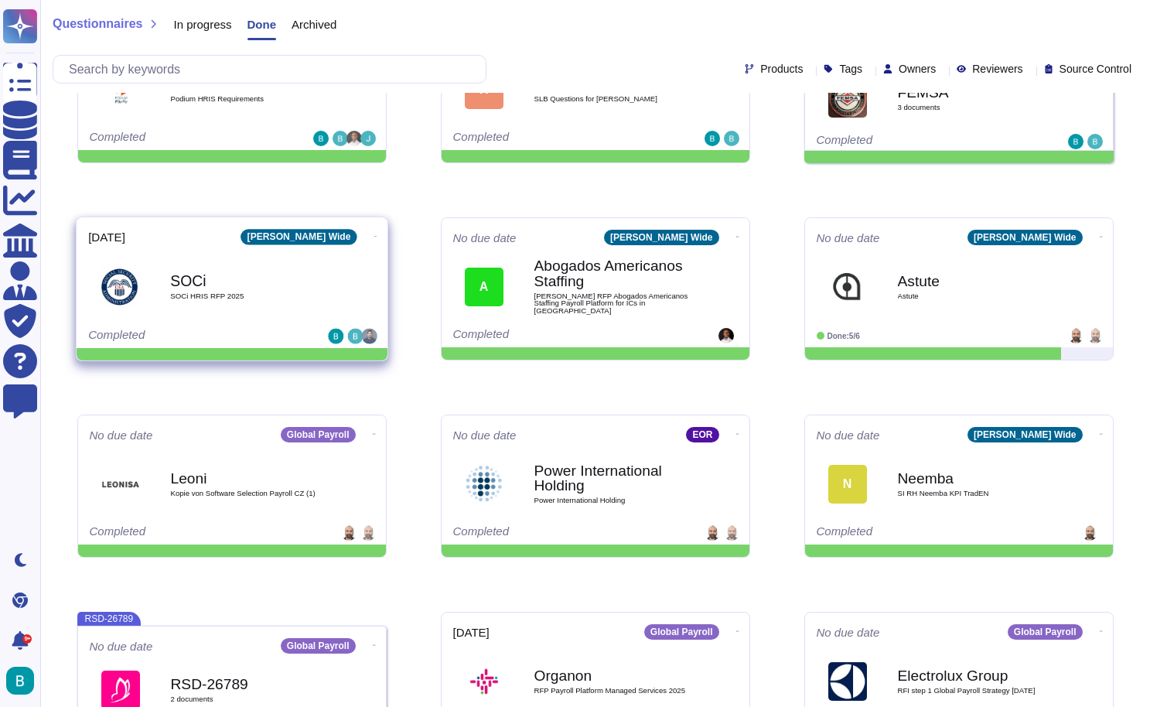
click at [227, 293] on span "SOCi HRIS RFP 2025" at bounding box center [248, 296] width 156 height 8
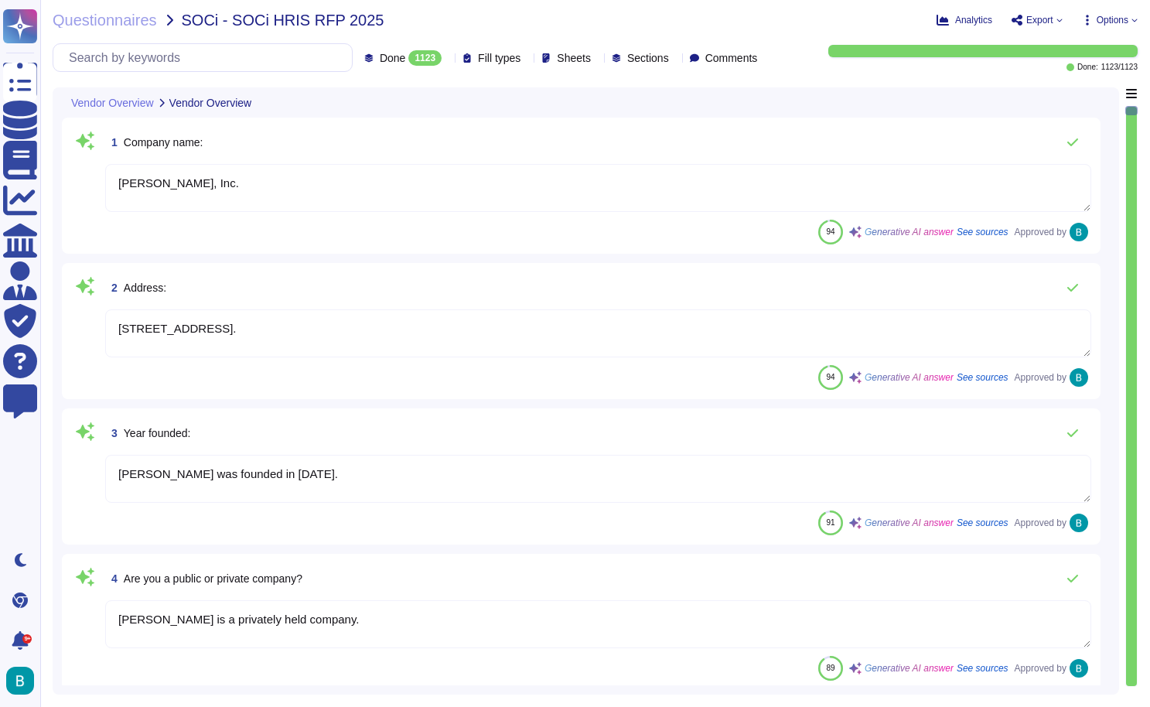
type textarea "Deel, Inc."
type textarea "425 1st Street, Unit 1502, San Francisco, CA 94105, USA."
type textarea "Deel was founded in 2019."
type textarea "Deel is a privately held company."
type textarea "Deel was founded in 2019 by Alex Bouaziz and Shuo Wang with the mission to simp…"
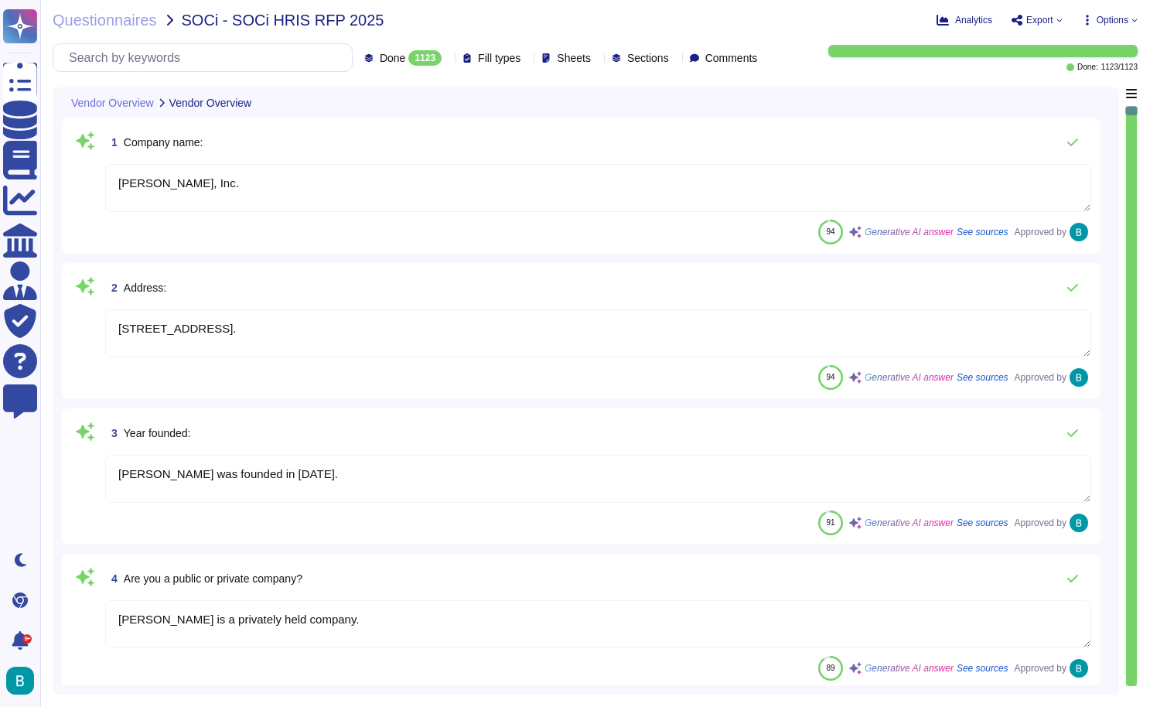
type textarea "Deel's primary business focus is providing global compliance and payroll soluti…"
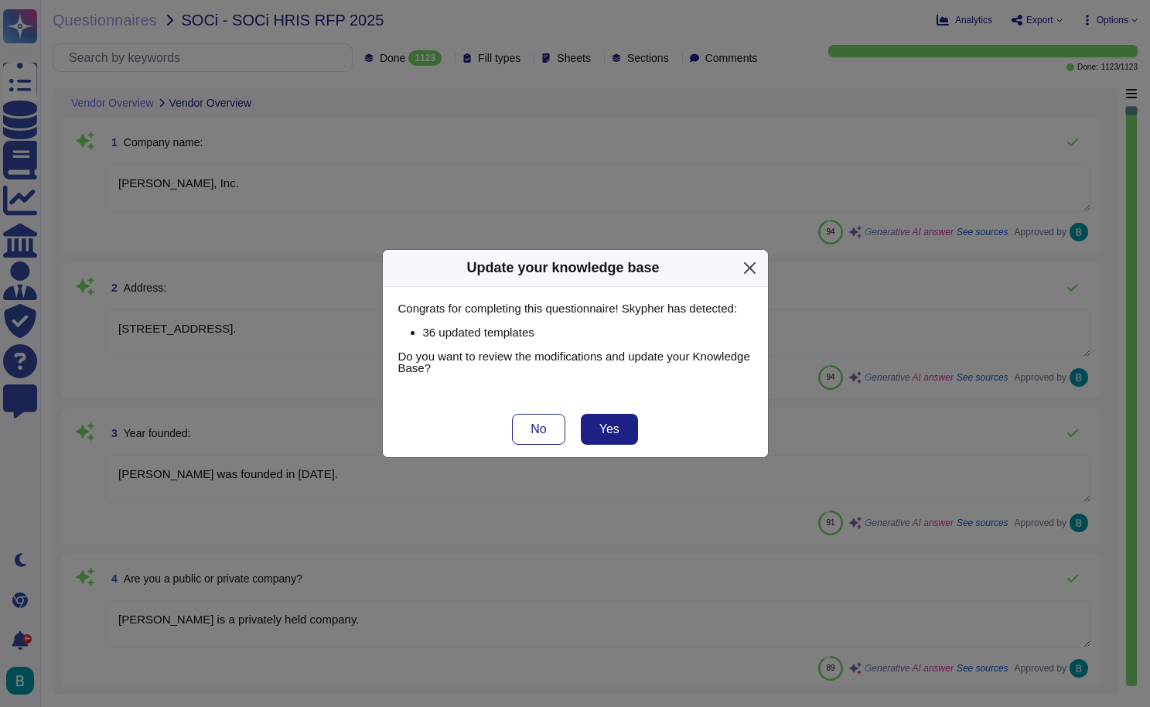
click at [746, 271] on button "Close" at bounding box center [750, 268] width 24 height 24
